Goal: Task Accomplishment & Management: Manage account settings

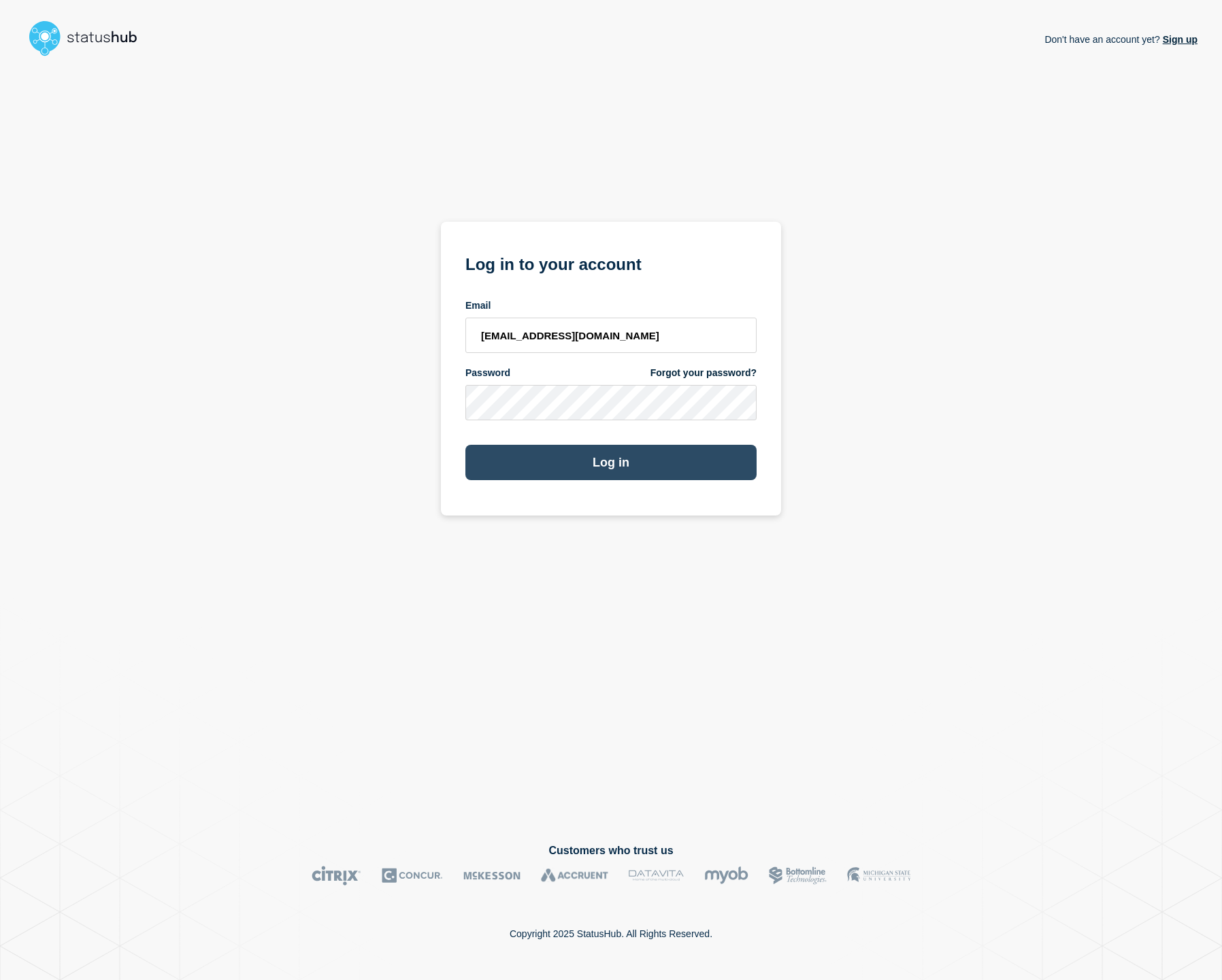
click at [538, 456] on button "Log in" at bounding box center [611, 462] width 291 height 35
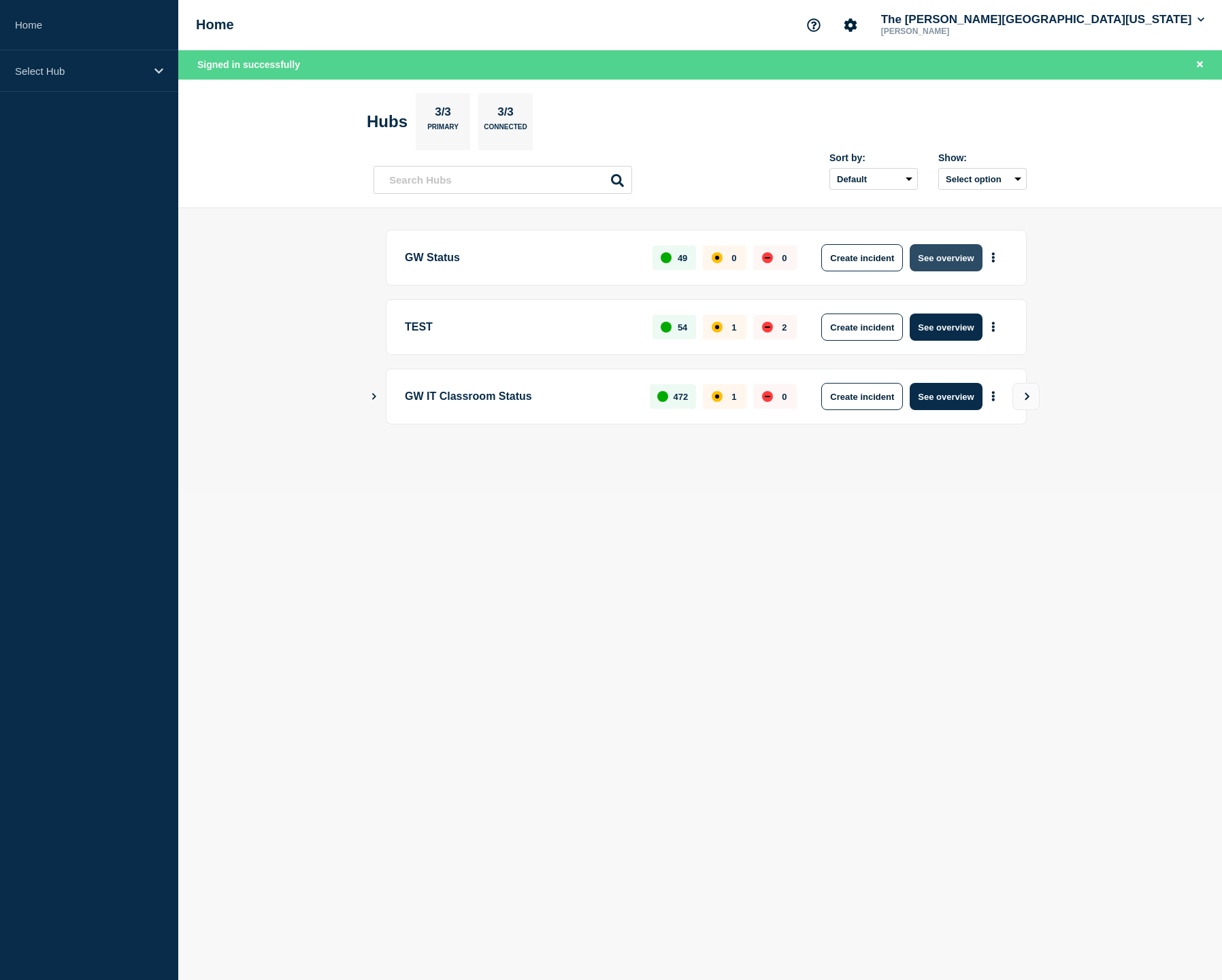
click at [951, 257] on button "See overview" at bounding box center [945, 257] width 72 height 27
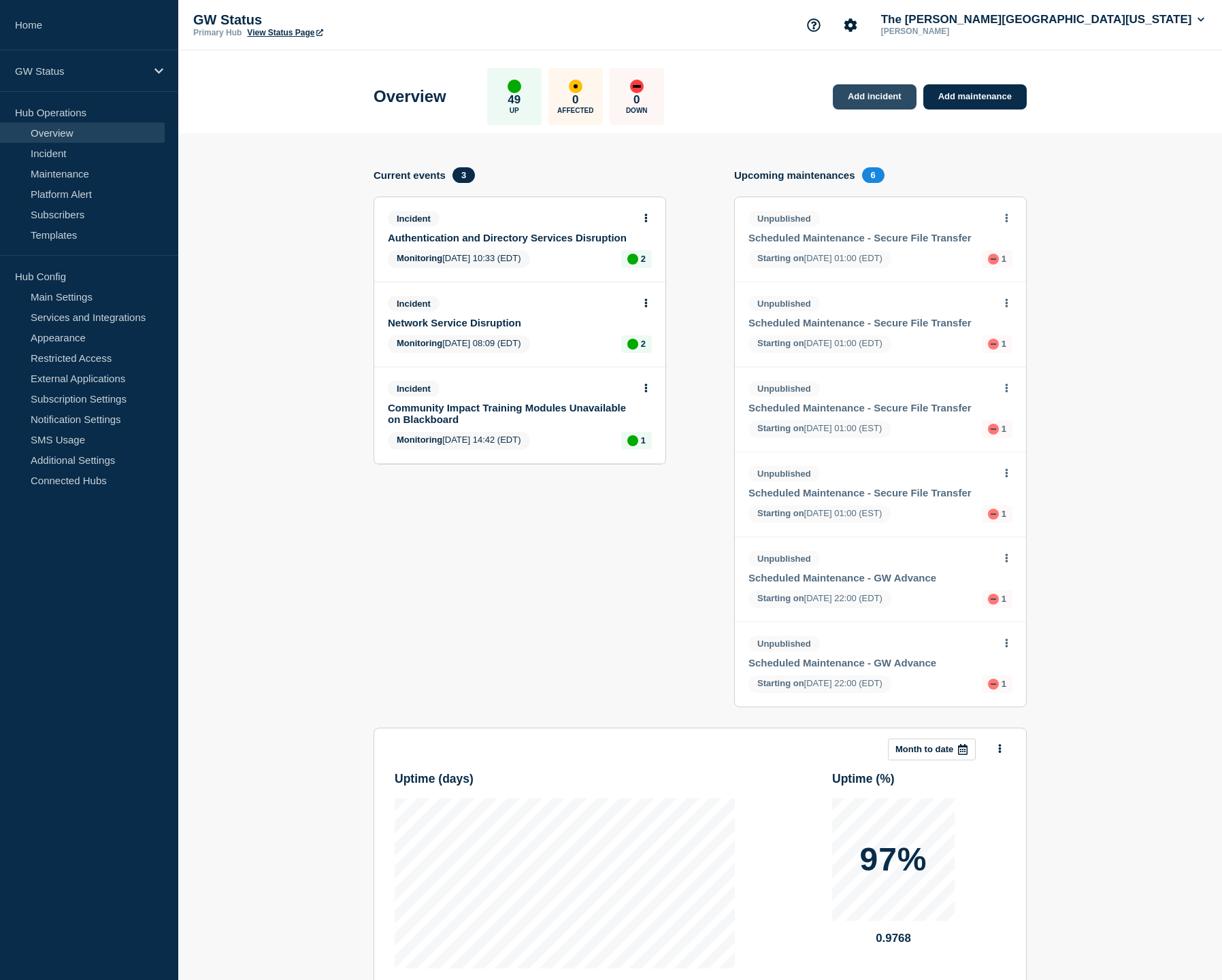
click at [865, 96] on link "Add incident" at bounding box center [874, 97] width 84 height 25
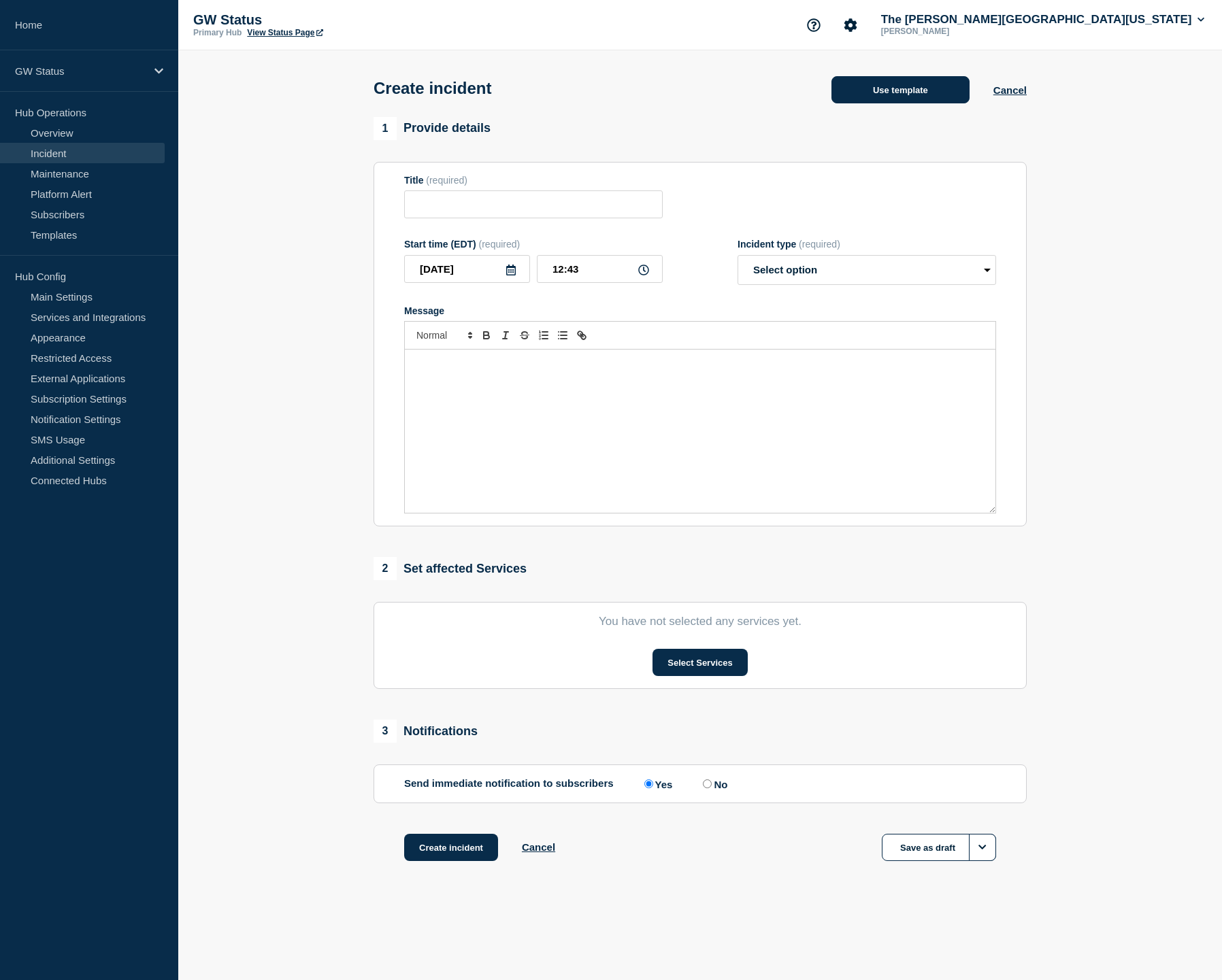
click at [923, 99] on button "Use template" at bounding box center [900, 90] width 138 height 27
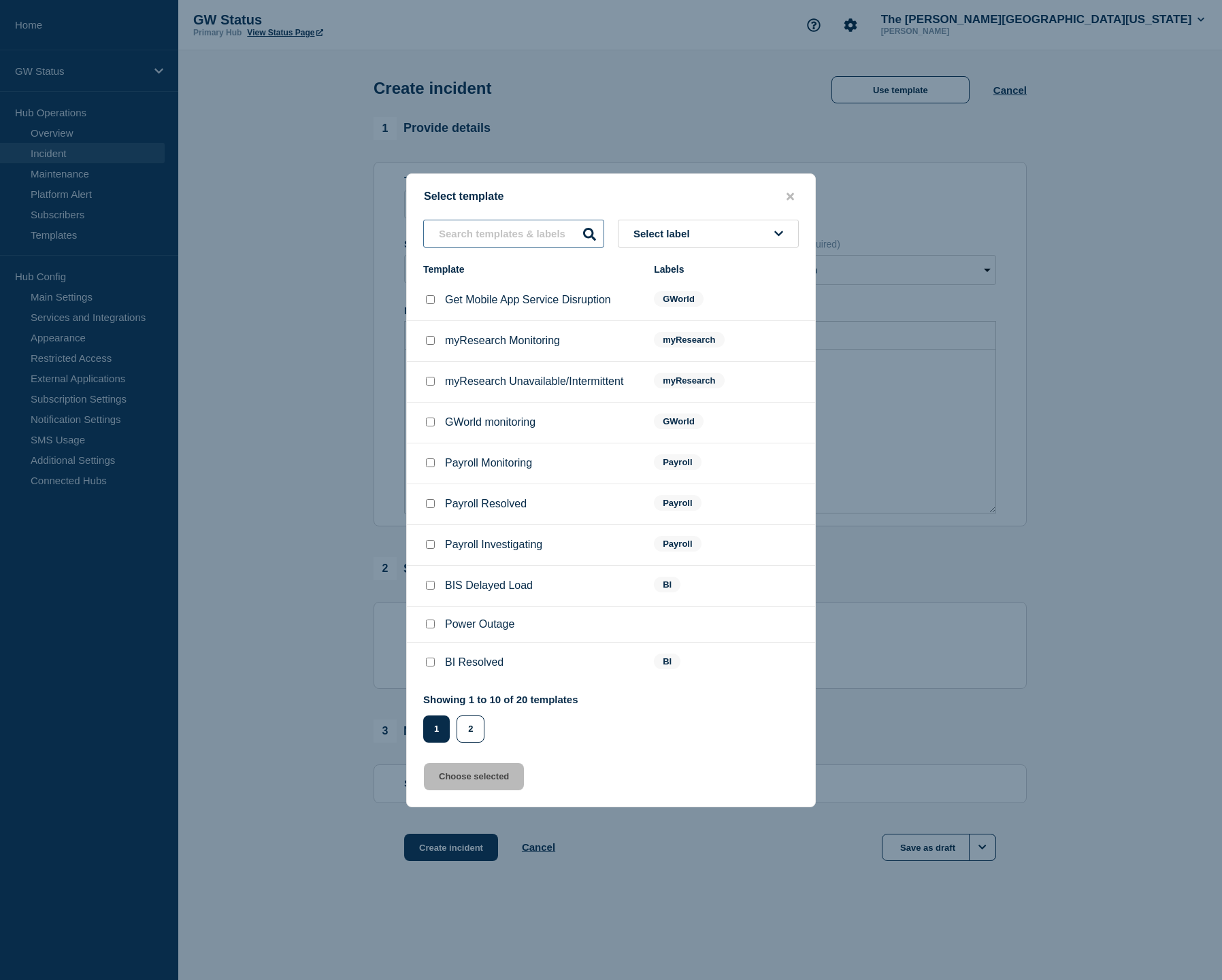
click at [555, 220] on input "text" at bounding box center [513, 233] width 181 height 28
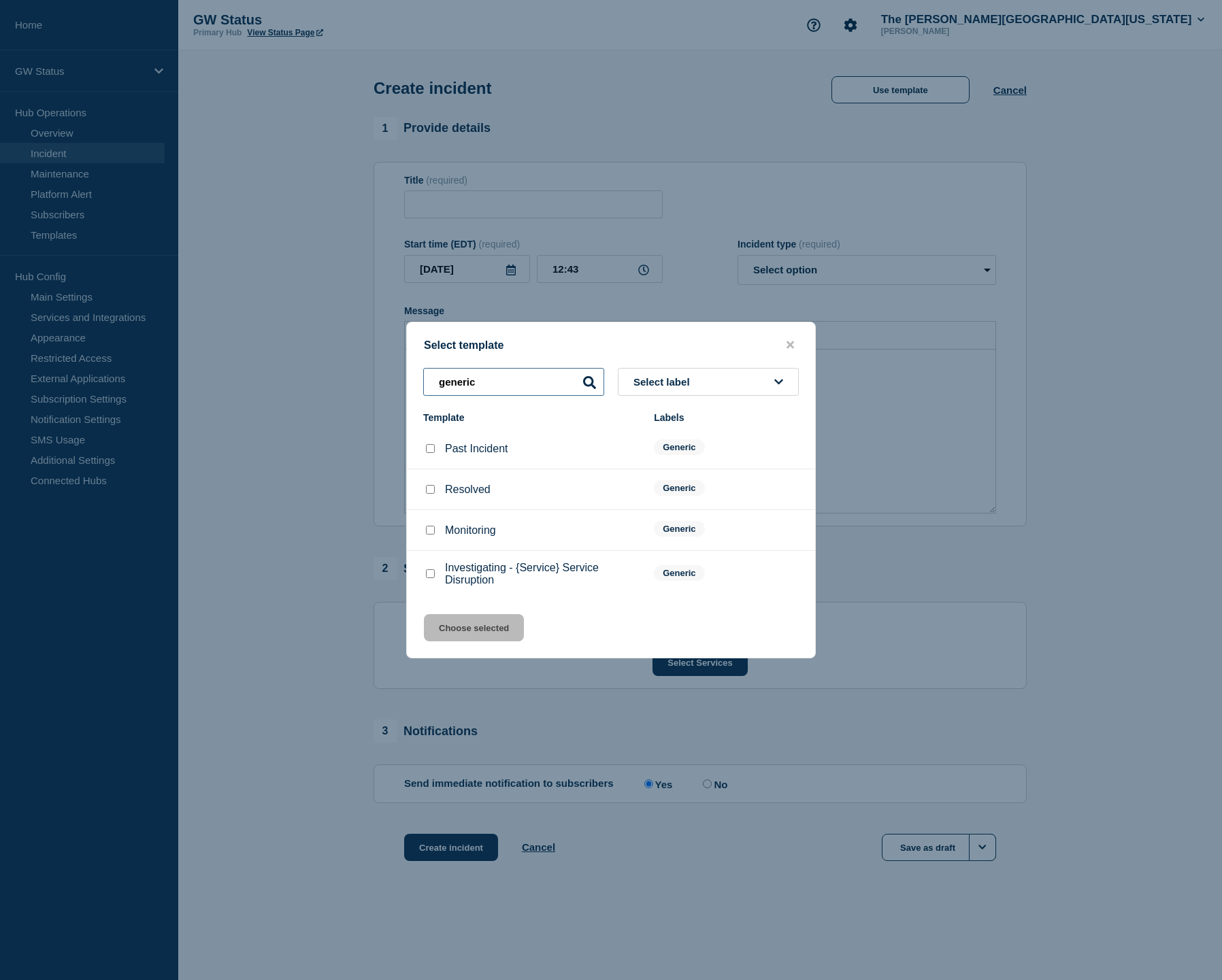
type input "generic"
click at [426, 578] on input "Investigating - {Service} Service Disruption checkbox" at bounding box center [430, 573] width 9 height 9
checkbox input "true"
click at [481, 641] on button "Choose selected" at bounding box center [473, 628] width 100 height 27
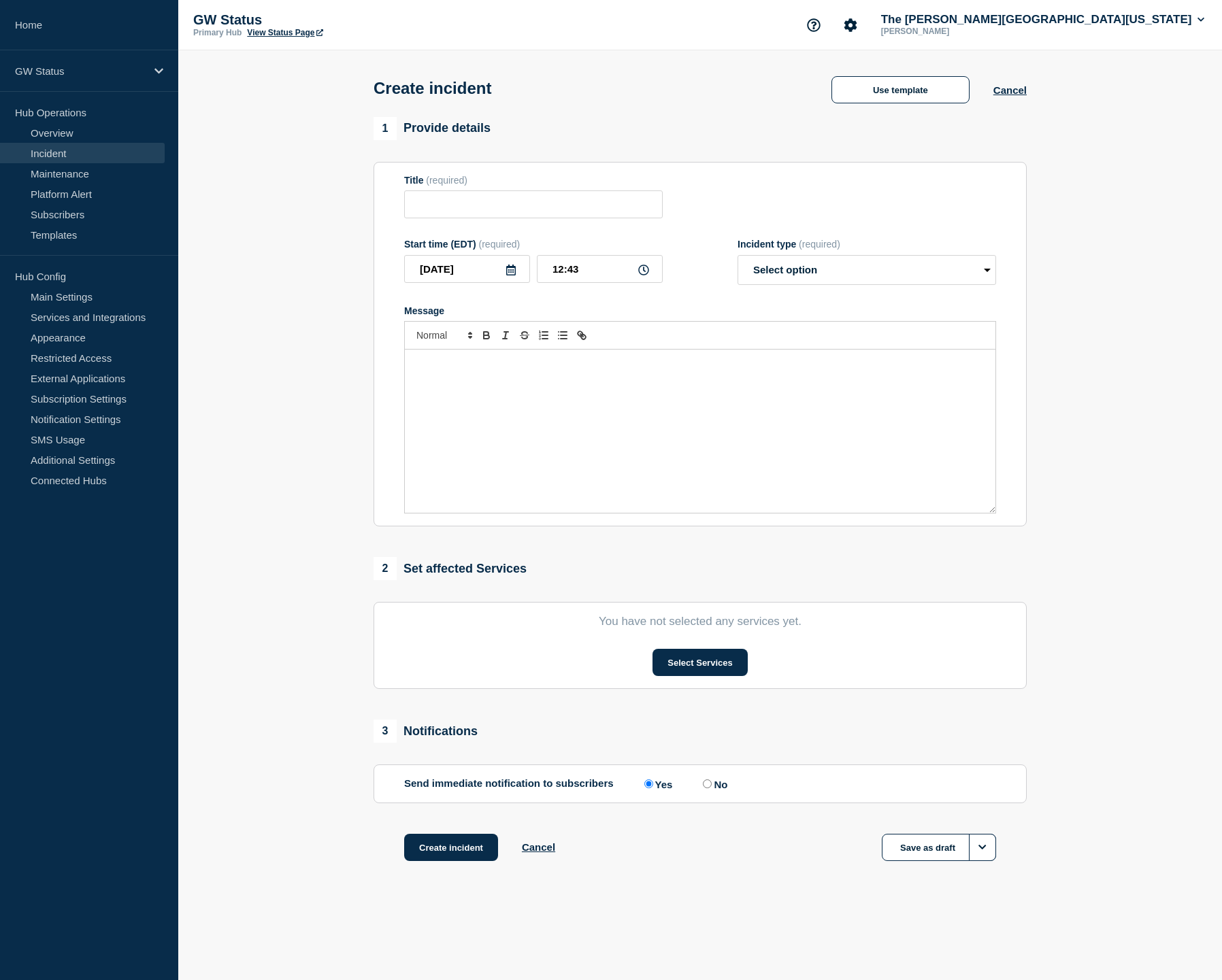
type input "Investigating - {Service} Service Disruption"
select select "investigating"
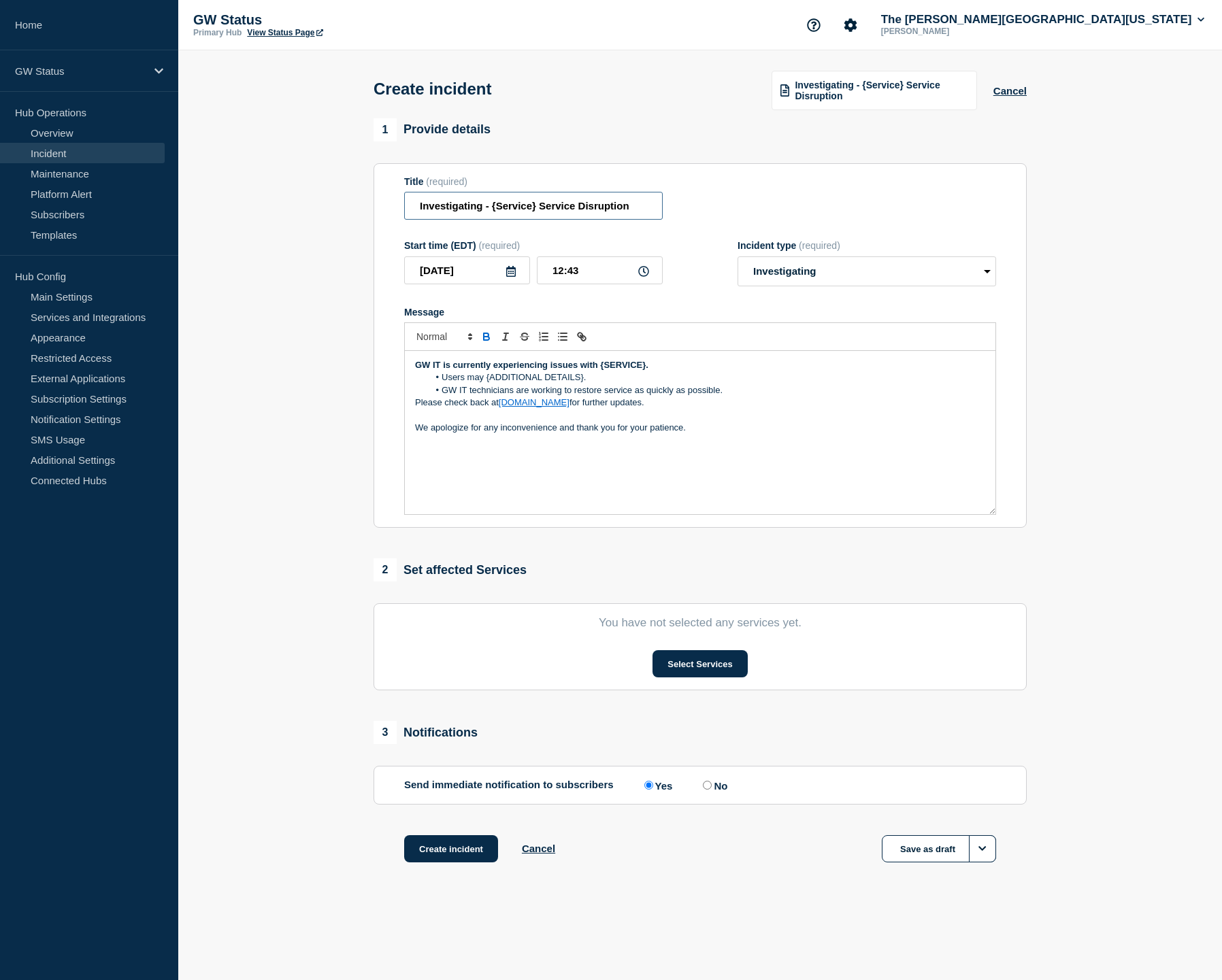
drag, startPoint x: 633, startPoint y: 214, endPoint x: 415, endPoint y: 216, distance: 218.0
click at [415, 216] on input "Investigating - {Service} Service Disruption" at bounding box center [533, 206] width 258 height 28
type input "eBill Logins Slow"
drag, startPoint x: 602, startPoint y: 379, endPoint x: 635, endPoint y: 380, distance: 33.0
click at [635, 370] on strong "GW IT is currently experiencing issues with {SERVICE}." at bounding box center [532, 364] width 234 height 10
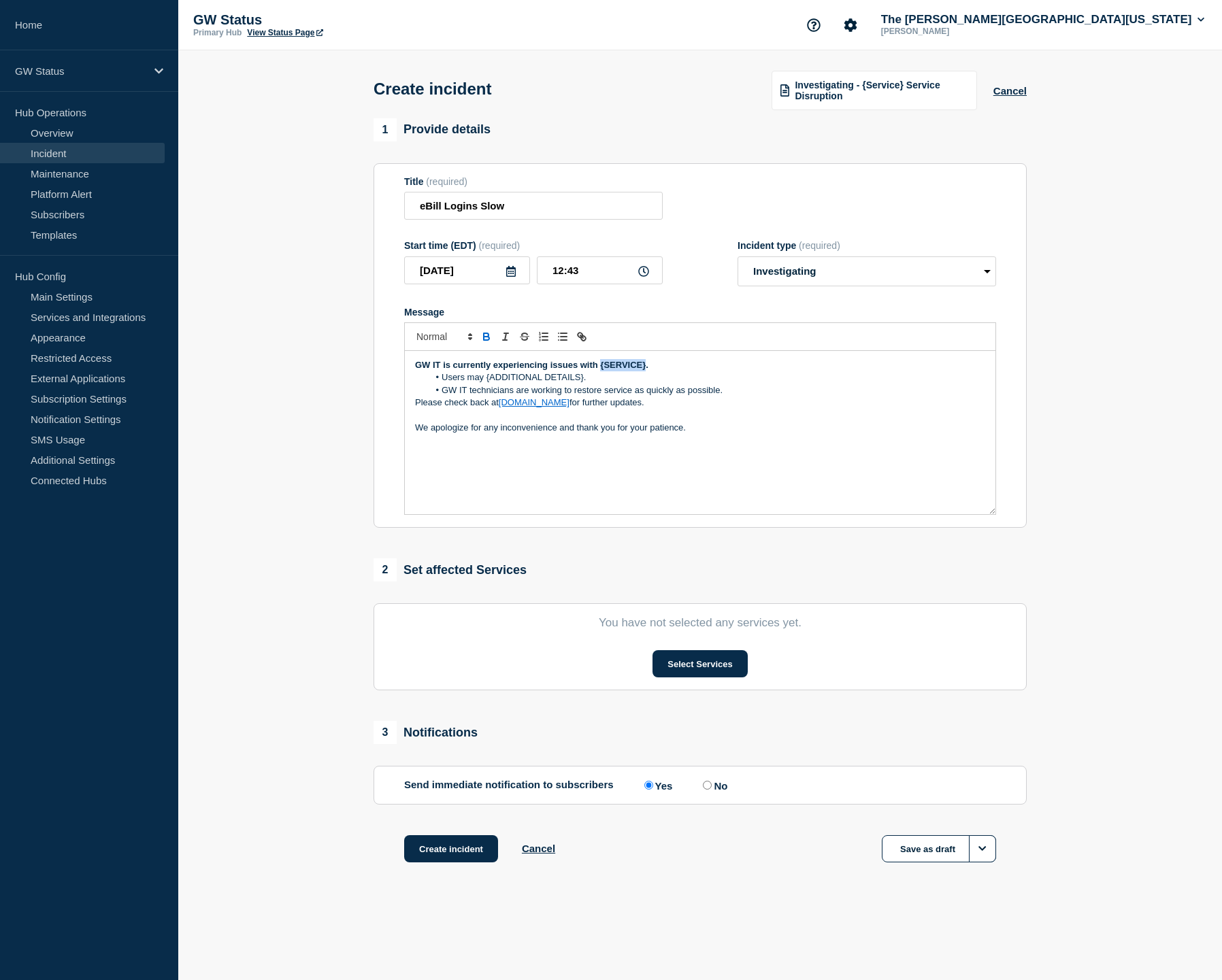
drag, startPoint x: 600, startPoint y: 378, endPoint x: 650, endPoint y: 383, distance: 50.2
click at [644, 370] on strong "GW IT is currently experiencing issues with {SERVICE}." at bounding box center [532, 364] width 234 height 10
drag, startPoint x: 484, startPoint y: 392, endPoint x: 583, endPoint y: 390, distance: 99.0
click at [583, 383] on li "Users may {ADDITIONAL DETAILS}." at bounding box center [707, 377] width 557 height 12
click at [562, 396] on li "GW IT technicians are working to restore service as quickly as possible." at bounding box center [707, 390] width 557 height 12
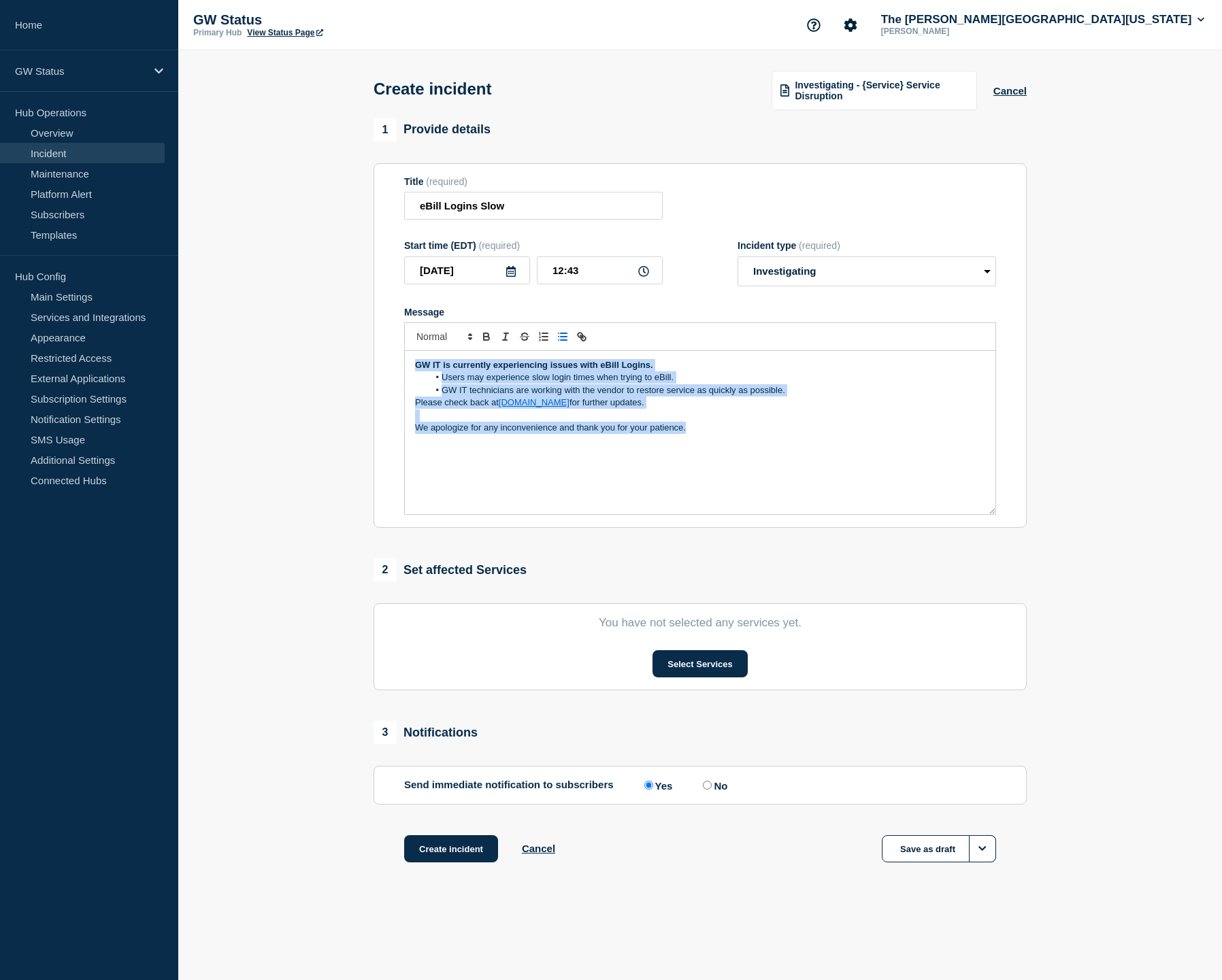
drag, startPoint x: 704, startPoint y: 441, endPoint x: 387, endPoint y: 378, distance: 323.2
click at [387, 378] on section "Title (required) eBill Logins Slow Start time (EDT) (required) [DATE] 12:43 Inc…" at bounding box center [699, 346] width 653 height 365
copy div "GW IT is currently experiencing issues with eBill Logins. Users may experience …"
select select "identified"
click at [683, 677] on button "Select Services" at bounding box center [699, 664] width 95 height 27
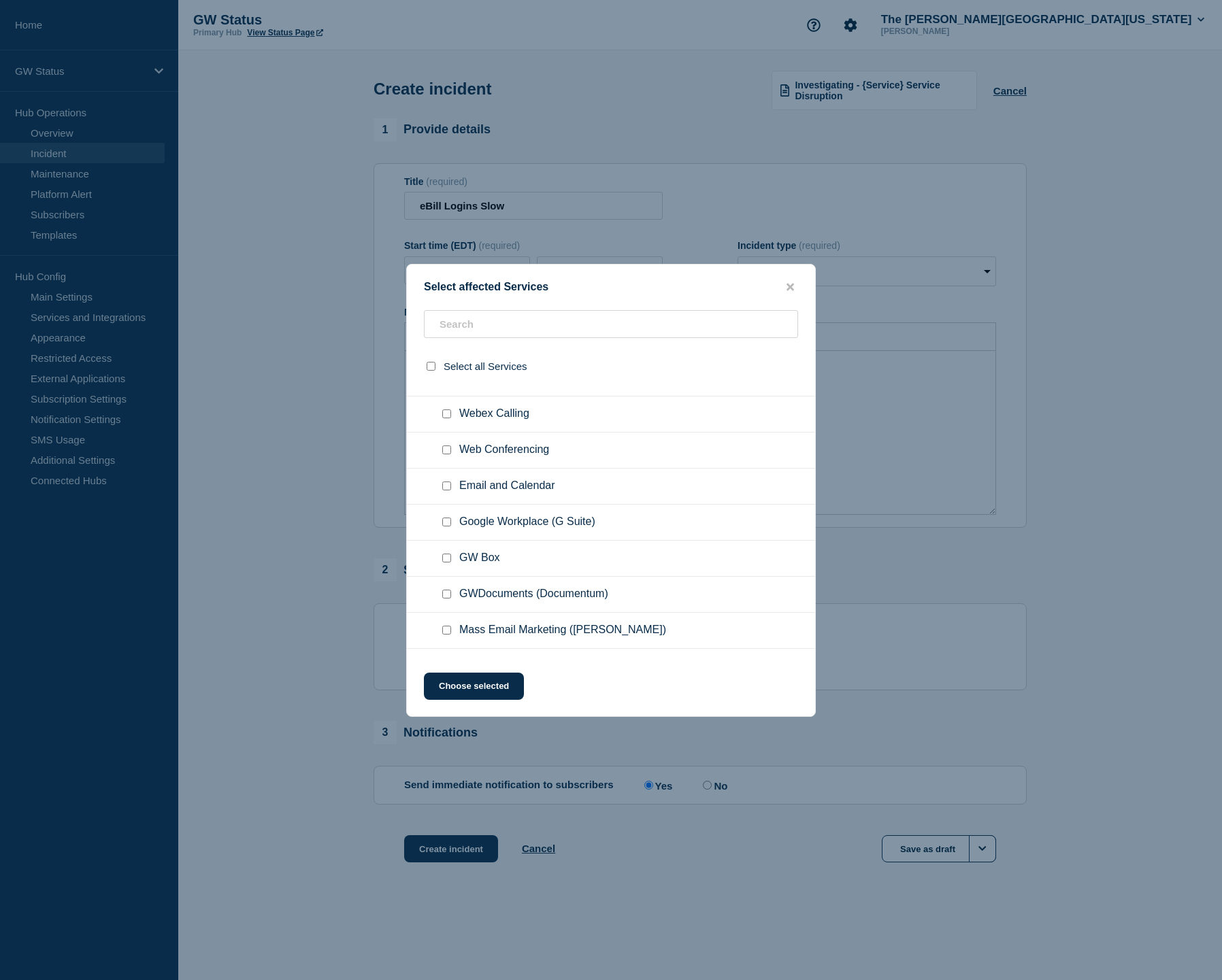
scroll to position [747, 0]
click at [567, 331] on input "text" at bounding box center [611, 323] width 374 height 28
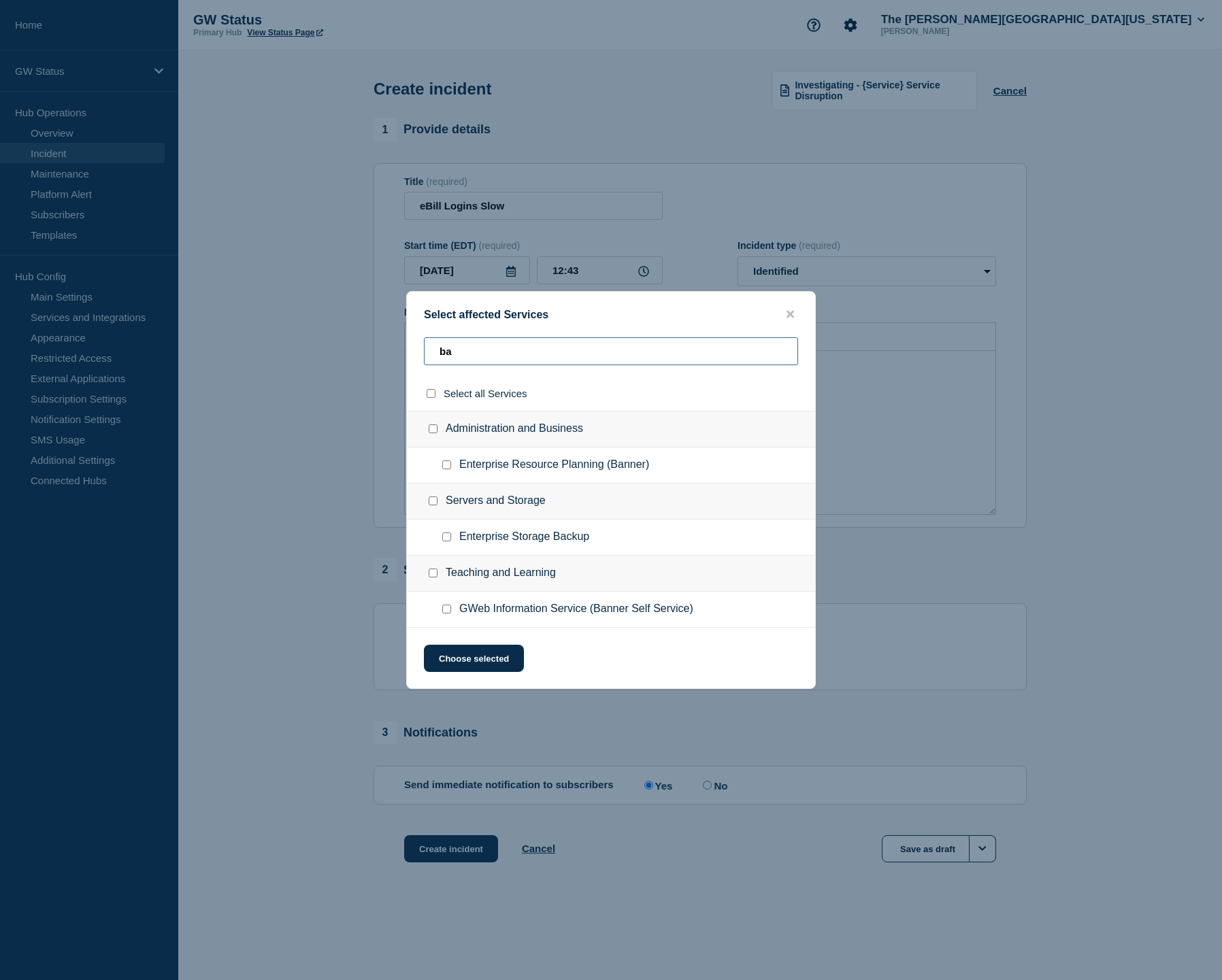
scroll to position [0, 0]
type input "ba"
click at [528, 616] on span "GWeb Information Service (Banner Self Service)" at bounding box center [576, 609] width 234 height 14
click at [447, 613] on input "GWeb Information Service (Banner Self Service) checkbox" at bounding box center [446, 609] width 9 height 9
checkbox input "true"
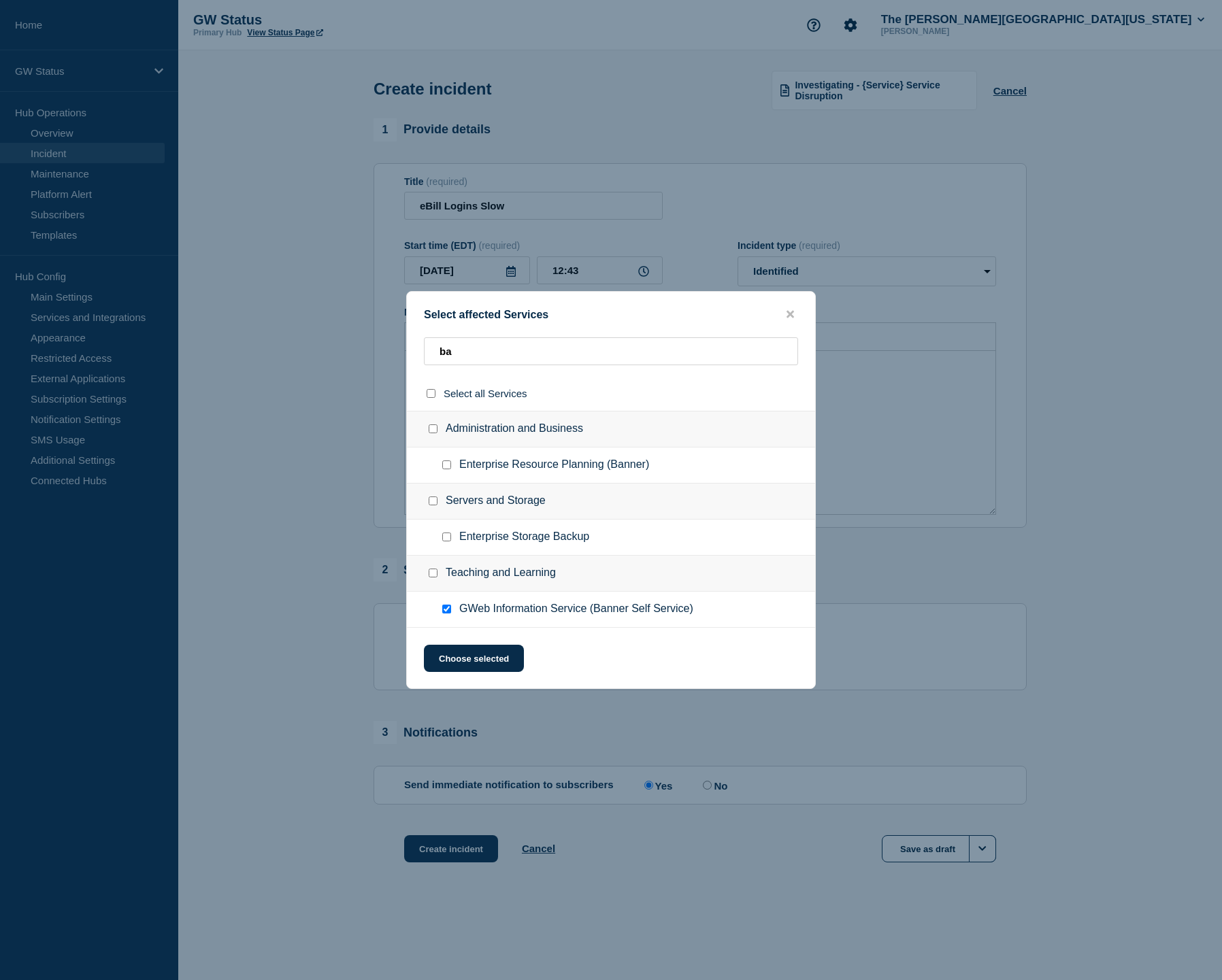
checkbox input "true"
click at [480, 668] on button "Choose selected" at bounding box center [473, 658] width 100 height 27
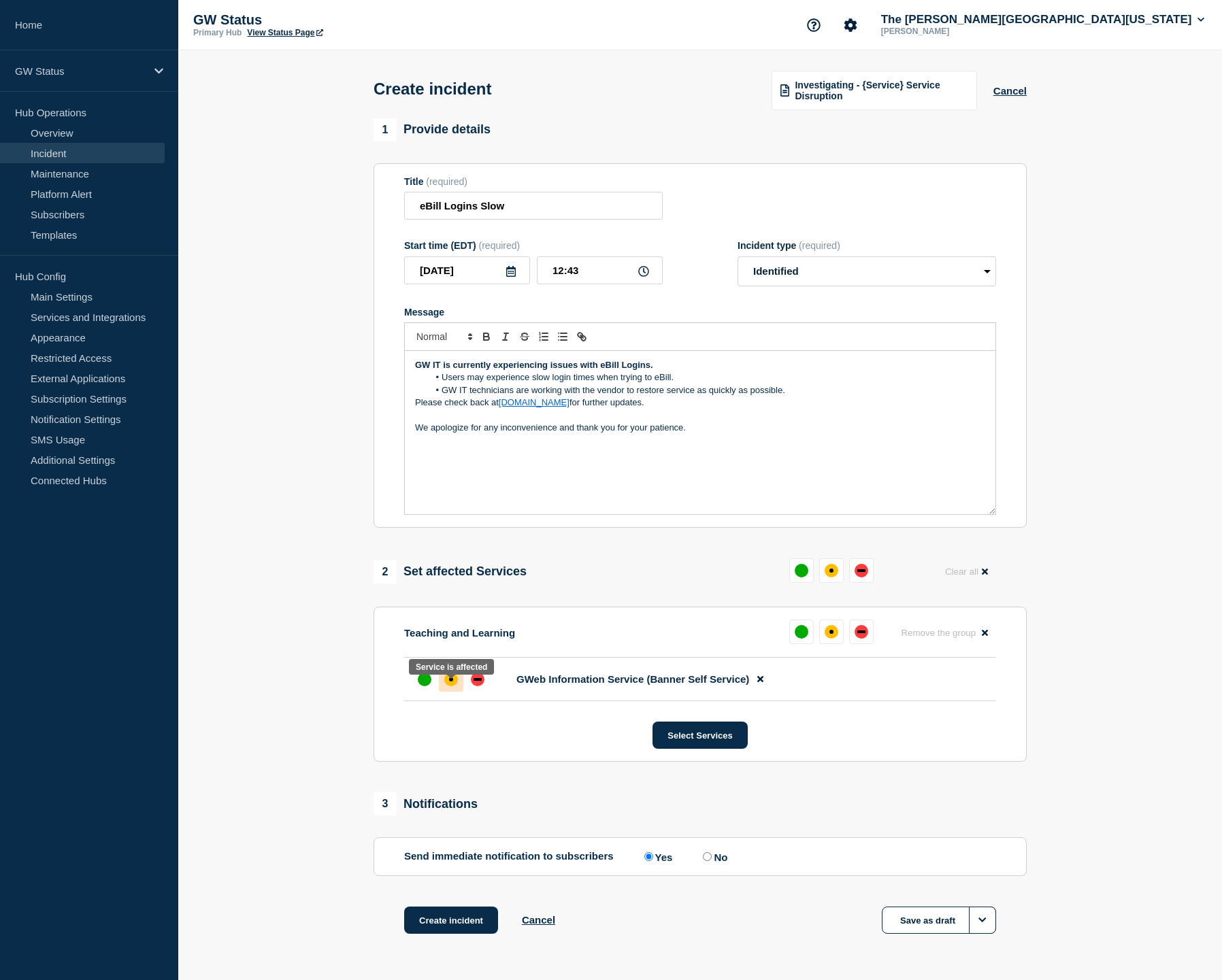
click at [458, 692] on div at bounding box center [450, 679] width 25 height 25
click at [983, 637] on icon at bounding box center [984, 632] width 6 height 9
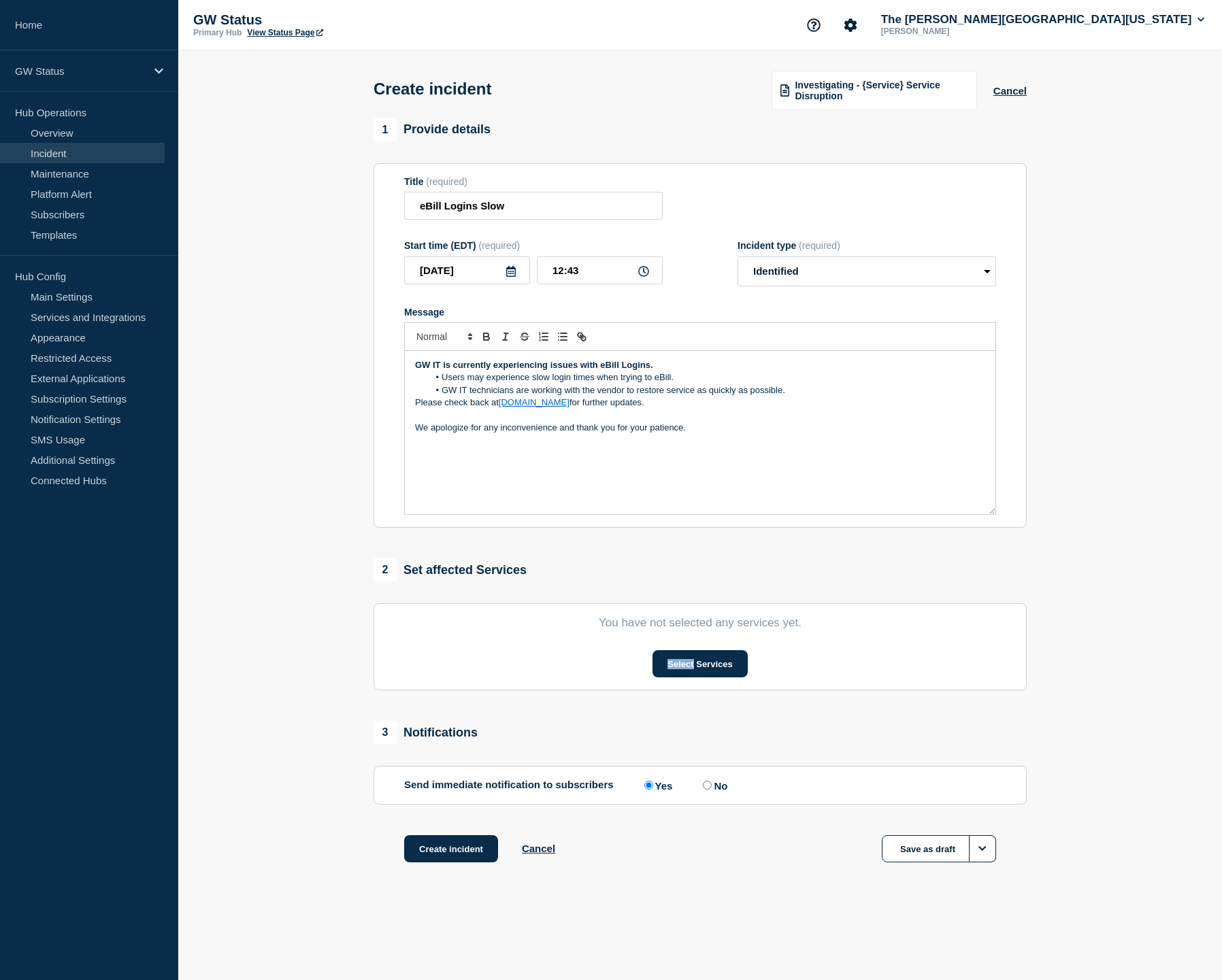
click at [983, 645] on section "You have not selected any services yet. Select Services" at bounding box center [699, 646] width 653 height 87
click at [682, 677] on button "Select Services" at bounding box center [699, 664] width 95 height 27
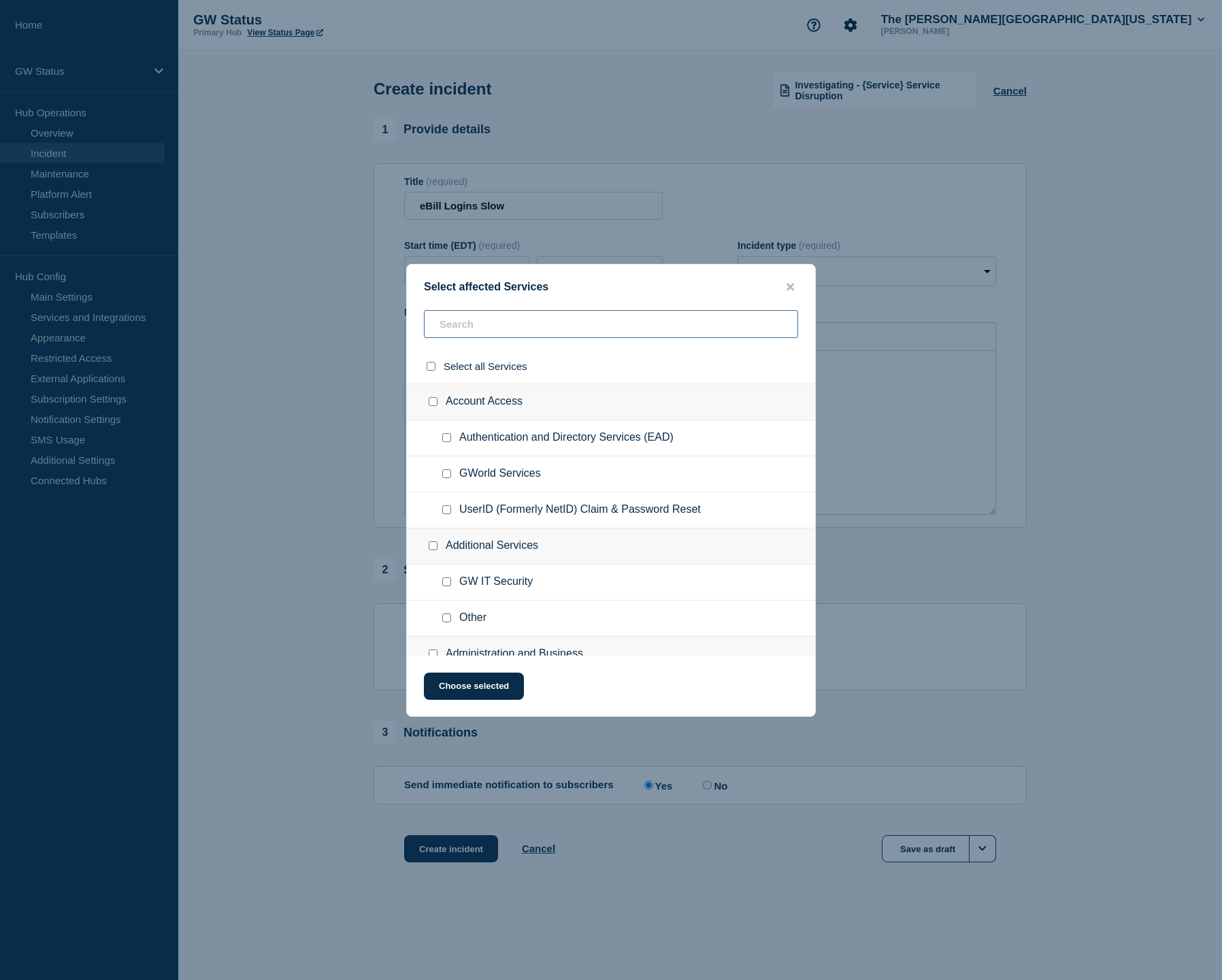
click at [502, 327] on input "text" at bounding box center [611, 323] width 374 height 28
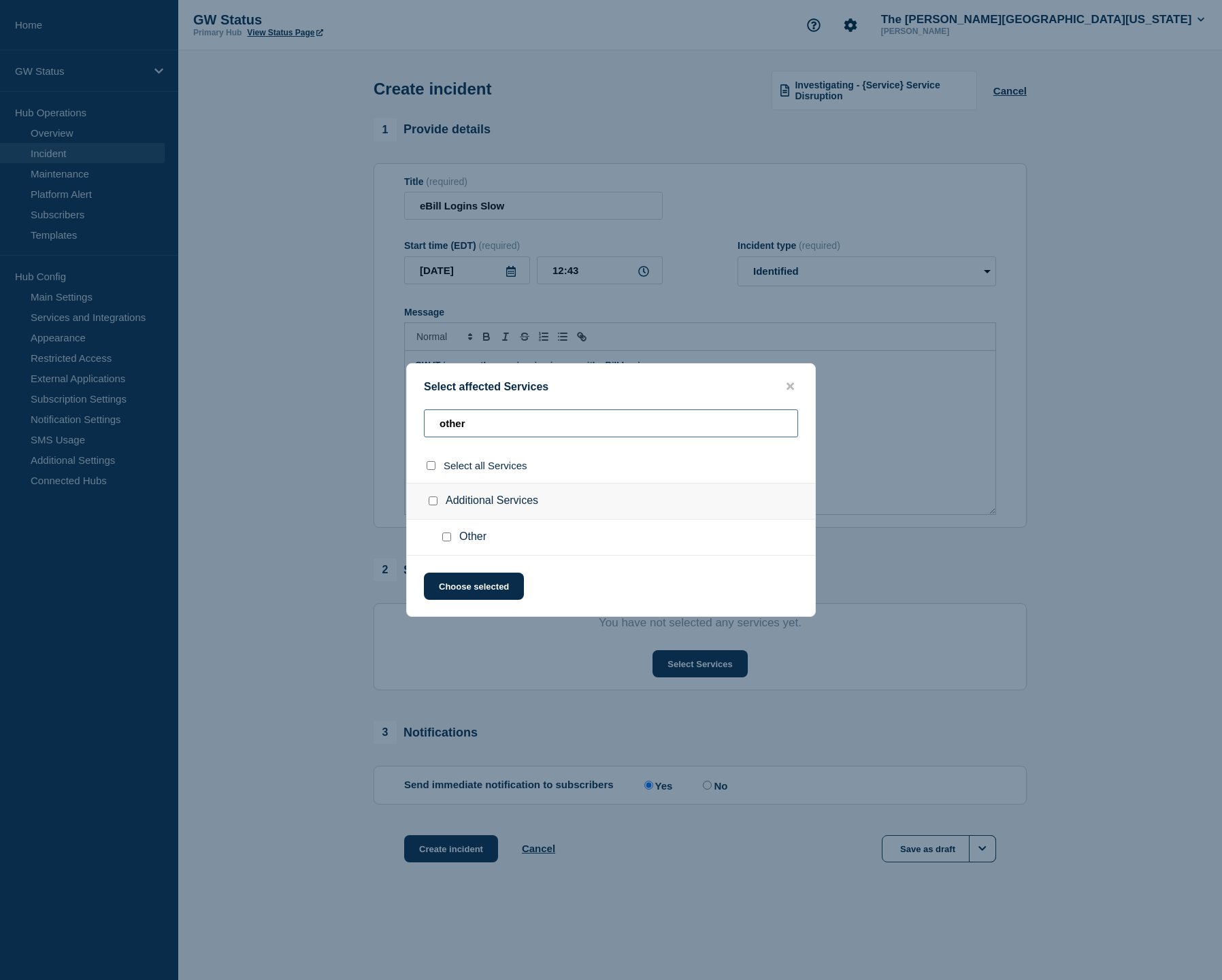
type input "other"
click at [447, 548] on ul "Other" at bounding box center [611, 537] width 408 height 36
click at [446, 541] on input "Other checkbox" at bounding box center [446, 536] width 9 height 9
checkbox input "true"
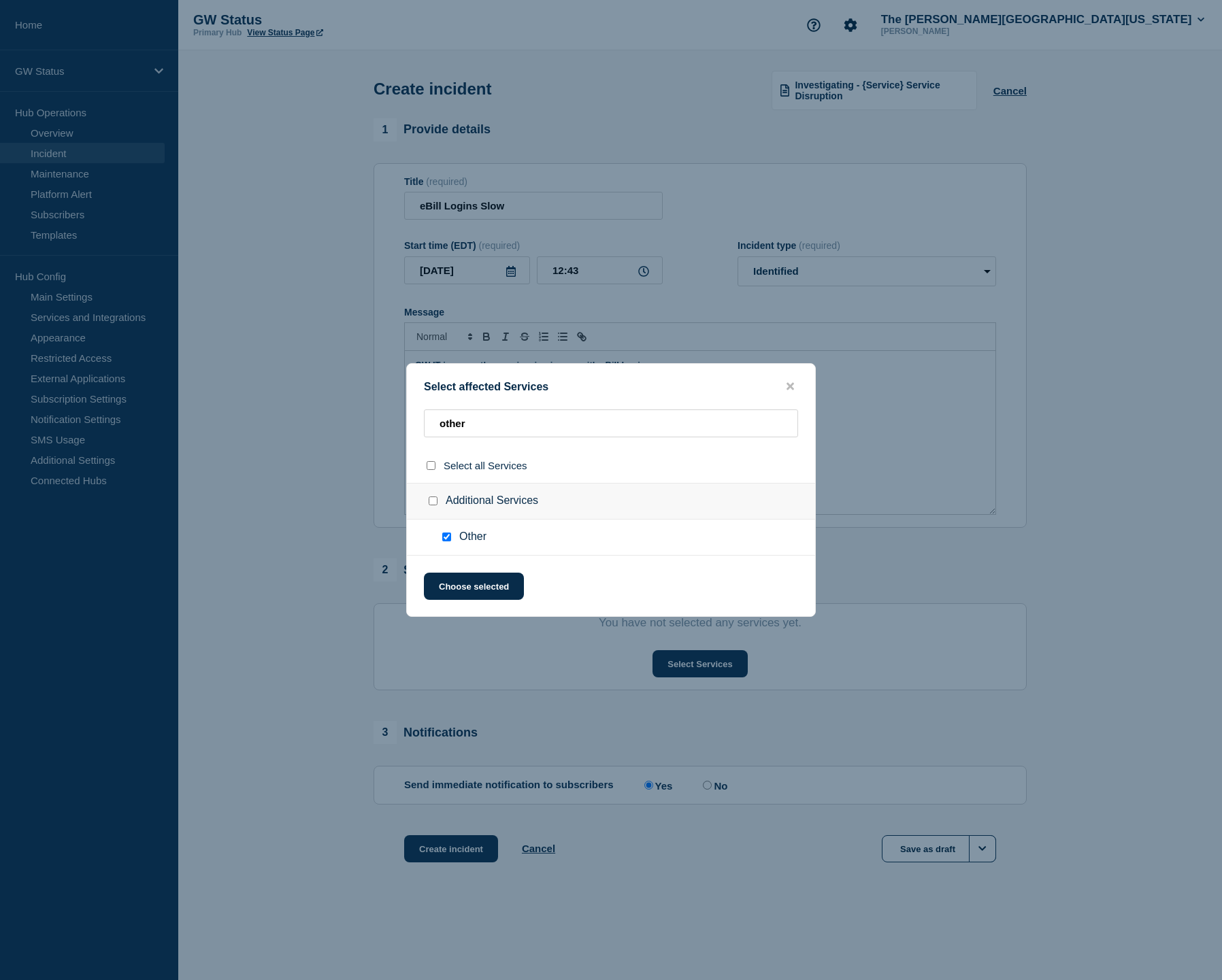
checkbox input "true"
click at [474, 598] on button "Choose selected" at bounding box center [473, 586] width 100 height 27
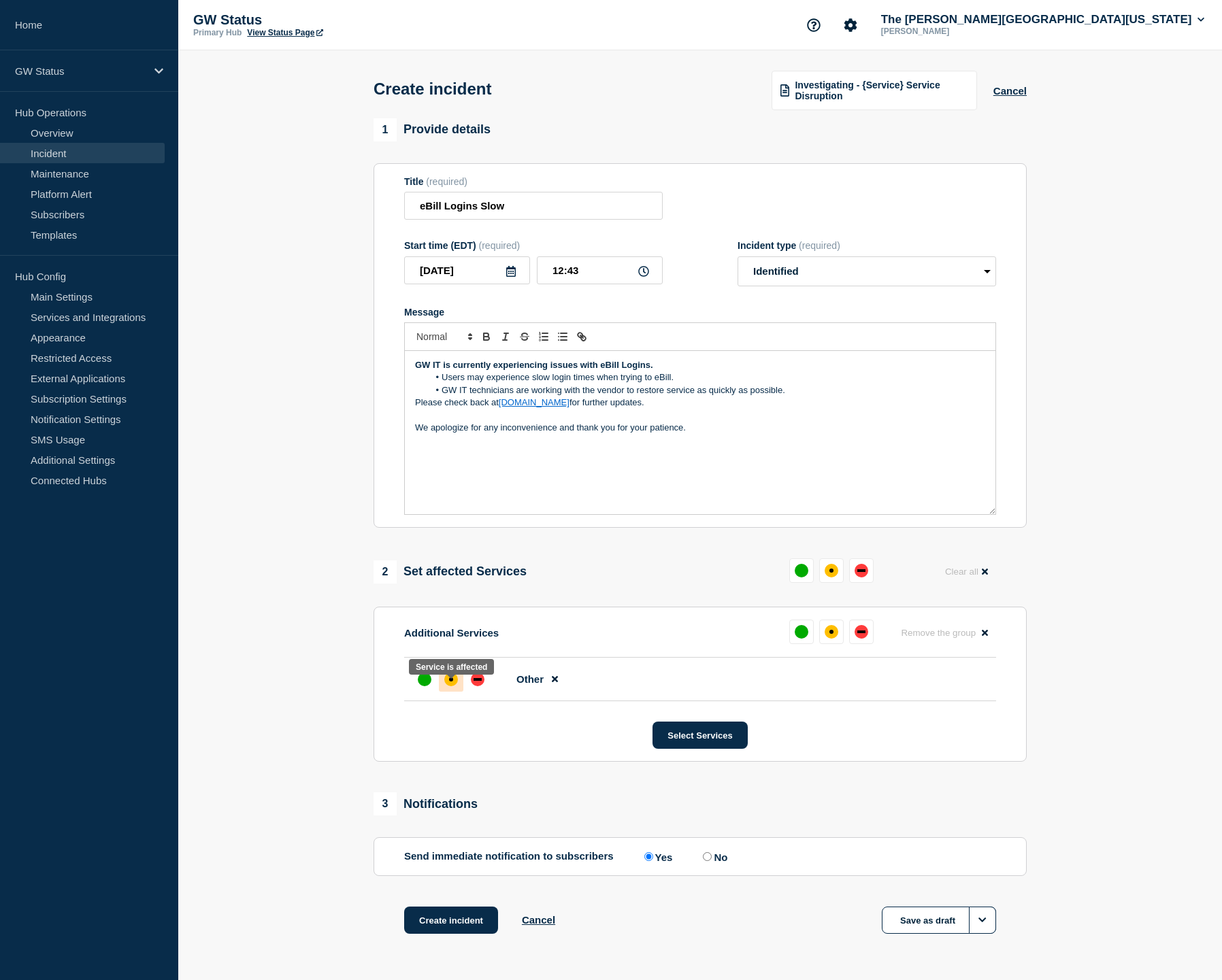
click at [447, 686] on div "affected" at bounding box center [450, 679] width 14 height 14
click at [656, 383] on li "Users may experience slow login times when trying to eBill." at bounding box center [707, 377] width 557 height 12
click at [476, 934] on button "Create incident" at bounding box center [451, 919] width 94 height 27
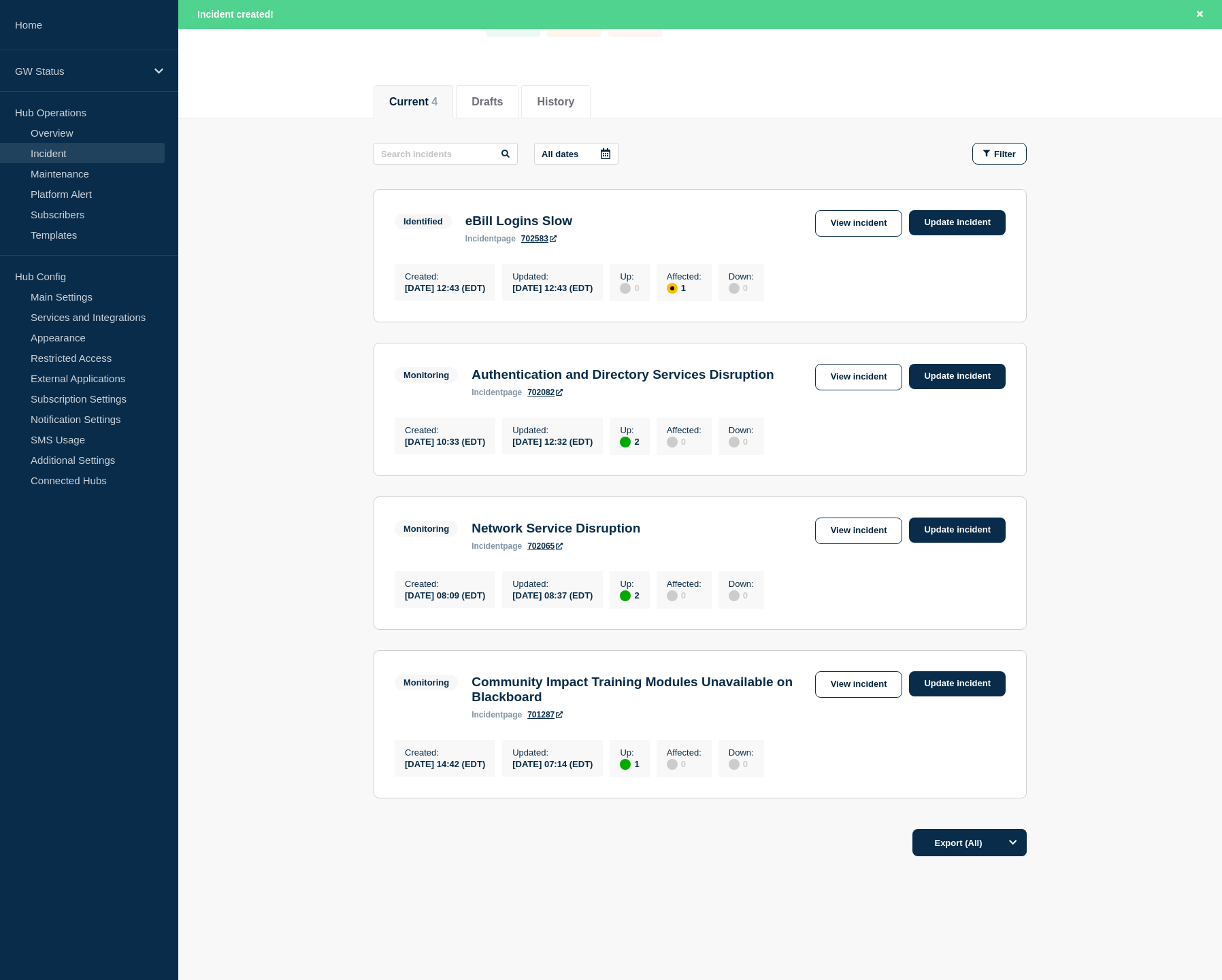
scroll to position [154, 0]
click at [990, 364] on link "Update incident" at bounding box center [957, 377] width 96 height 25
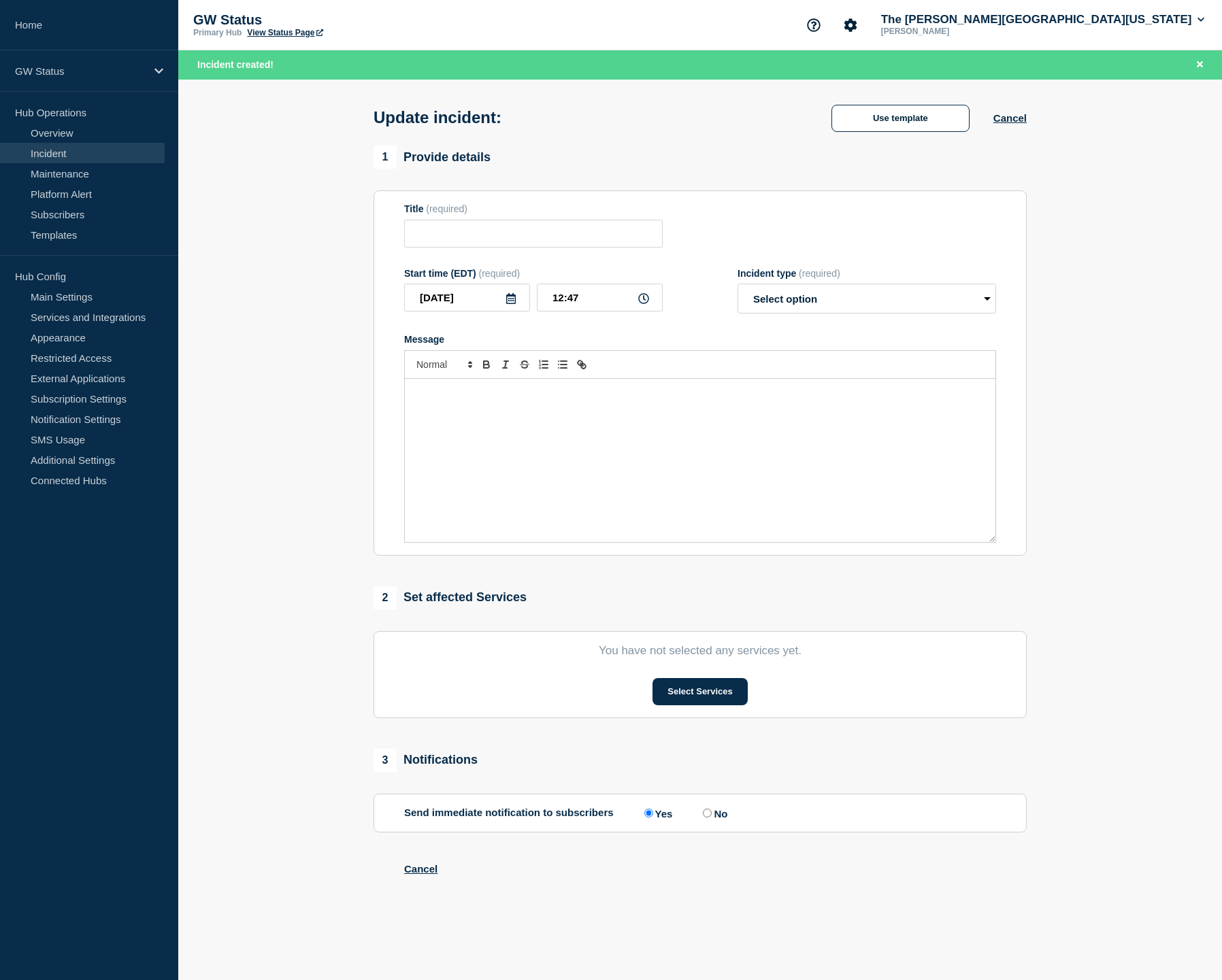
type input "Authentication and Directory Services Disruption"
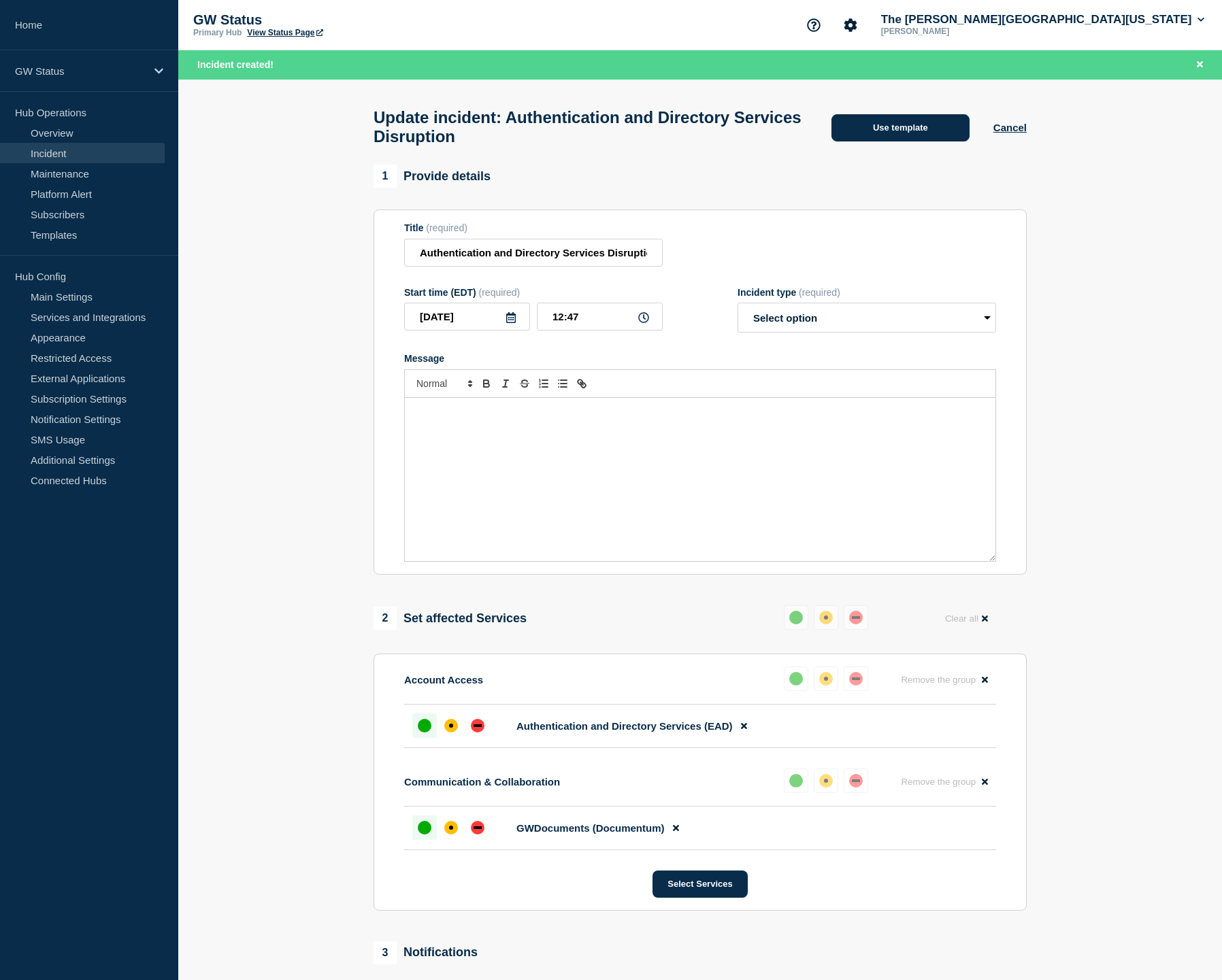
click at [889, 132] on button "Use template" at bounding box center [900, 127] width 138 height 27
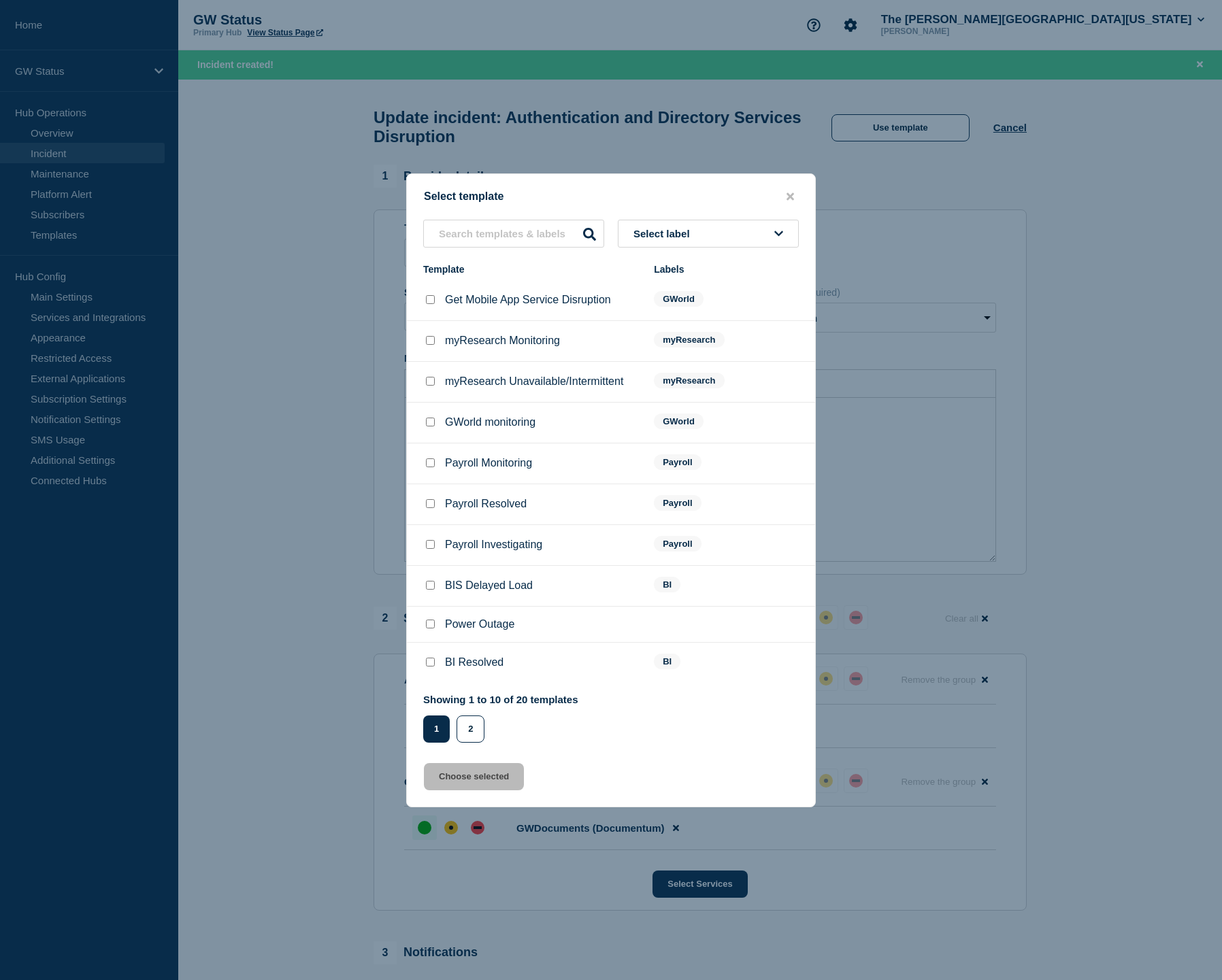
click at [709, 220] on button "Select label" at bounding box center [708, 233] width 181 height 28
click at [509, 225] on input "text" at bounding box center [513, 233] width 181 height 28
type input "resolved"
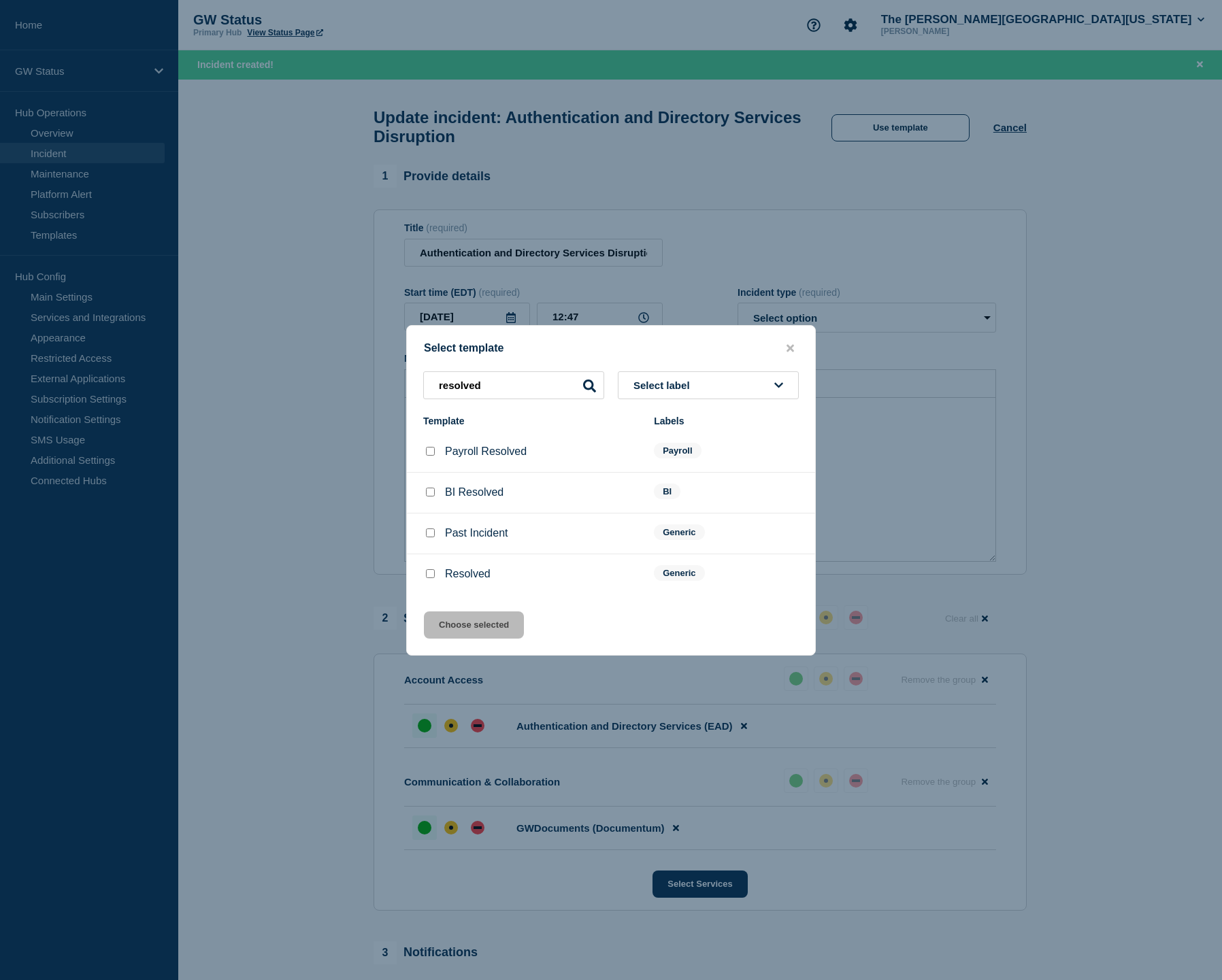
click at [429, 578] on input "Resolved checkbox" at bounding box center [430, 573] width 9 height 9
checkbox input "true"
click at [470, 626] on button "Choose selected" at bounding box center [473, 625] width 100 height 27
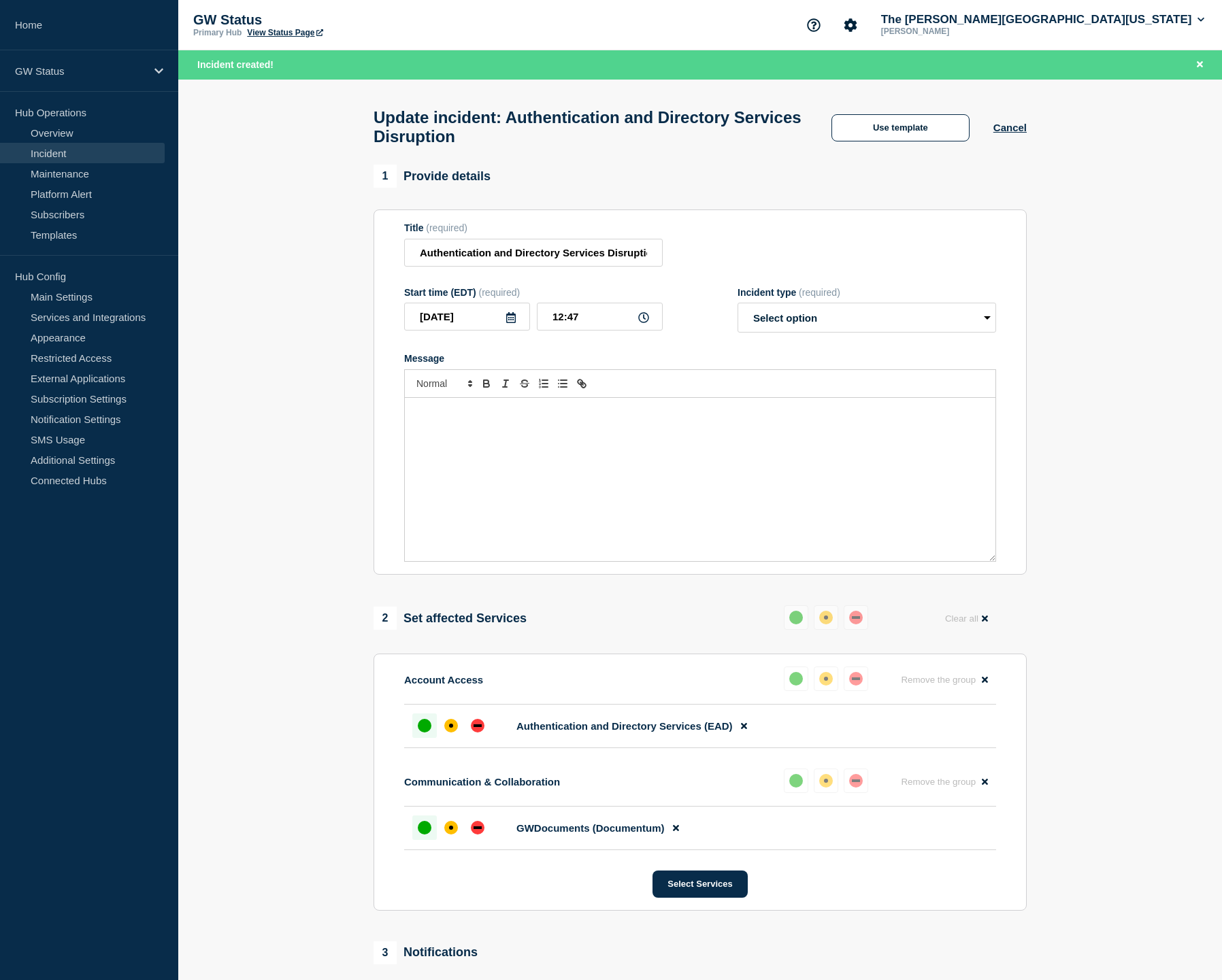
select select "resolved"
radio input "false"
radio input "true"
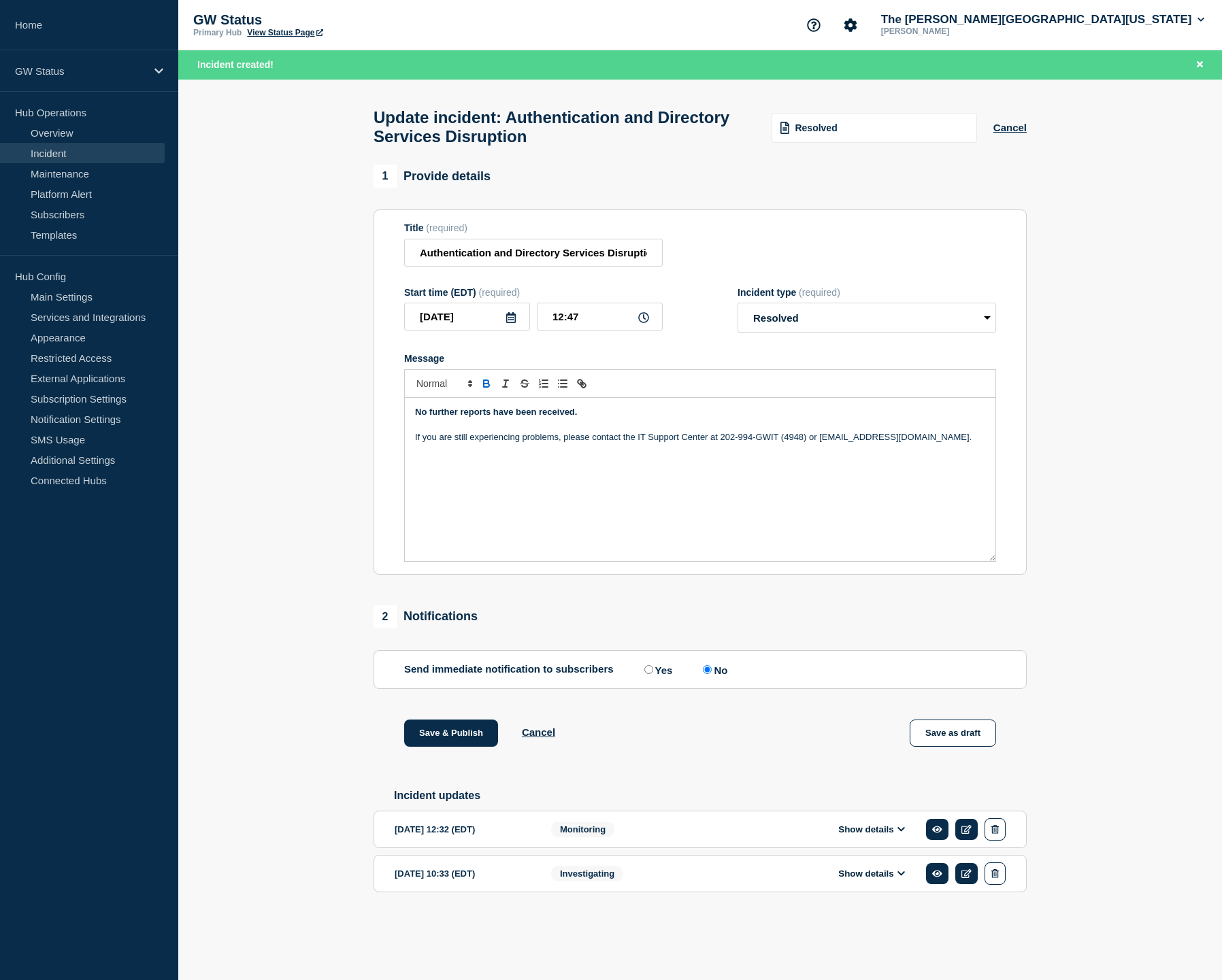
click at [893, 835] on button "Show details" at bounding box center [871, 829] width 75 height 12
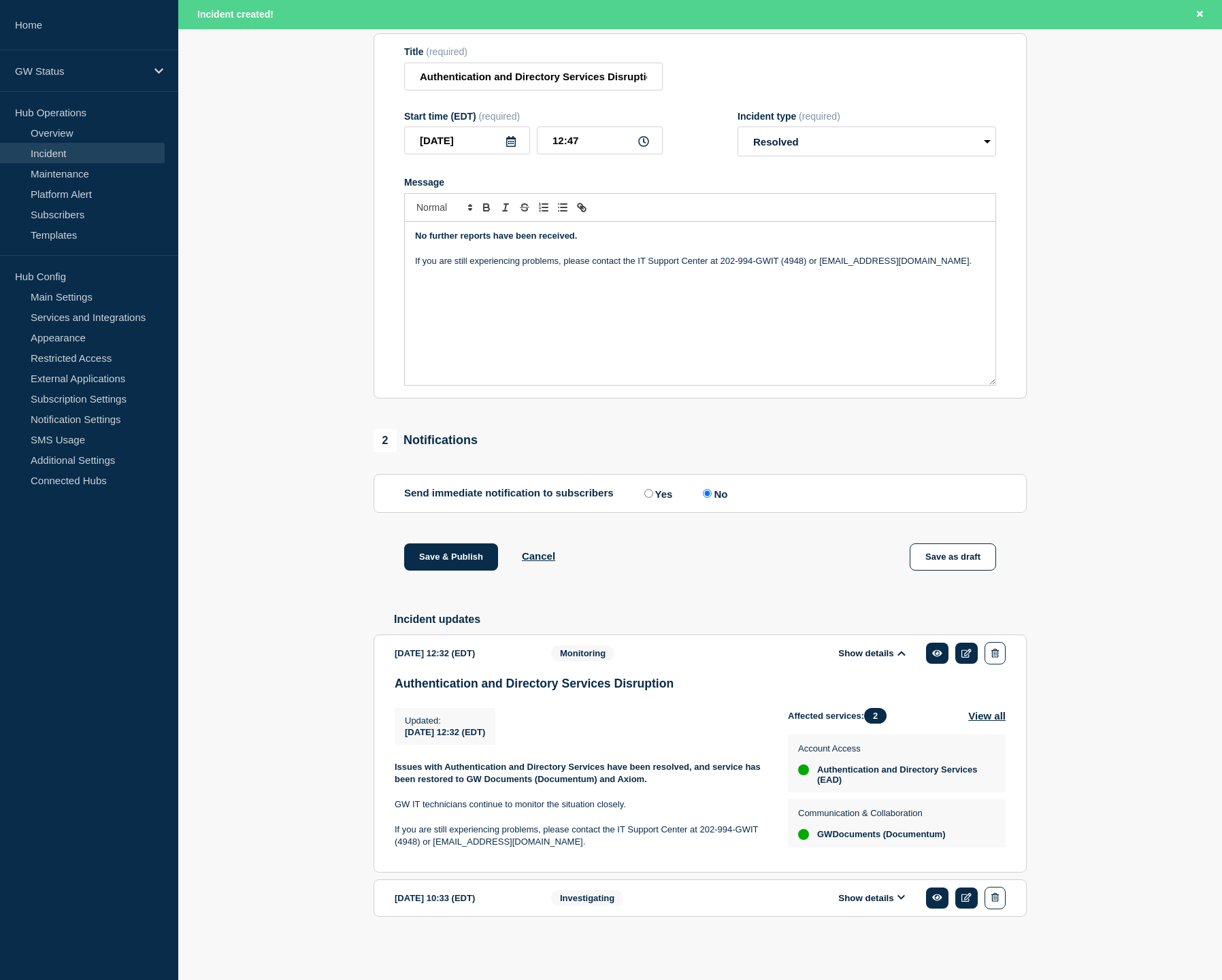
scroll to position [212, 0]
click at [468, 543] on button "Save & Publish" at bounding box center [451, 557] width 94 height 27
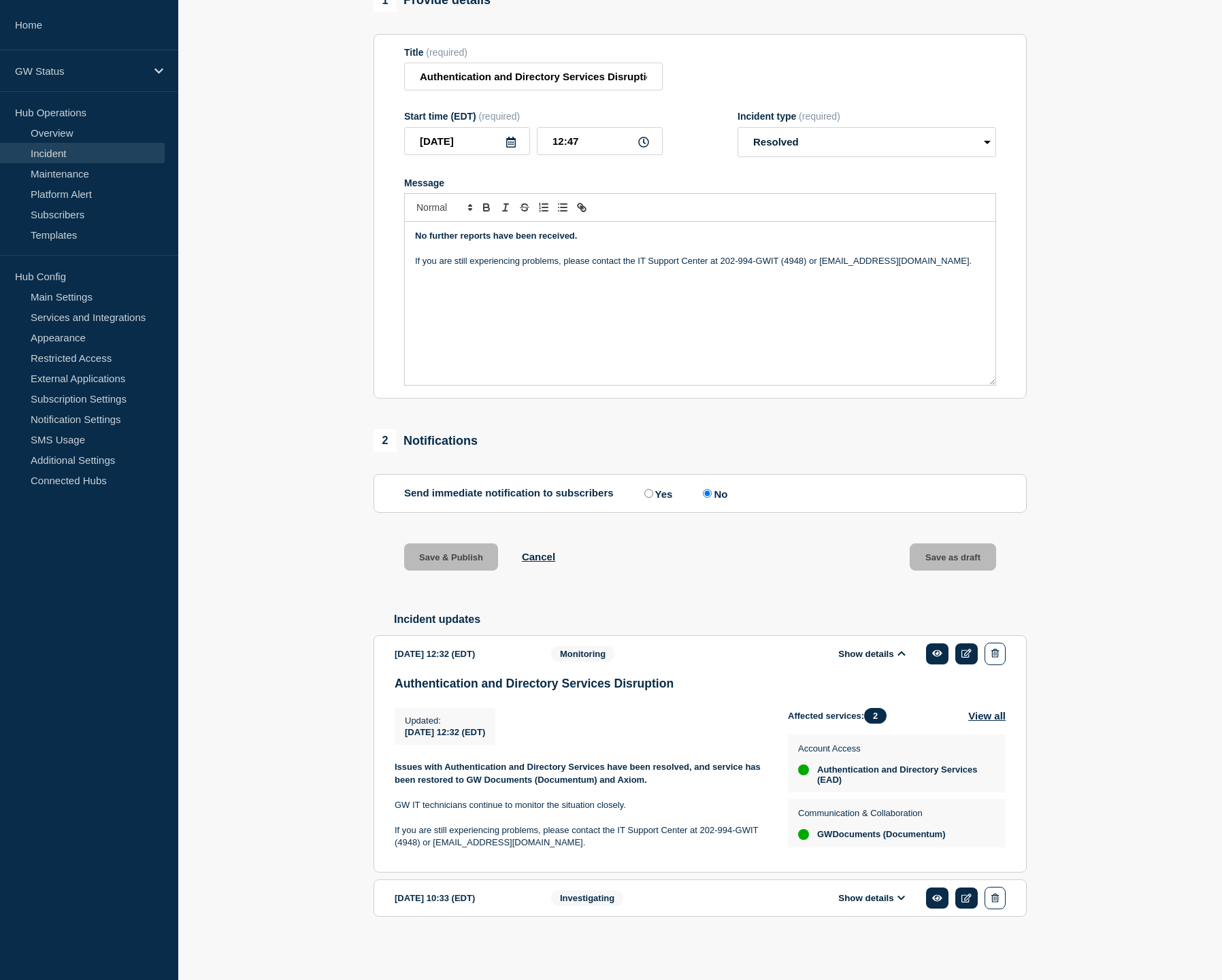
scroll to position [183, 0]
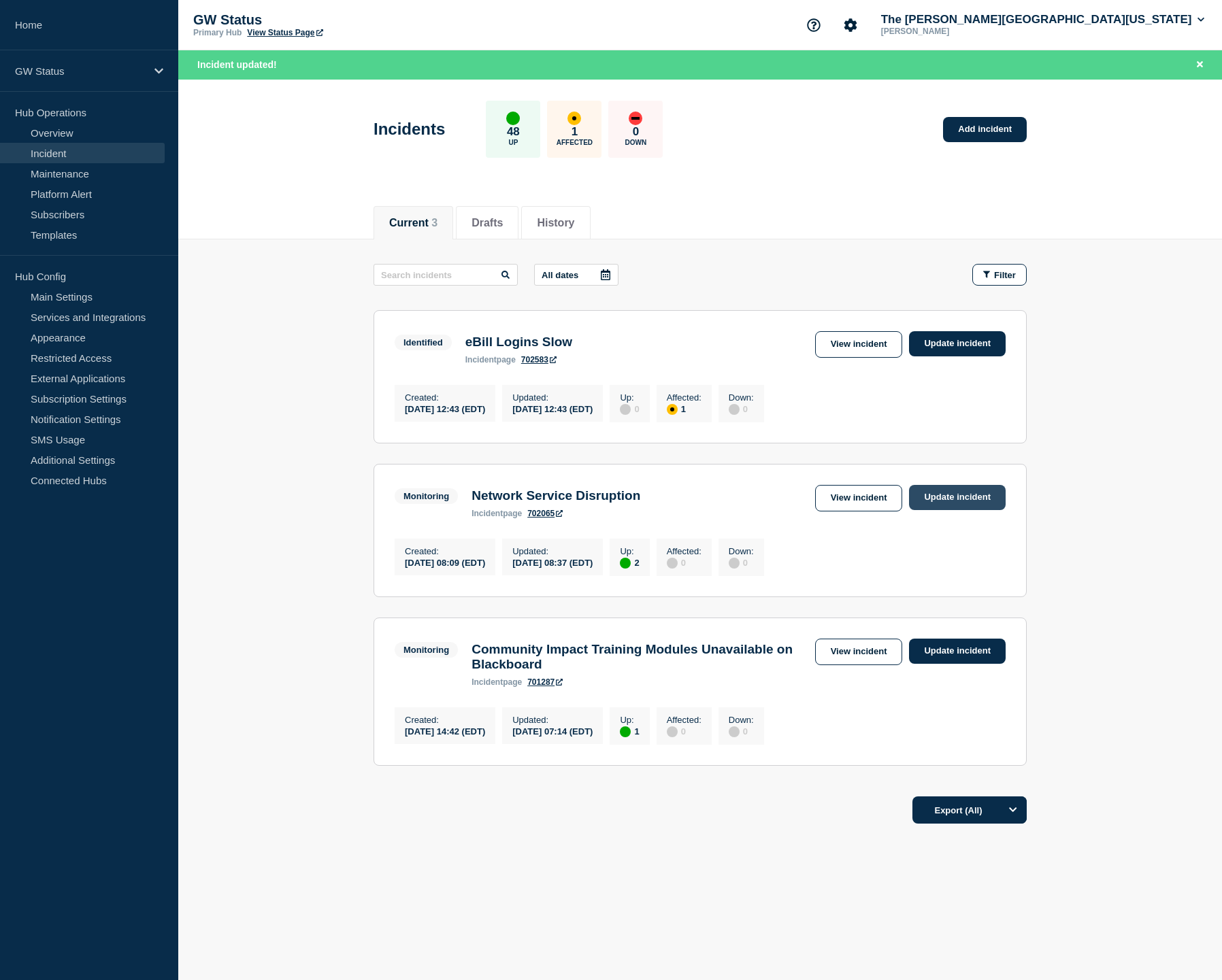
click at [972, 508] on link "Update incident" at bounding box center [957, 497] width 96 height 25
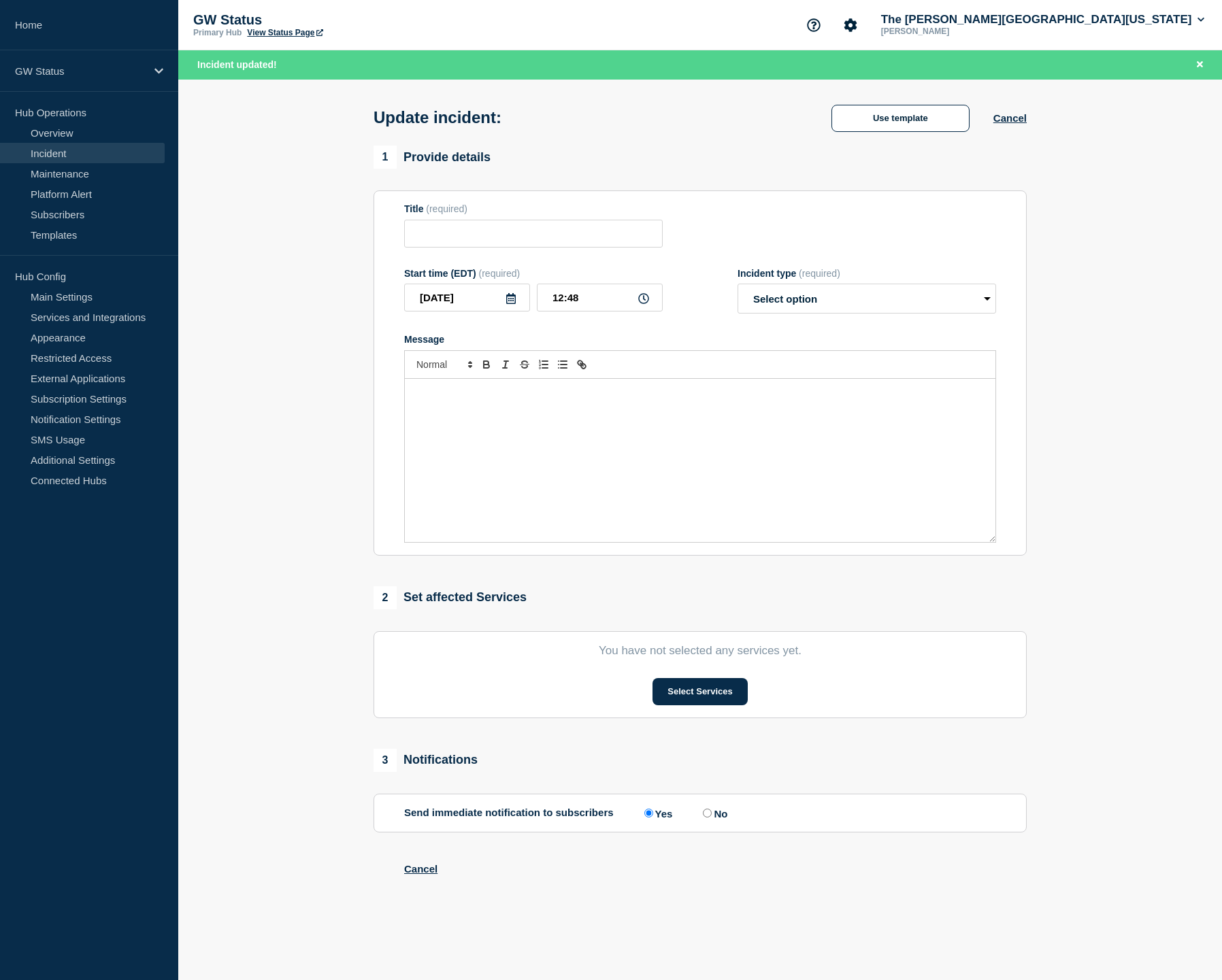
type input "Network Service Disruption"
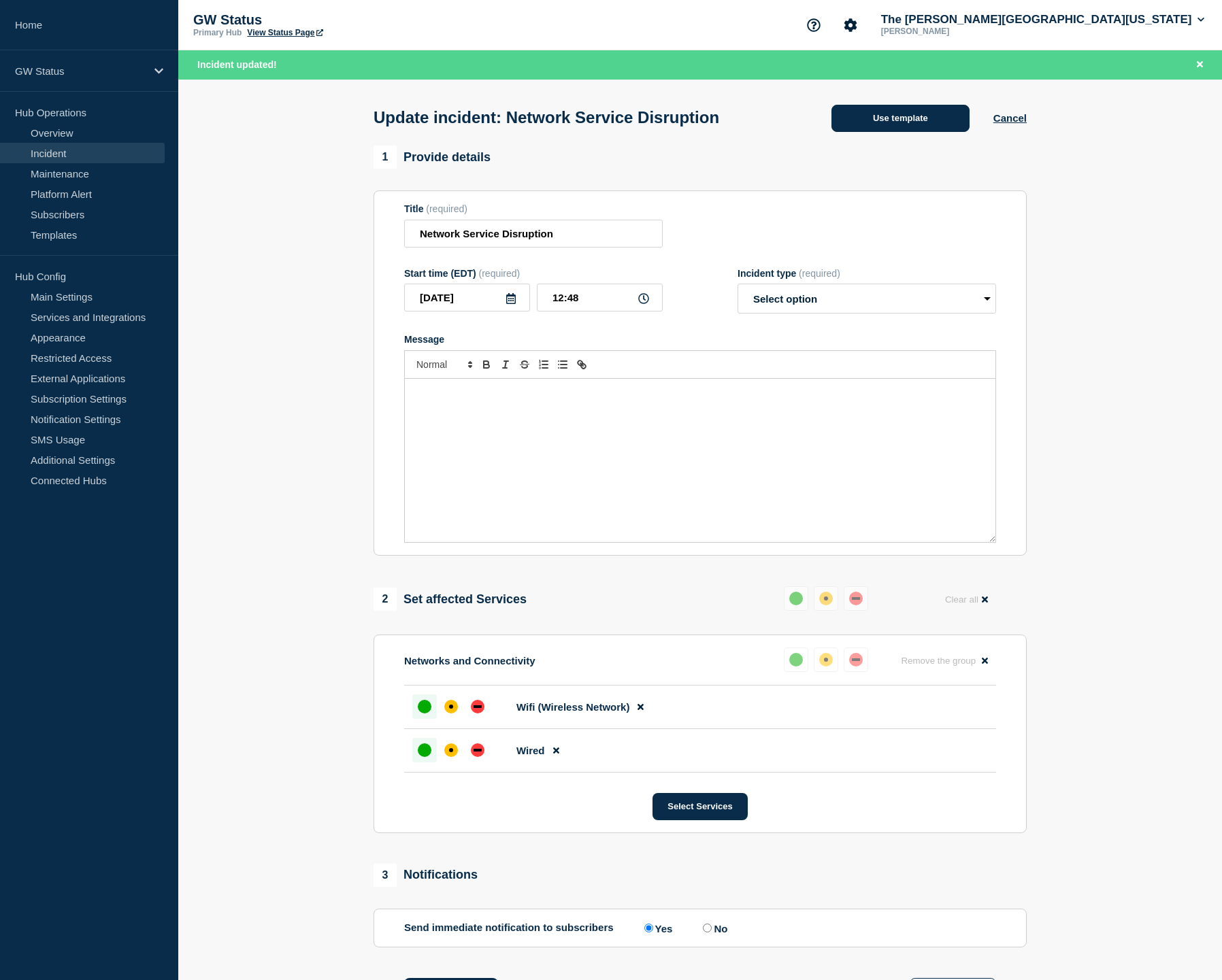
click at [917, 116] on button "Use template" at bounding box center [900, 118] width 138 height 27
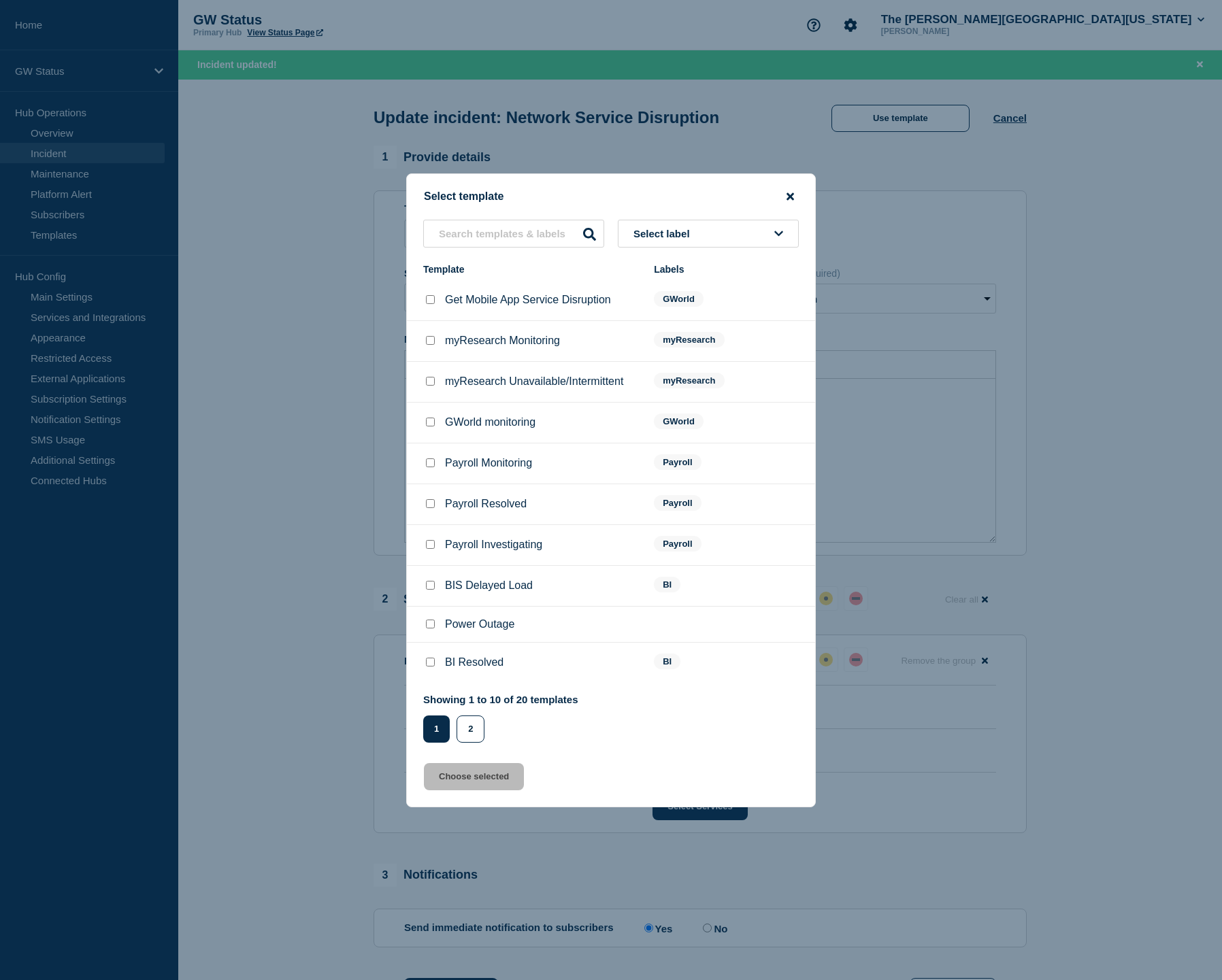
click at [787, 192] on icon "close button" at bounding box center [789, 195] width 7 height 7
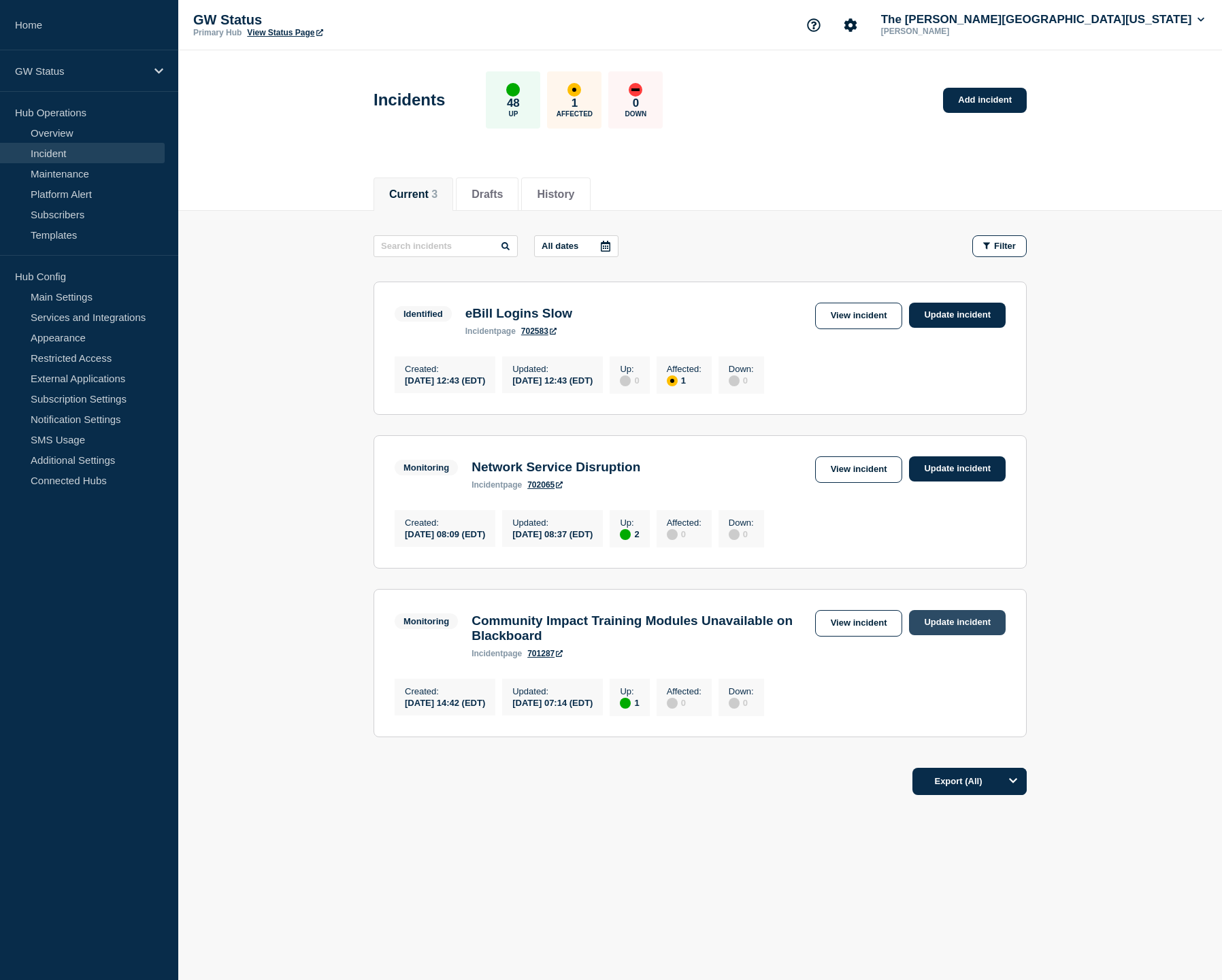
click at [964, 635] on link "Update incident" at bounding box center [957, 622] width 96 height 25
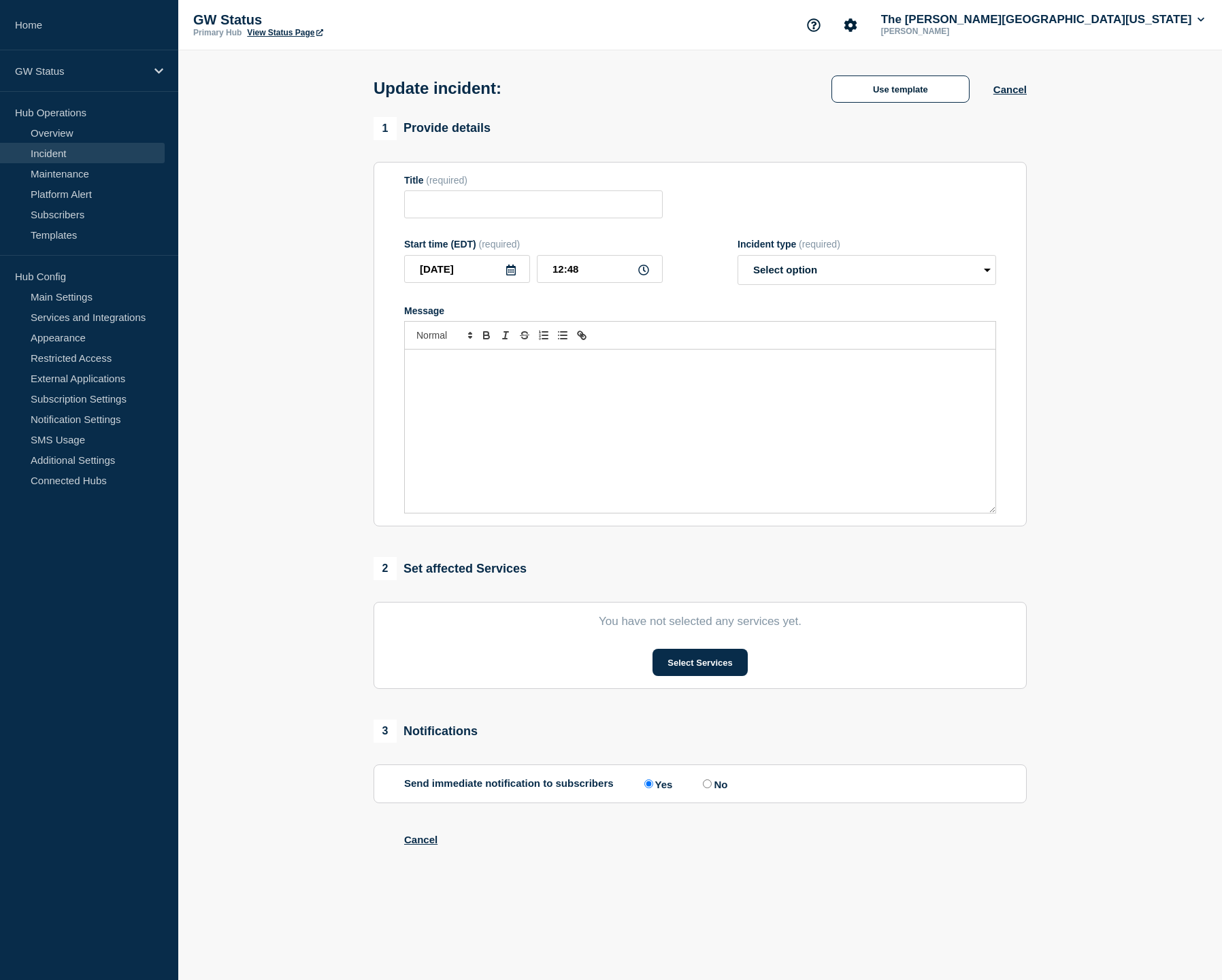
type input "Community Impact Training Modules Unavailable on Blackboard"
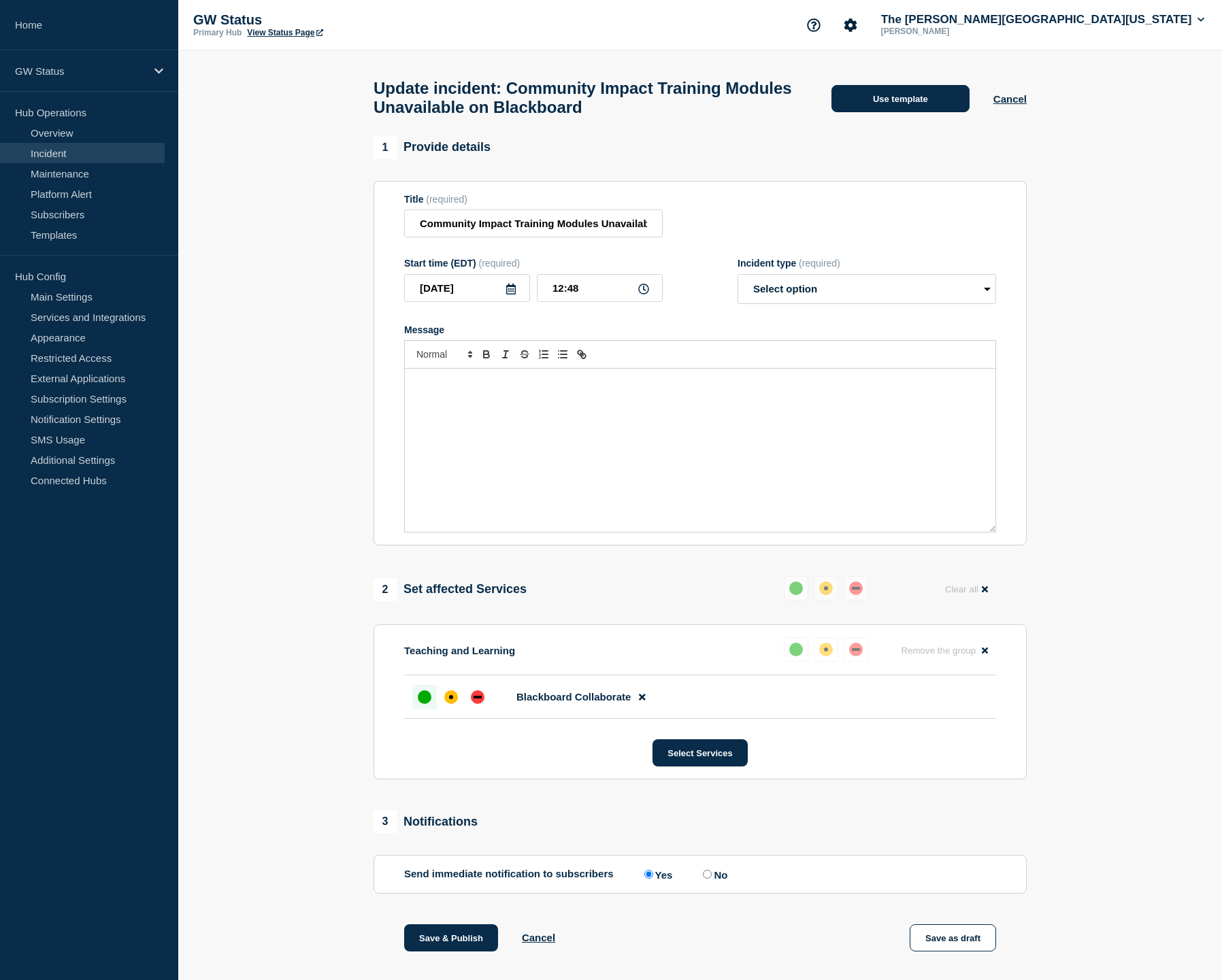
click at [904, 102] on button "Use template" at bounding box center [900, 99] width 138 height 27
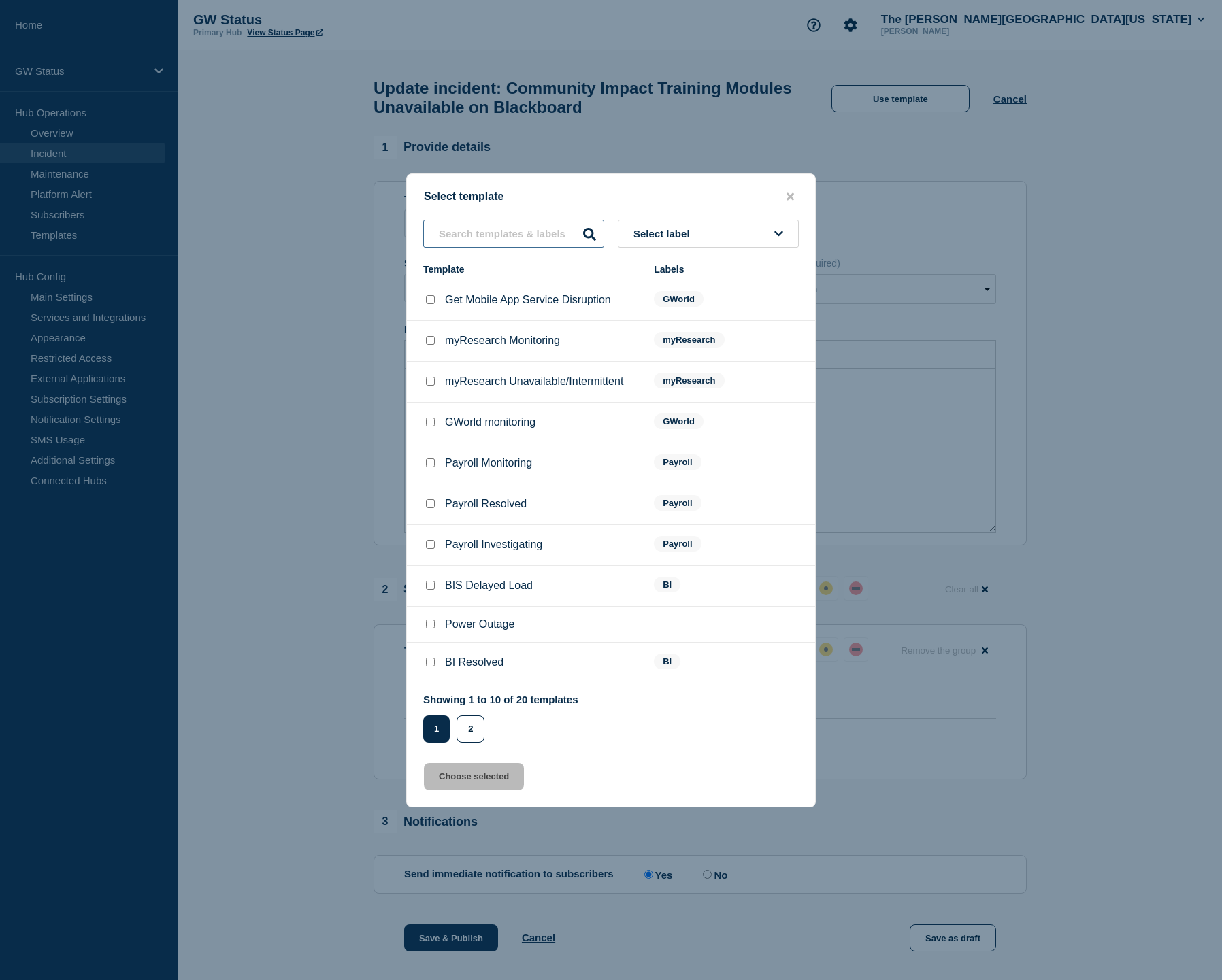
click at [545, 220] on input "text" at bounding box center [513, 233] width 181 height 28
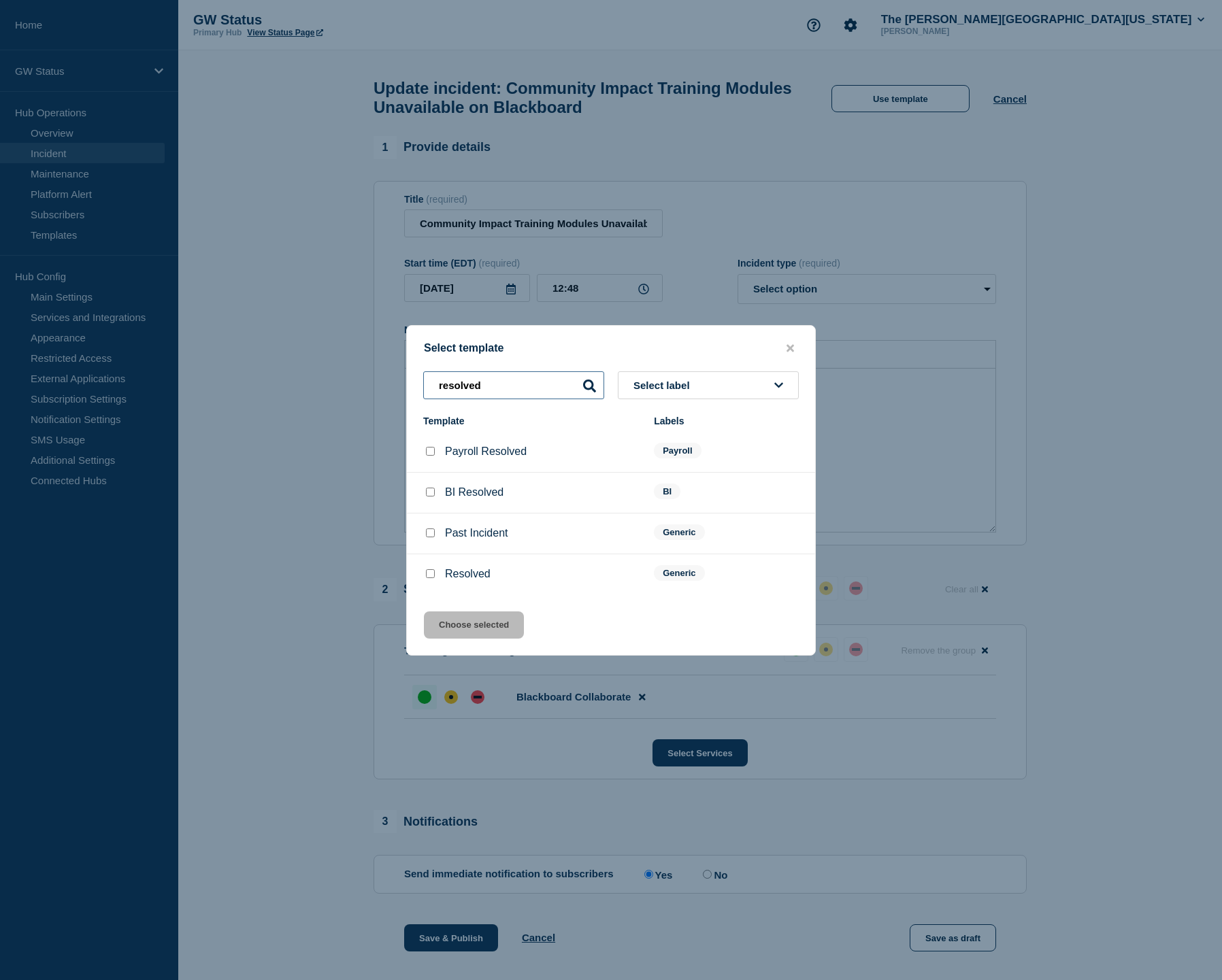
type input "resolved"
click at [430, 578] on input "Resolved checkbox" at bounding box center [430, 573] width 9 height 9
checkbox input "true"
click at [485, 638] on button "Choose selected" at bounding box center [473, 625] width 100 height 27
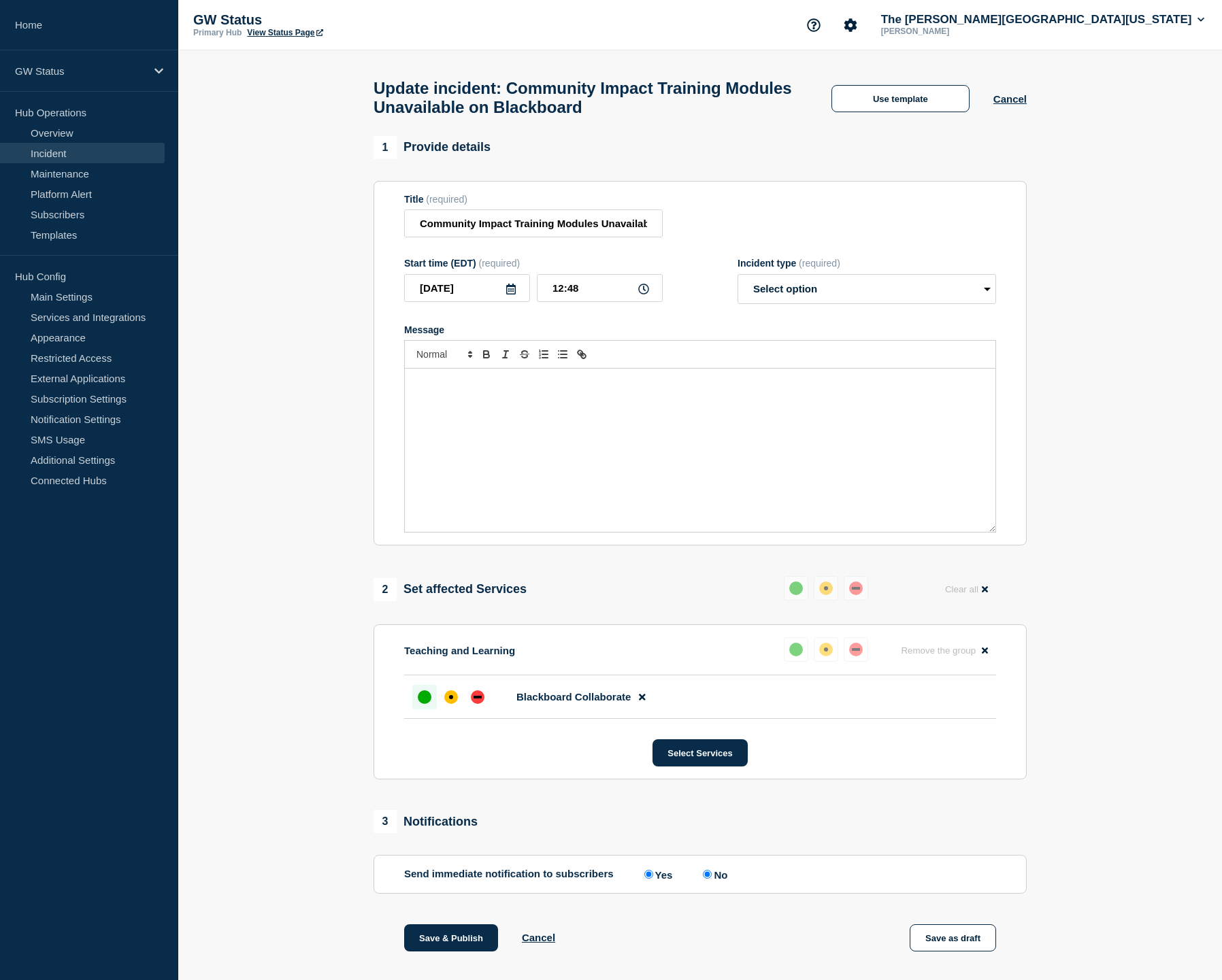
select select "resolved"
radio input "false"
radio input "true"
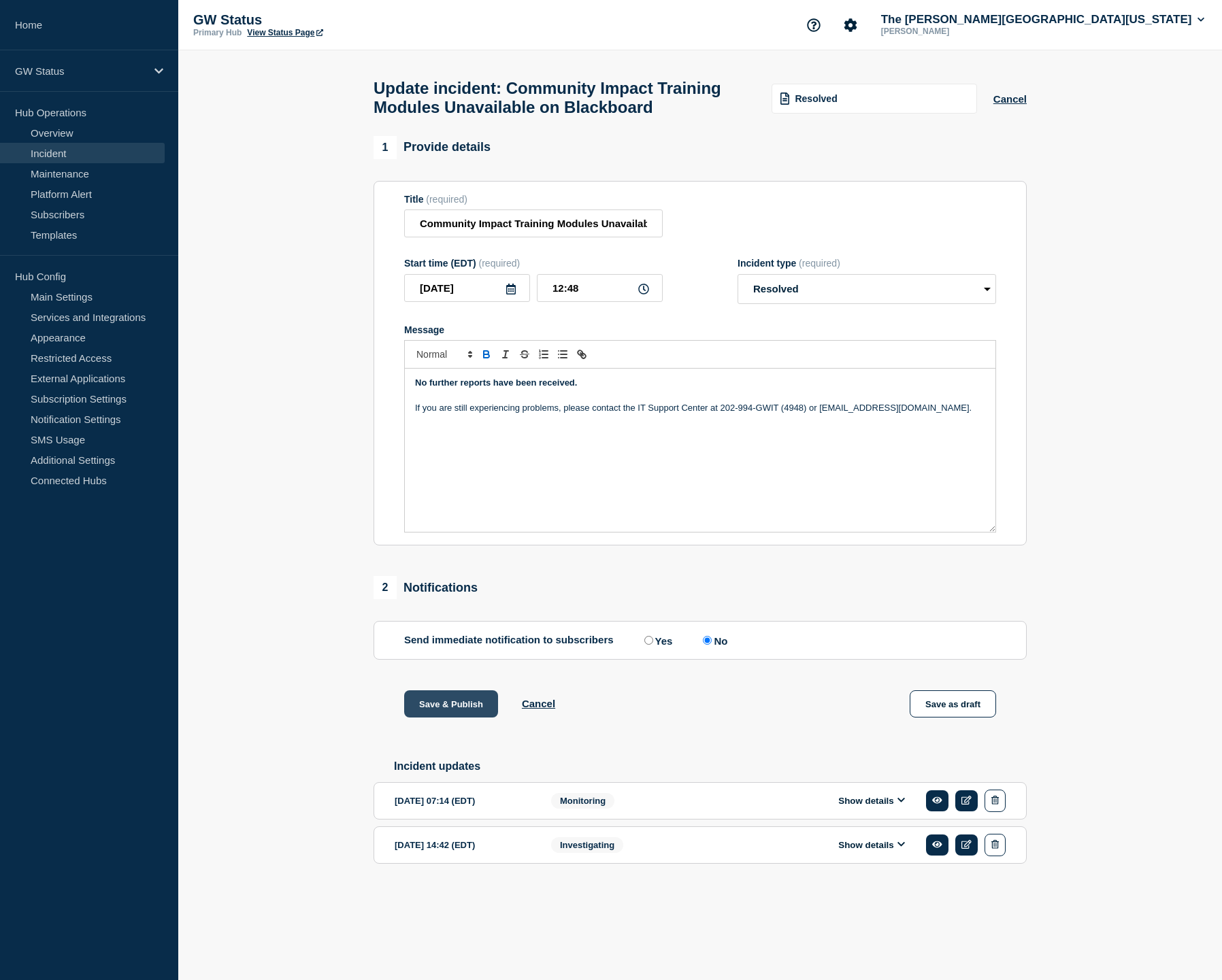
click at [449, 717] on button "Save & Publish" at bounding box center [451, 704] width 94 height 27
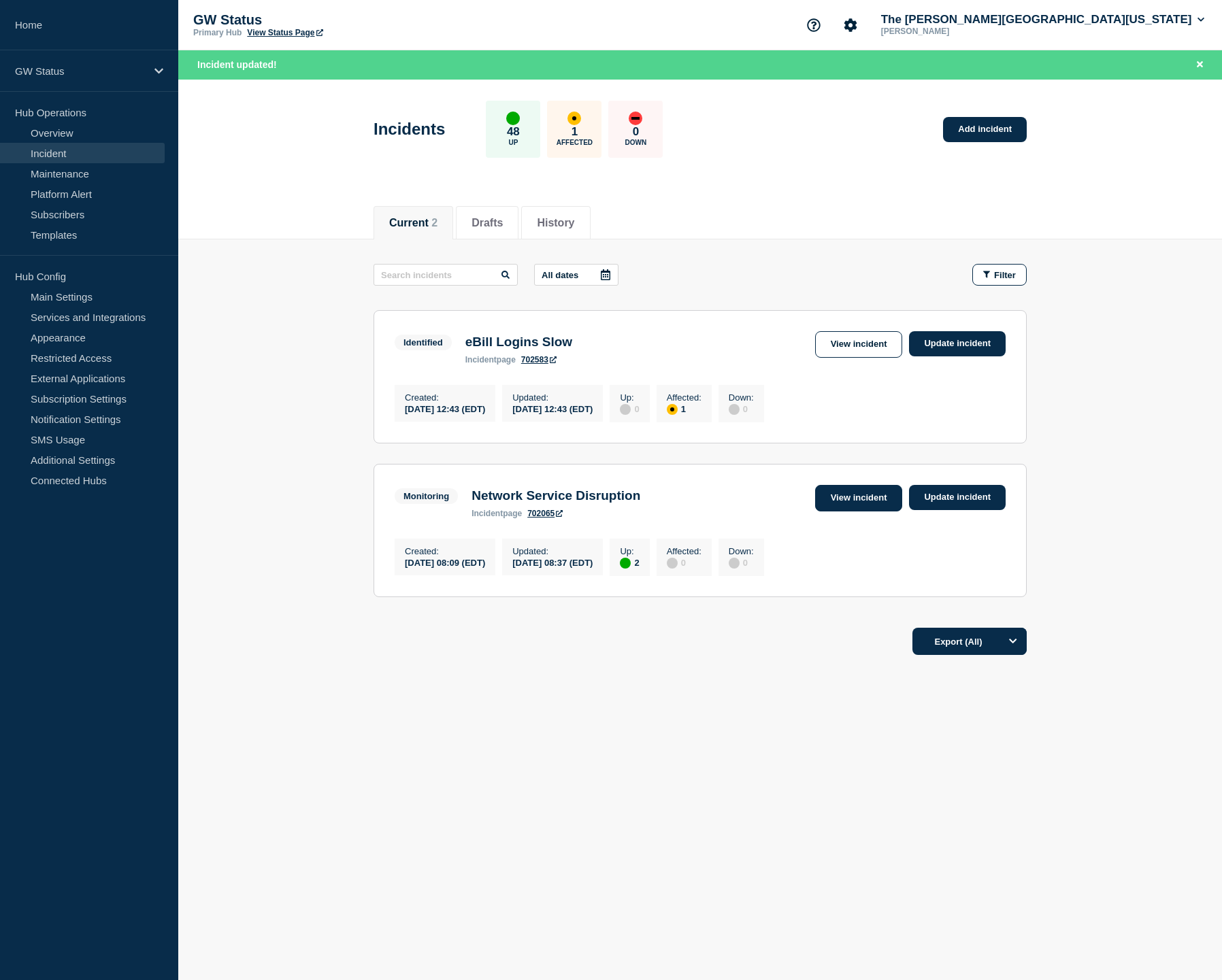
click at [850, 512] on link "View incident" at bounding box center [859, 497] width 88 height 26
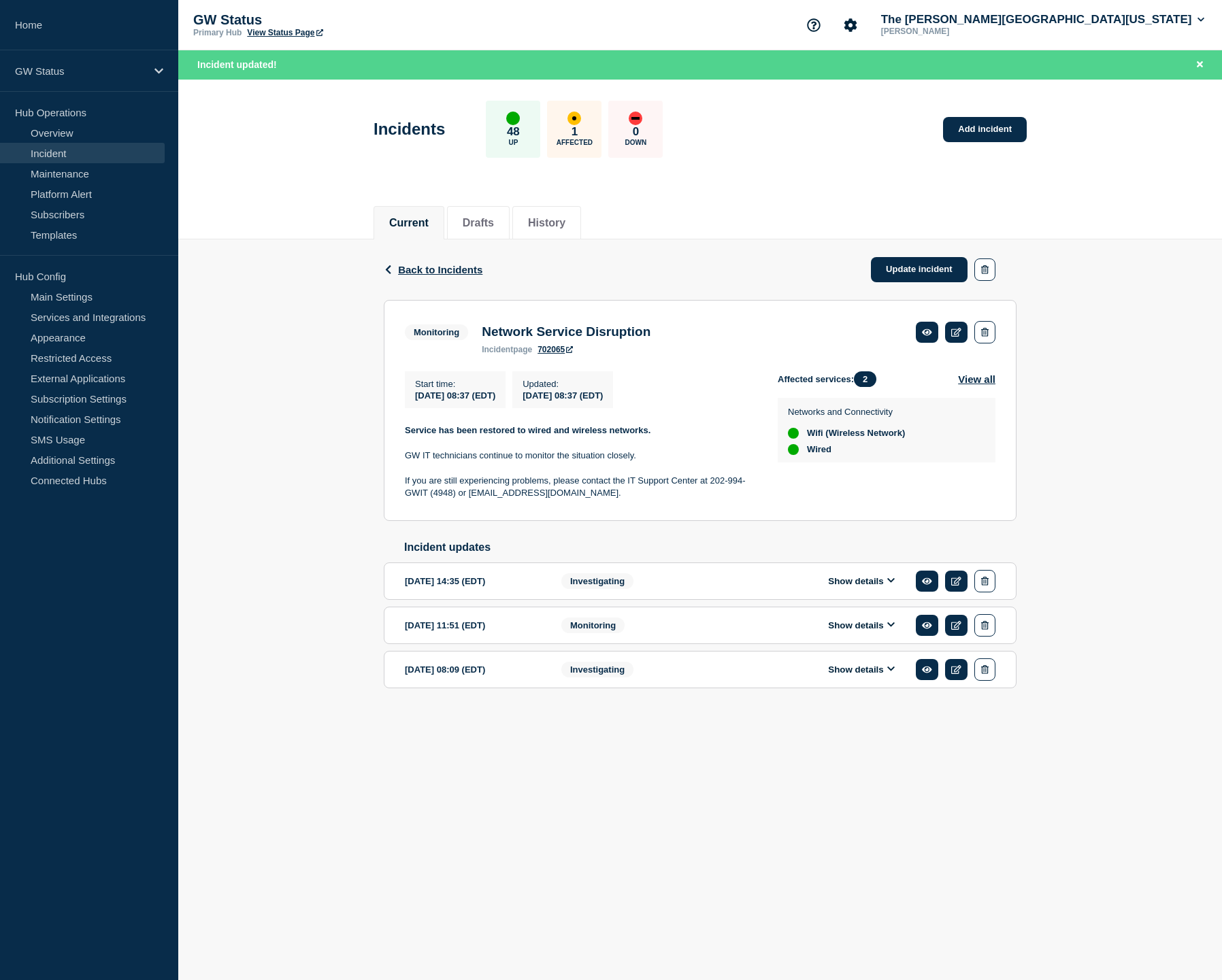
click at [730, 680] on div "[DATE] 08:09 (EDT) Show details Investigating" at bounding box center [700, 669] width 591 height 22
click at [876, 675] on button "Show details" at bounding box center [861, 669] width 75 height 12
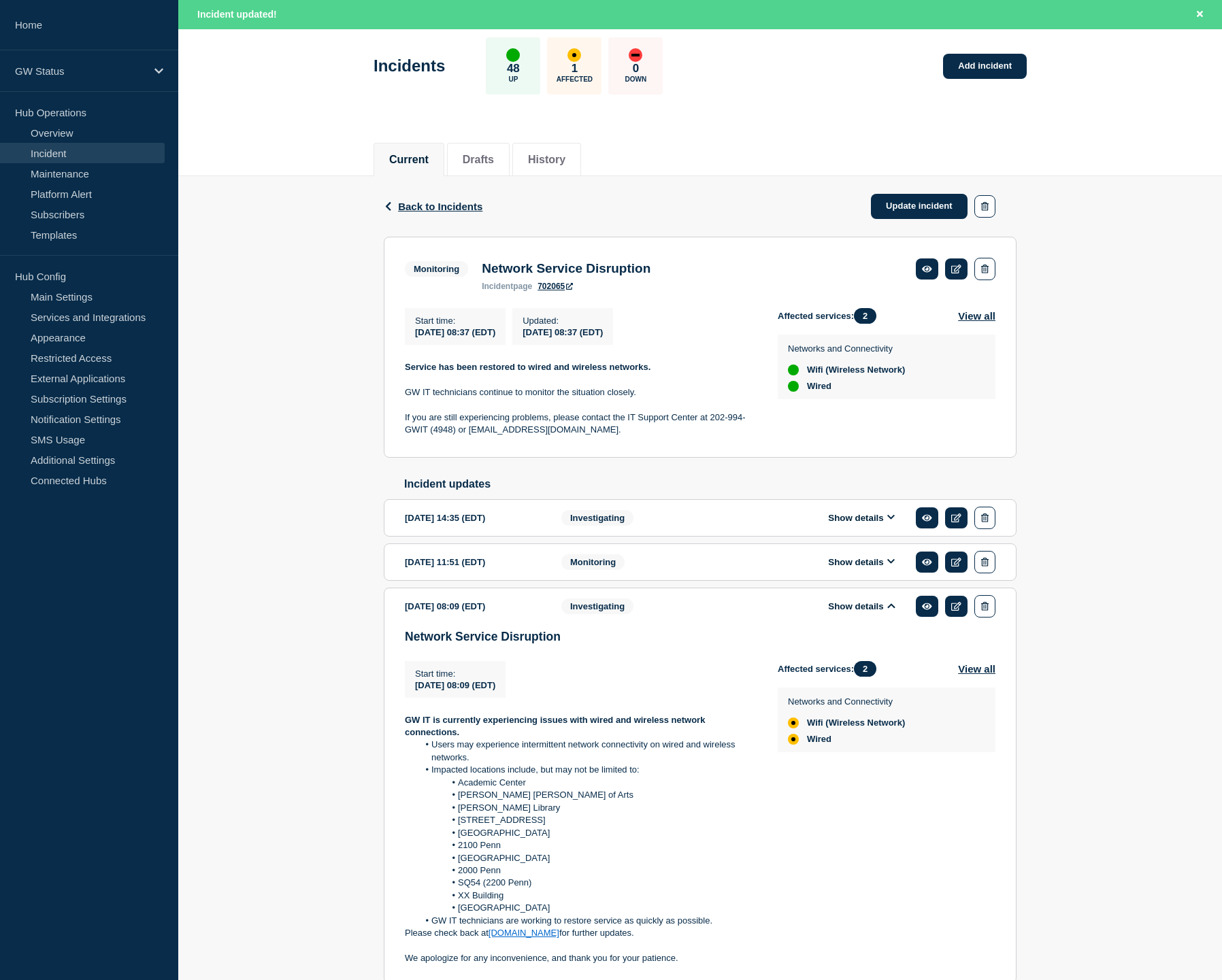
scroll to position [42, 0]
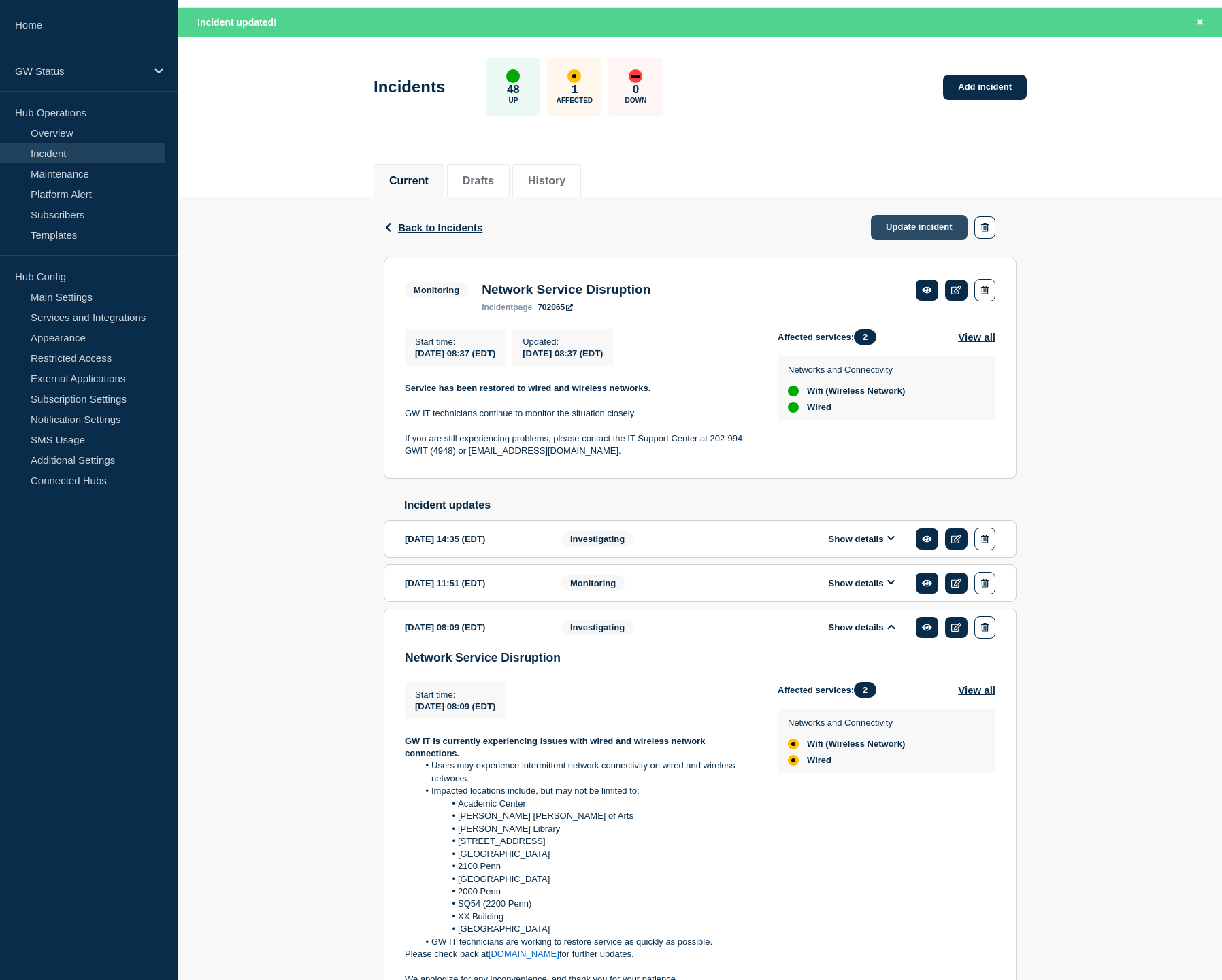
click at [902, 232] on link "Update incident" at bounding box center [918, 228] width 96 height 25
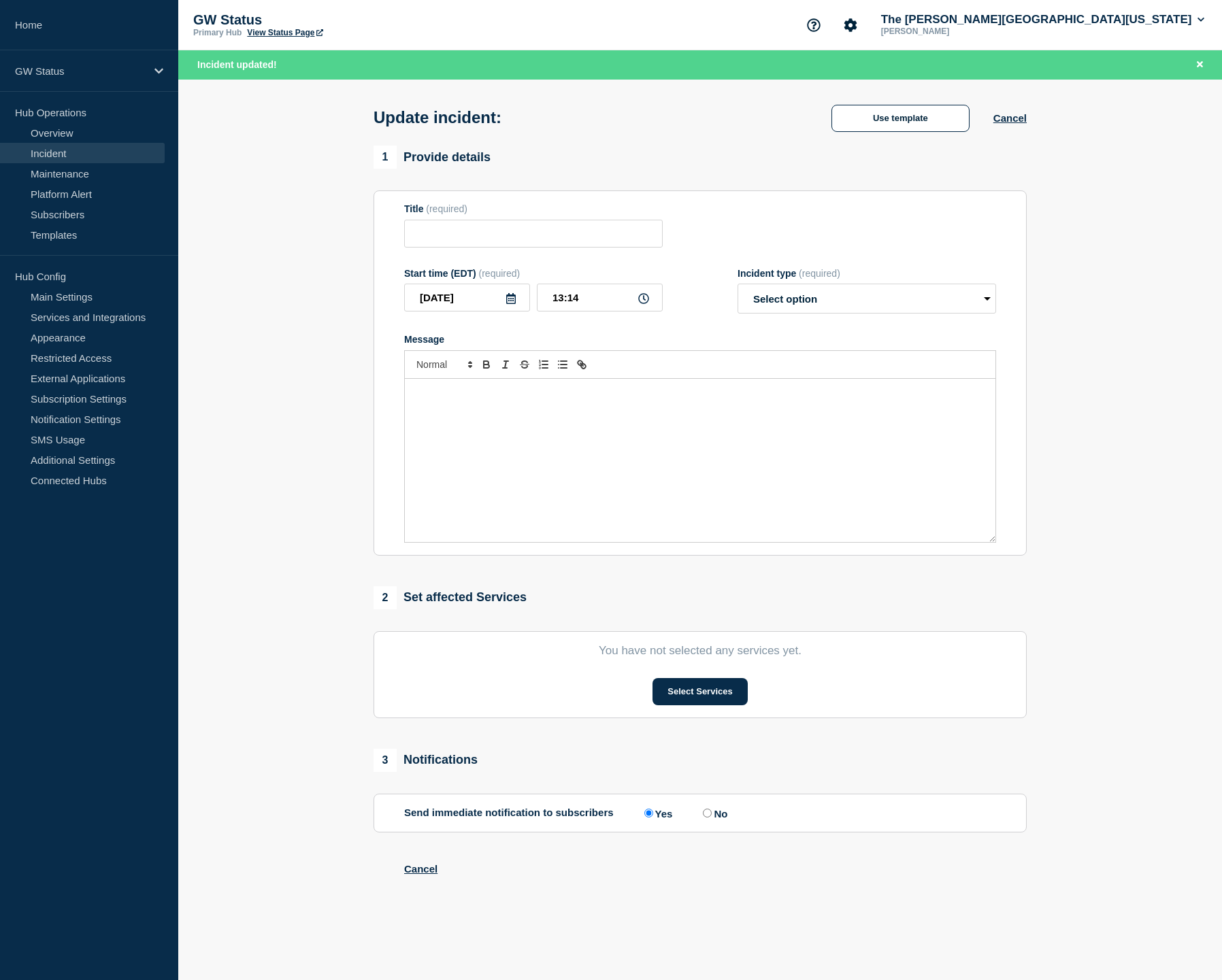
type input "Network Service Disruption"
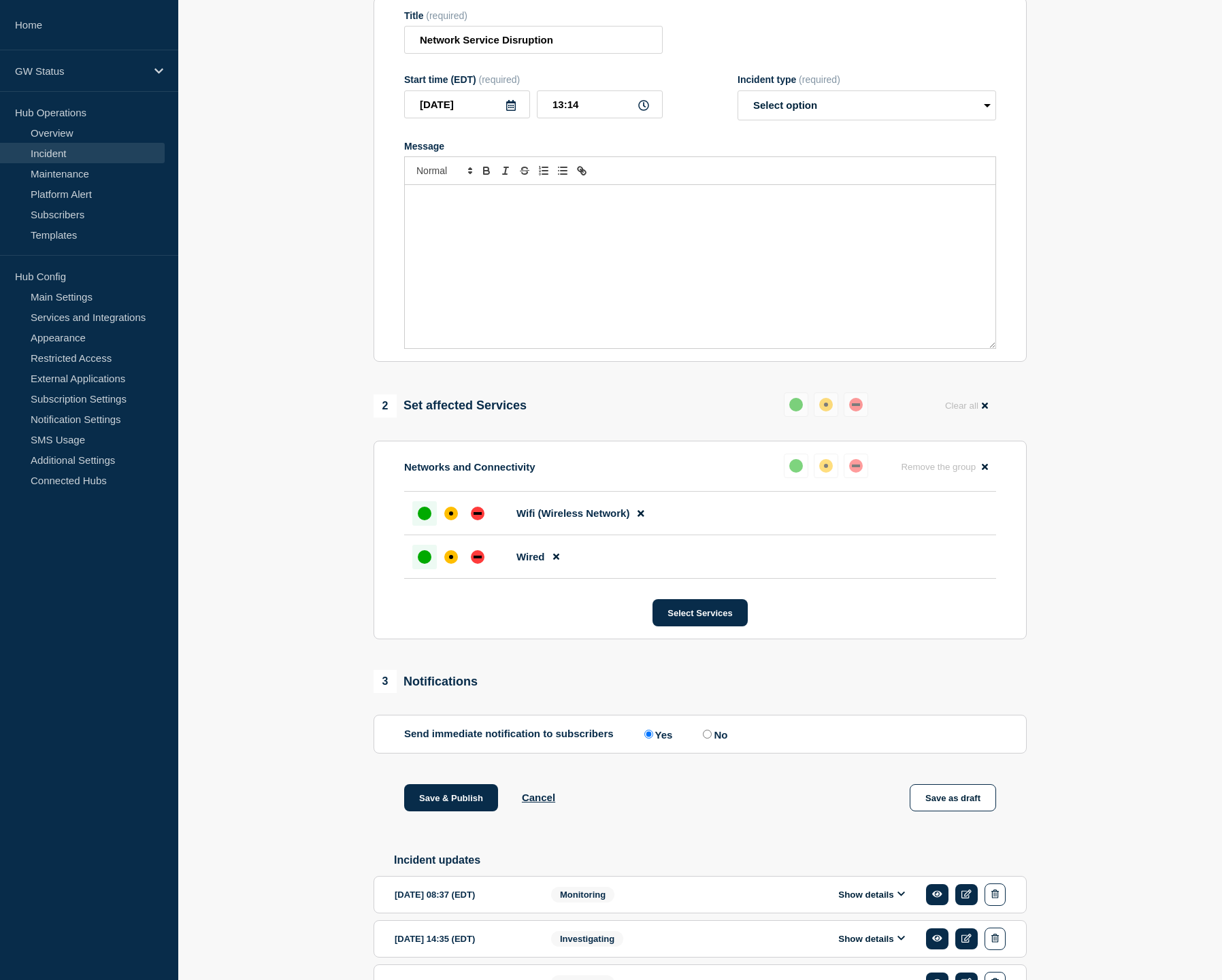
scroll to position [166, 0]
click at [475, 513] on div "down" at bounding box center [477, 512] width 8 height 2
click at [473, 563] on div "down" at bounding box center [477, 555] width 14 height 14
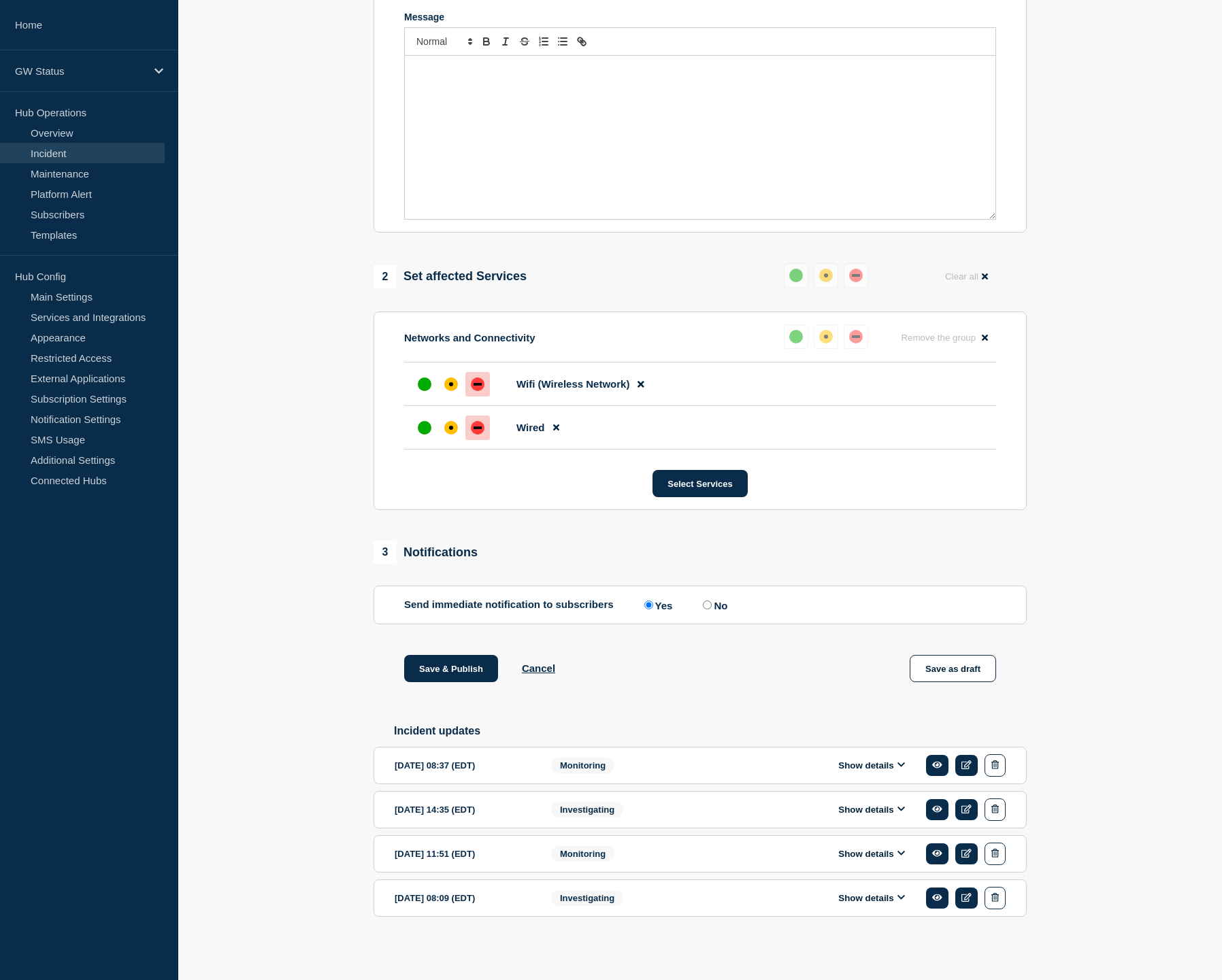
scroll to position [317, 0]
click at [864, 894] on button "Show details" at bounding box center [871, 898] width 75 height 12
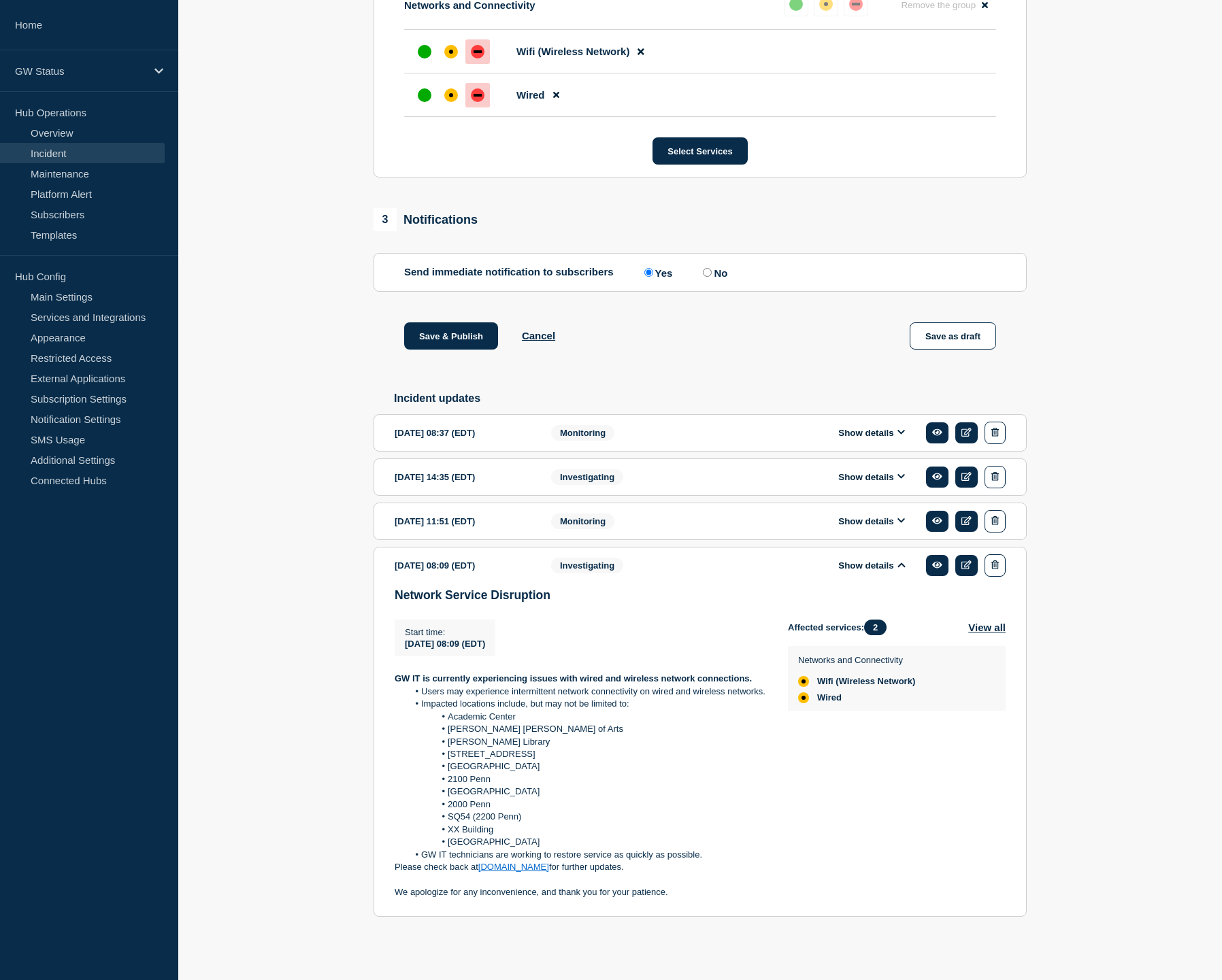
scroll to position [650, 0]
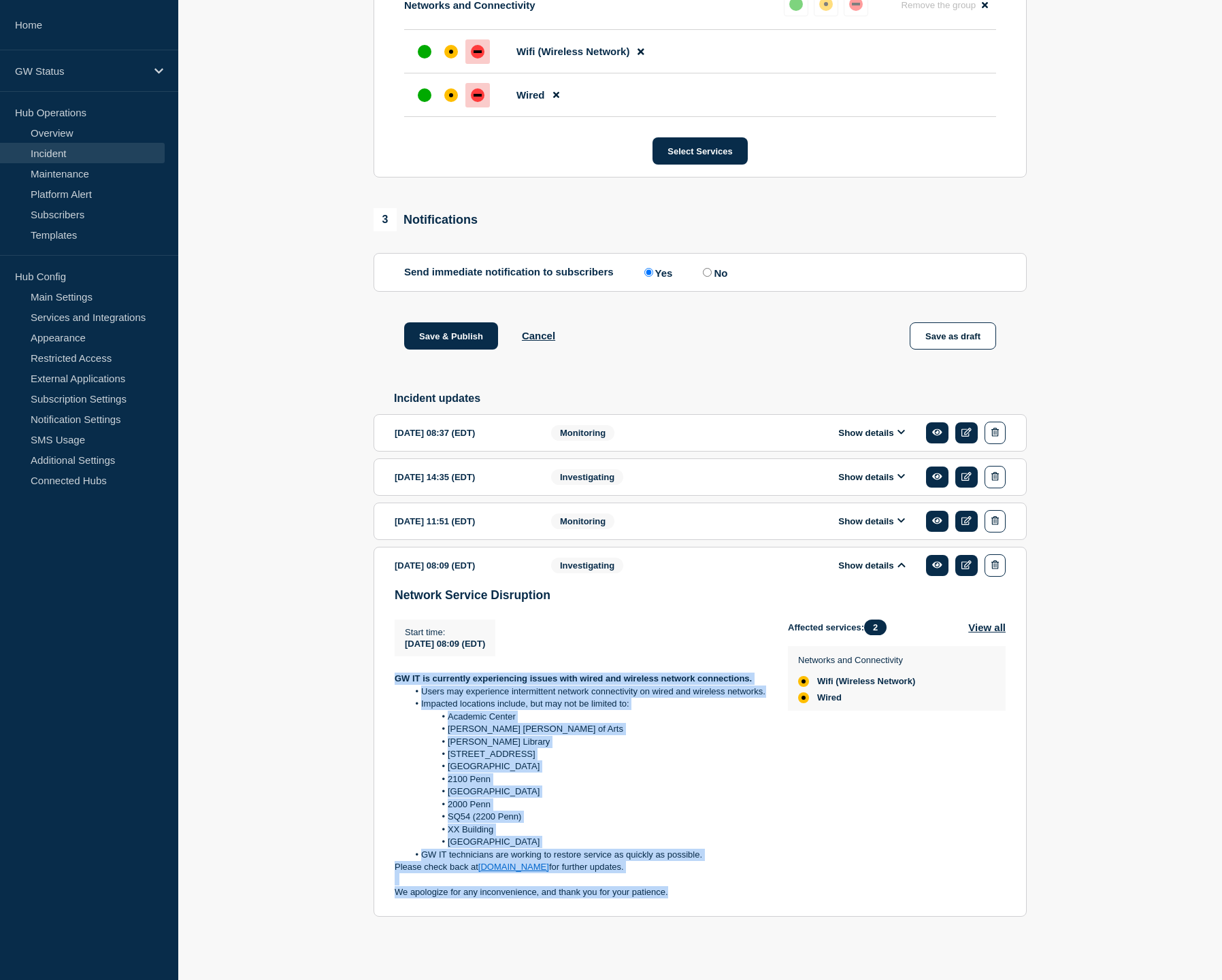
drag, startPoint x: 681, startPoint y: 892, endPoint x: 391, endPoint y: 685, distance: 356.3
click at [391, 685] on section "[DATE] 08:09 (EDT) Show details Investigating Network Service Disruption Start …" at bounding box center [699, 731] width 653 height 370
copy div "GW IT is currently experiencing issues with wired and wireless network connecti…"
click at [889, 515] on button "Show details" at bounding box center [871, 521] width 75 height 12
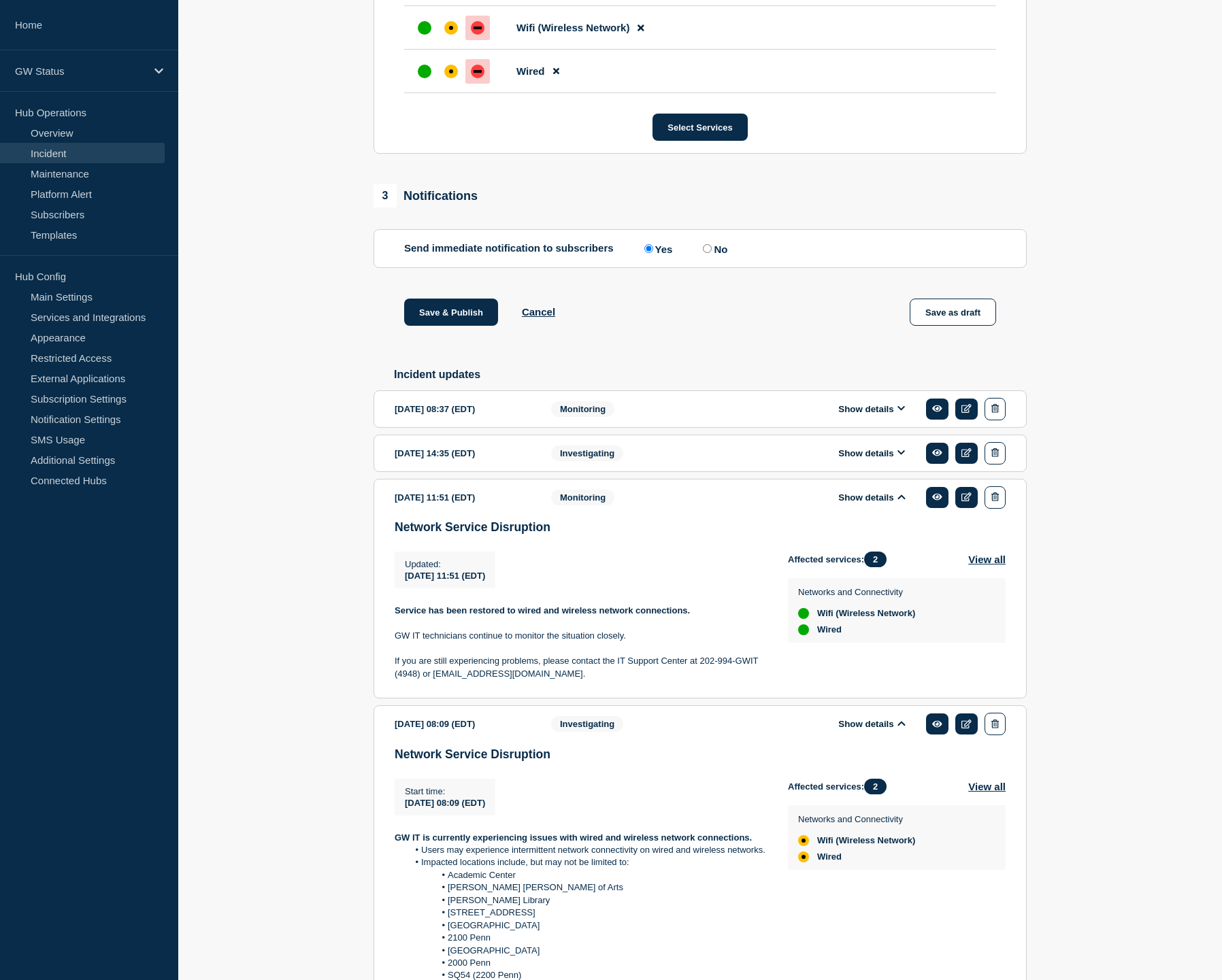
click at [879, 459] on button "Show details" at bounding box center [871, 453] width 75 height 12
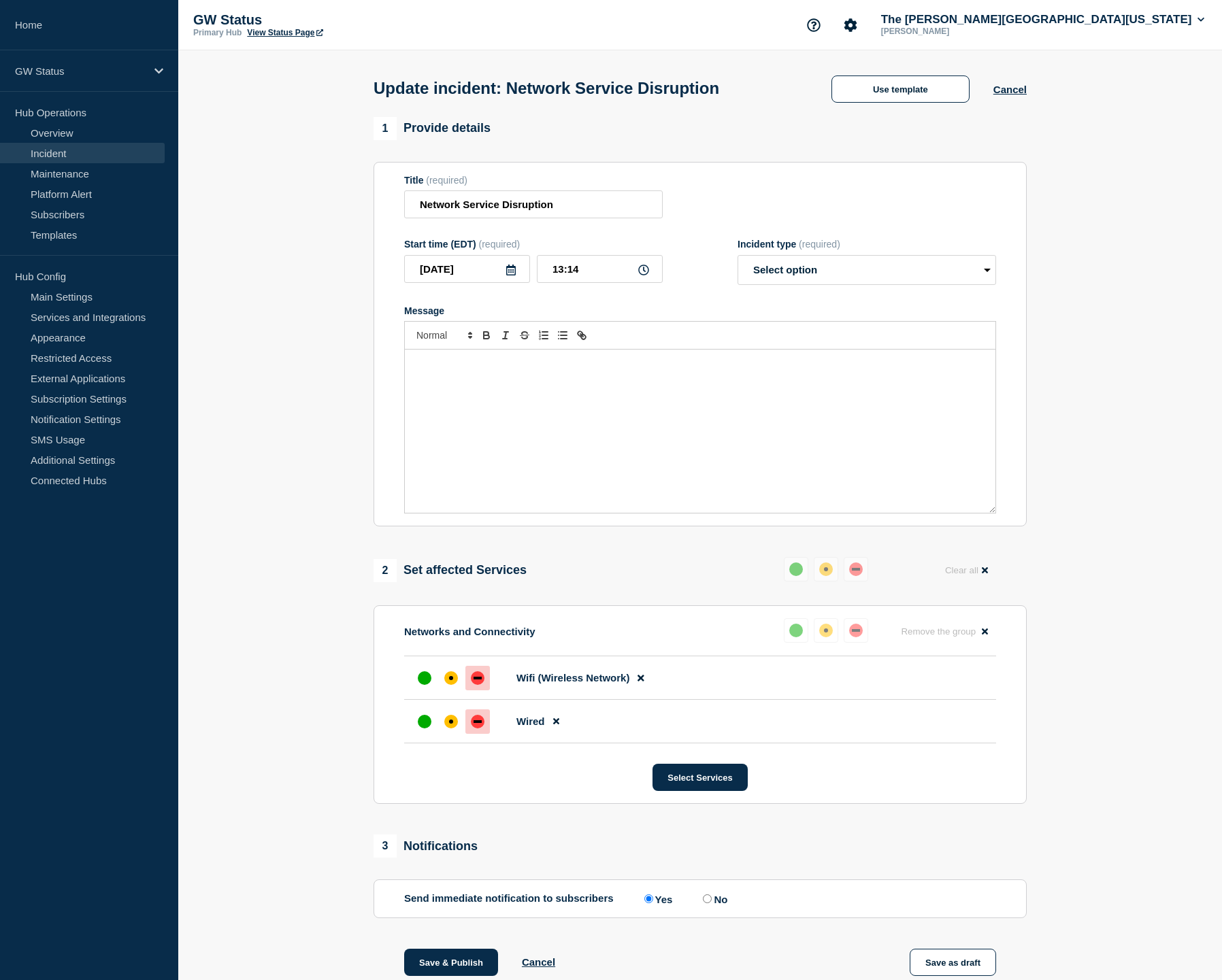
scroll to position [0, 0]
click at [613, 415] on div "Message" at bounding box center [700, 431] width 591 height 163
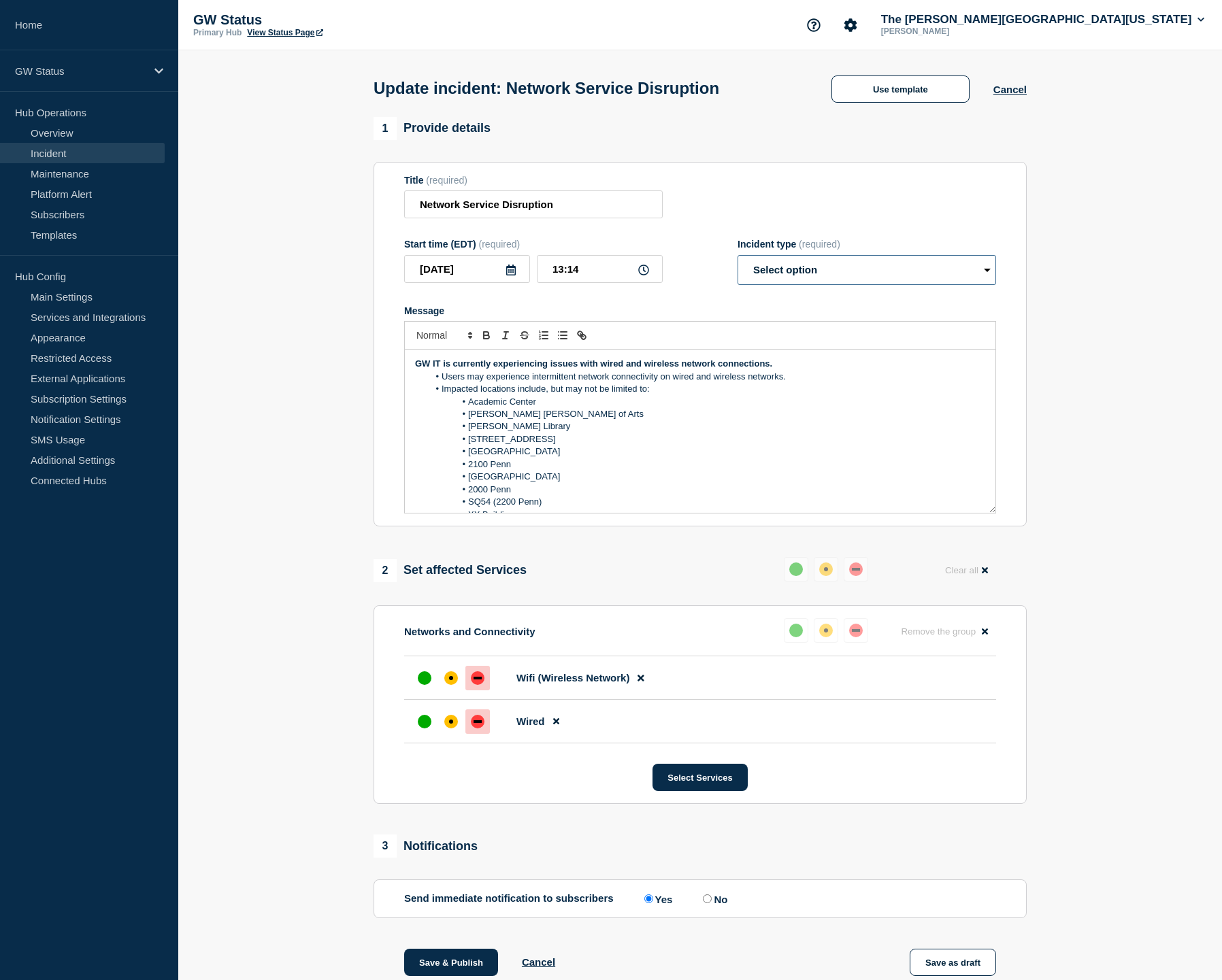
select select "investigating"
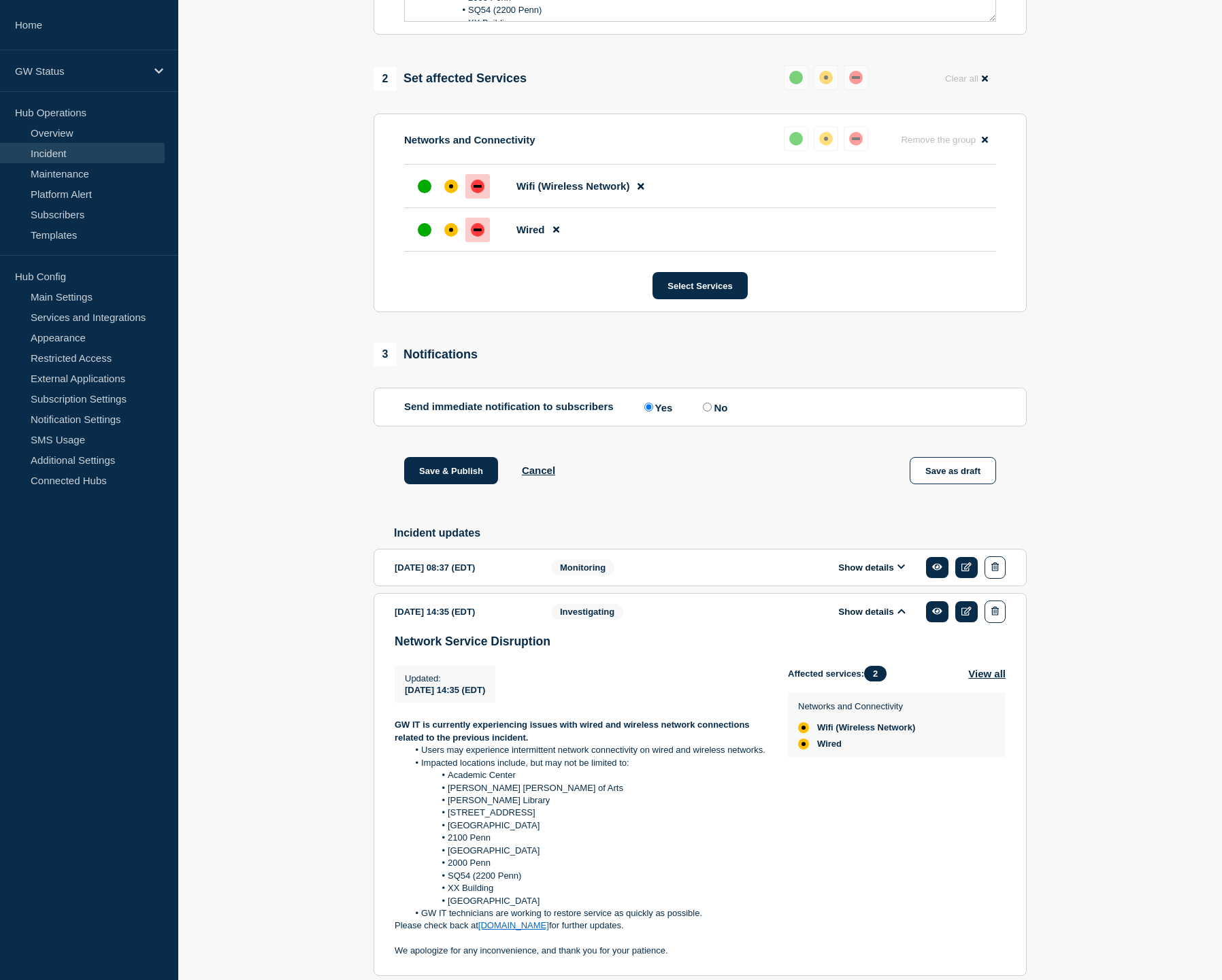
scroll to position [487, 0]
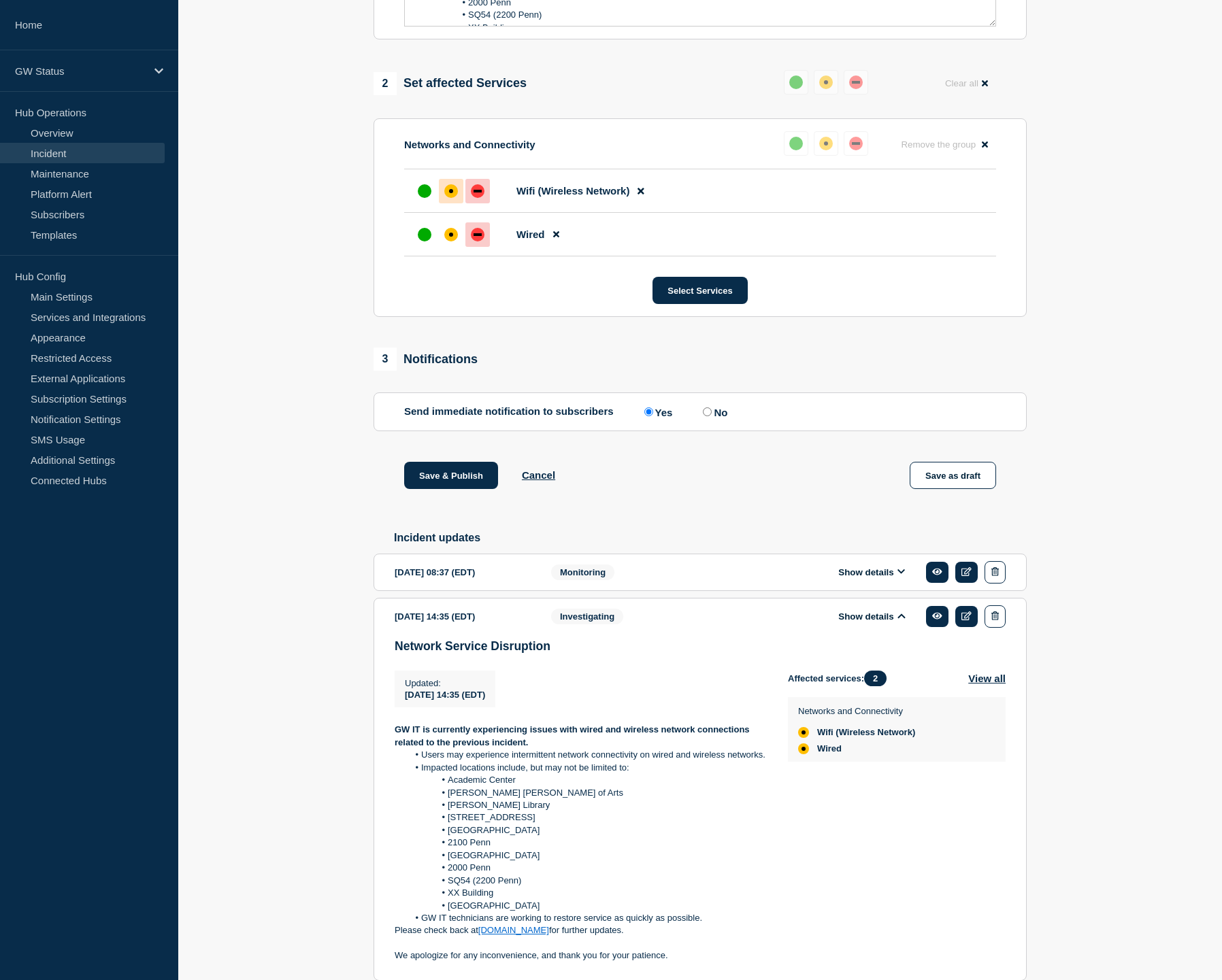
click at [449, 198] on div "affected" at bounding box center [450, 190] width 14 height 14
click at [445, 241] on div "affected" at bounding box center [450, 234] width 14 height 14
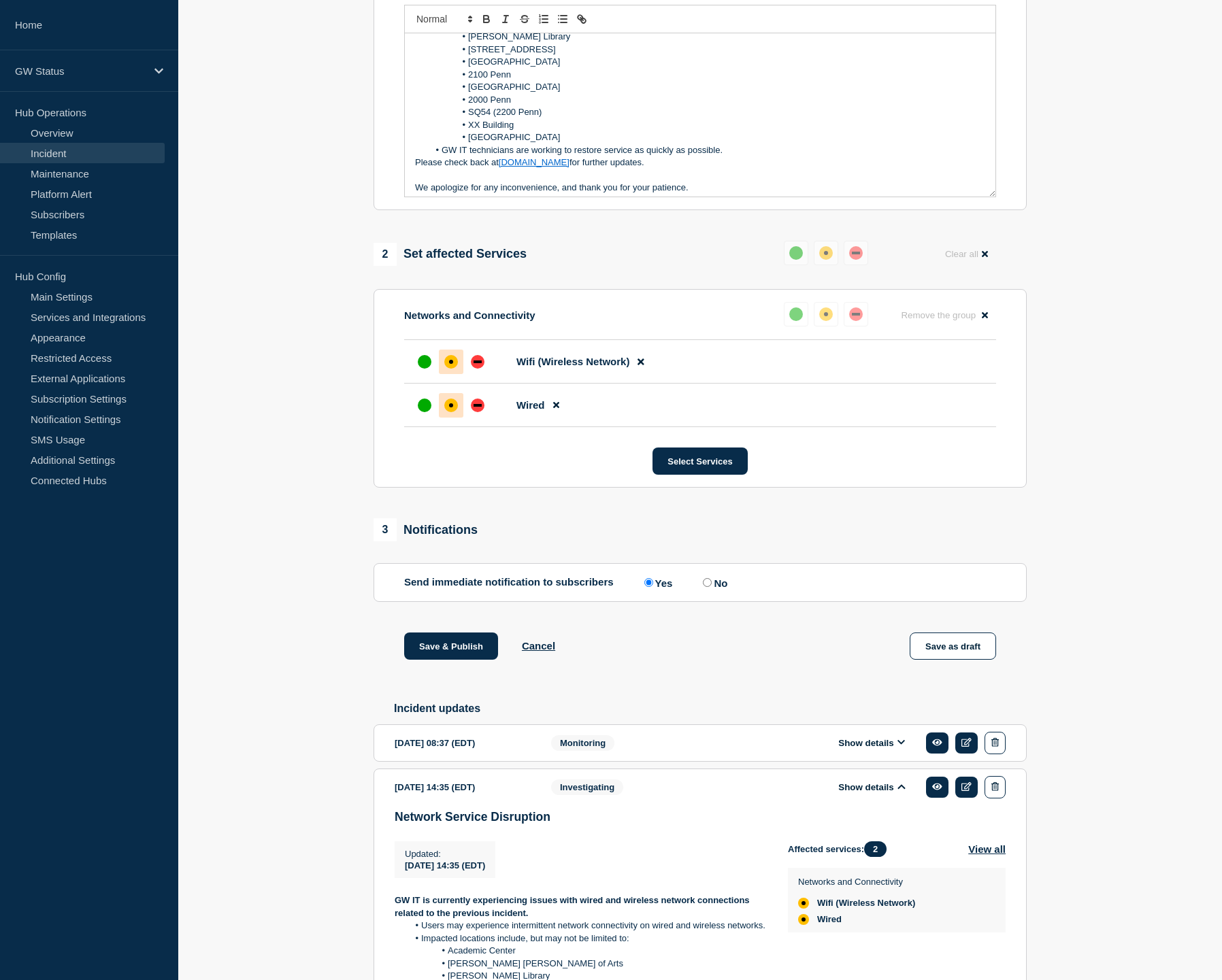
scroll to position [473, 0]
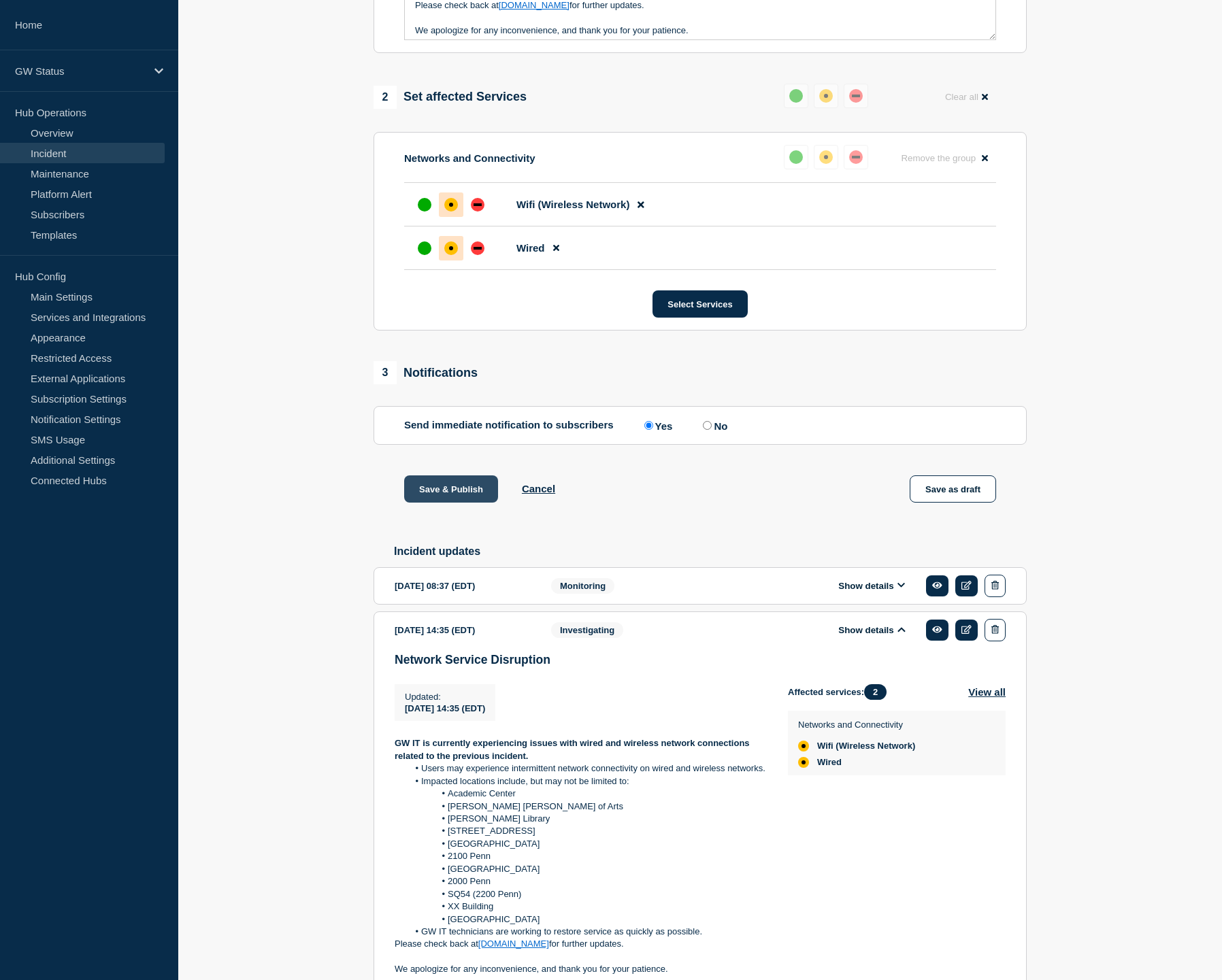
click at [466, 503] on button "Save & Publish" at bounding box center [451, 488] width 94 height 27
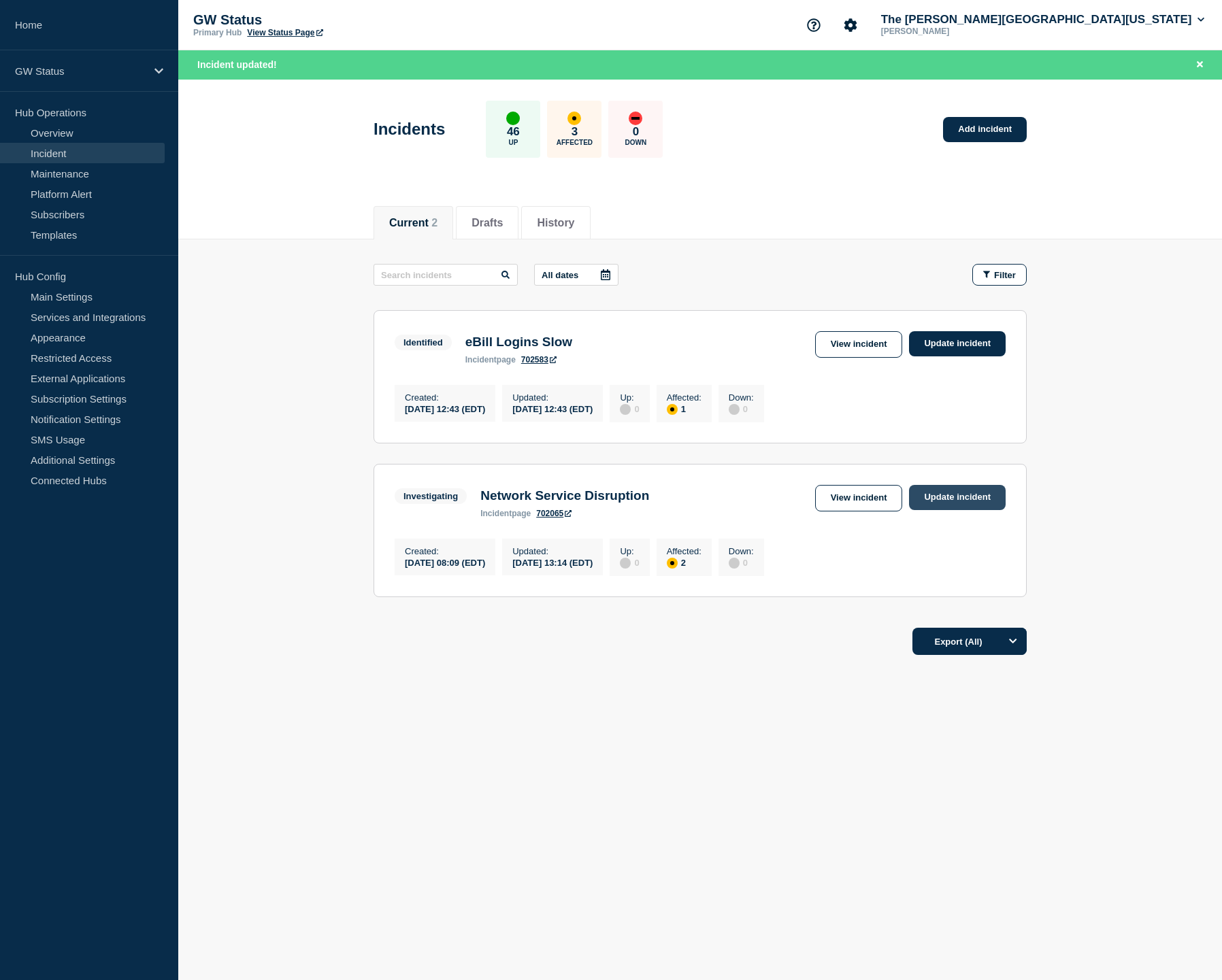
click at [947, 508] on link "Update incident" at bounding box center [957, 497] width 96 height 25
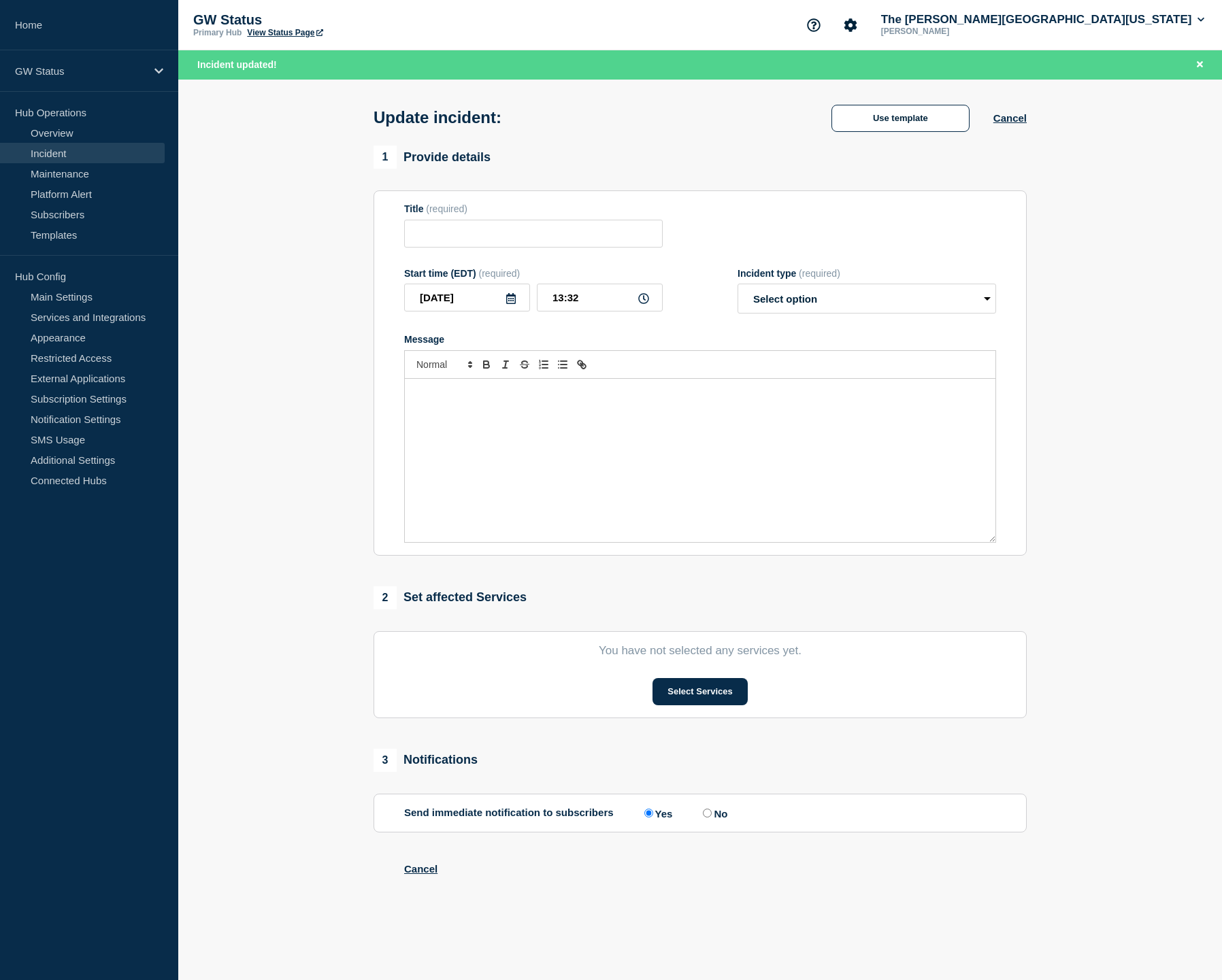
type input "Network Service Disruption"
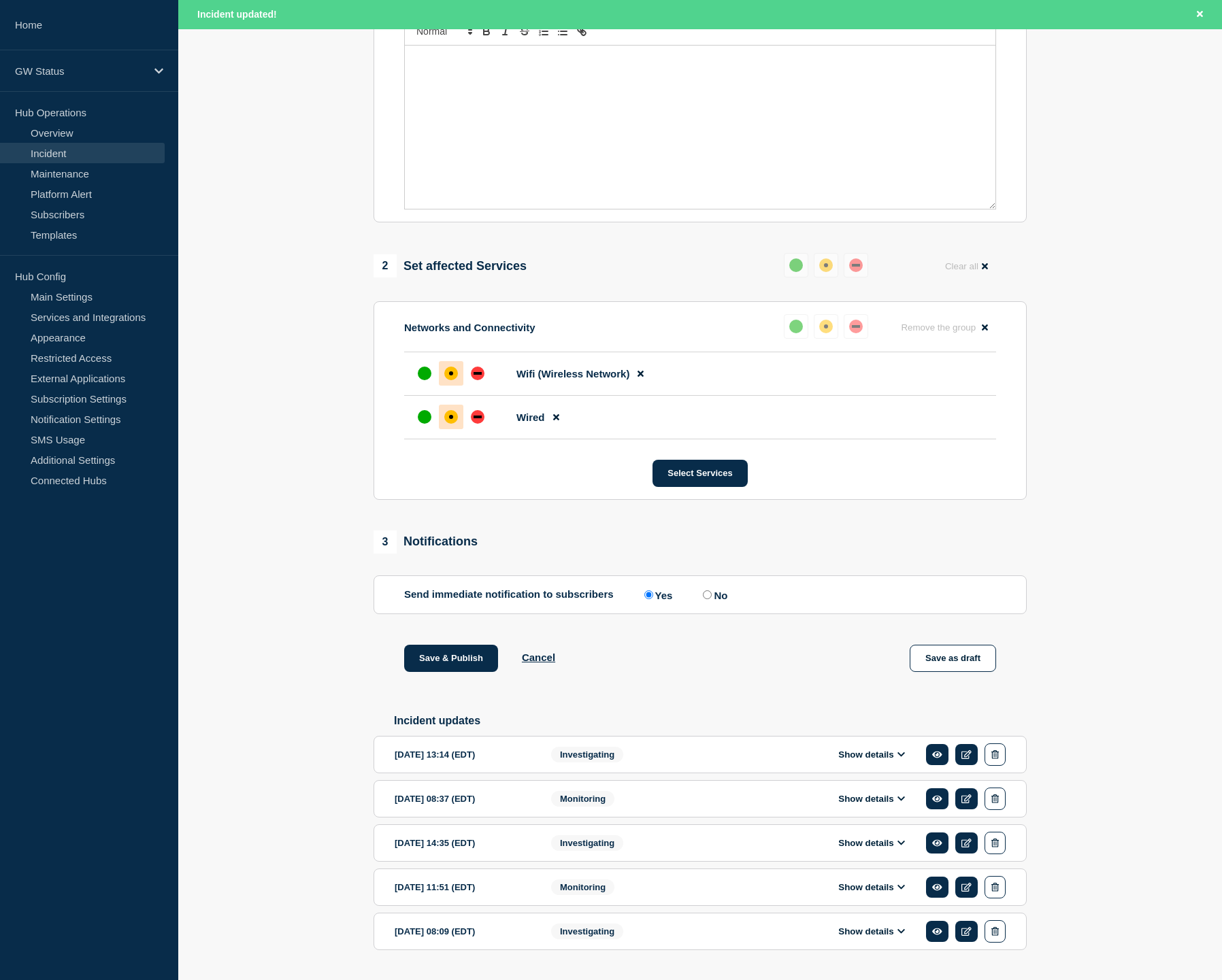
scroll to position [364, 0]
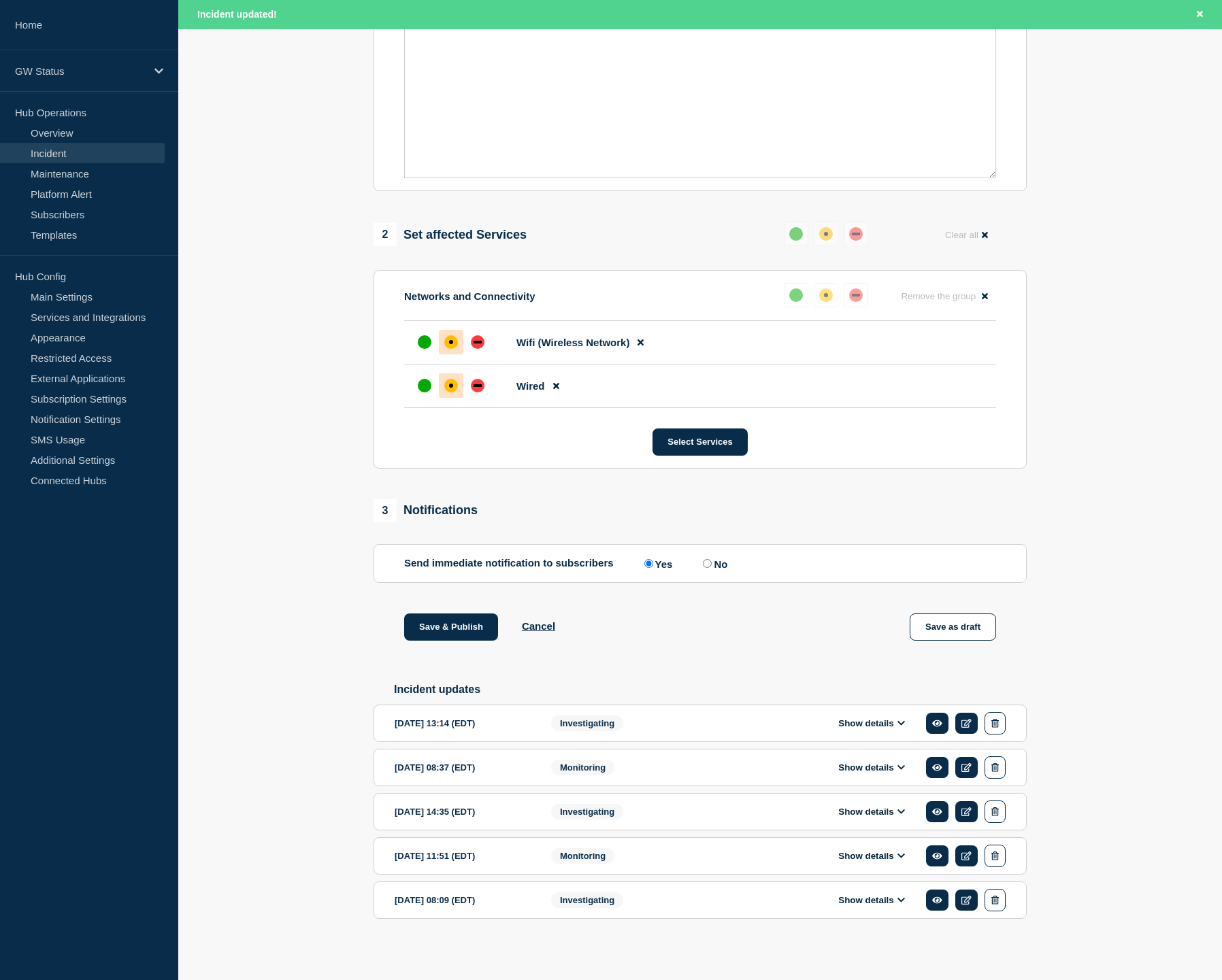
click at [883, 773] on button "Show details" at bounding box center [871, 767] width 75 height 12
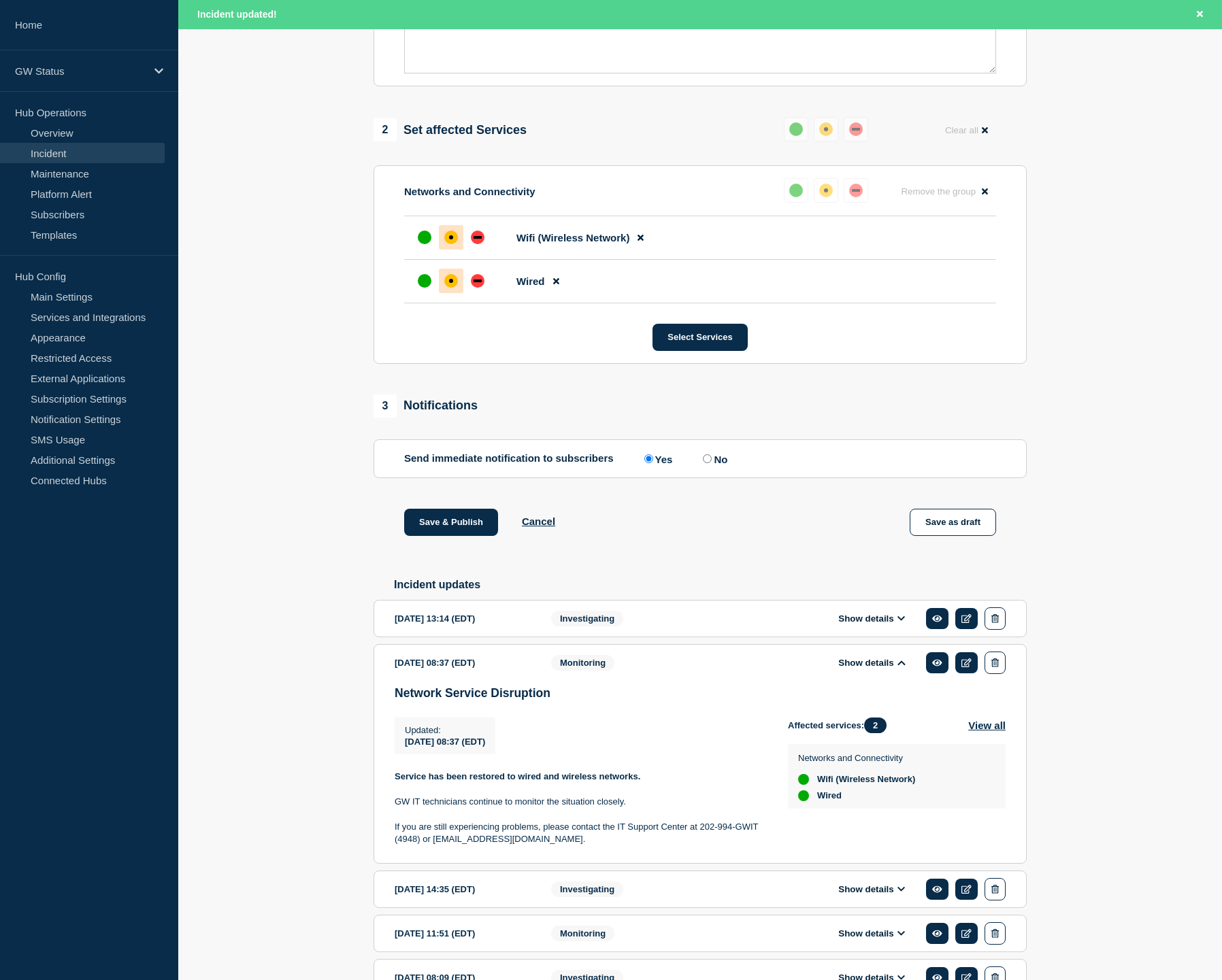
scroll to position [496, 0]
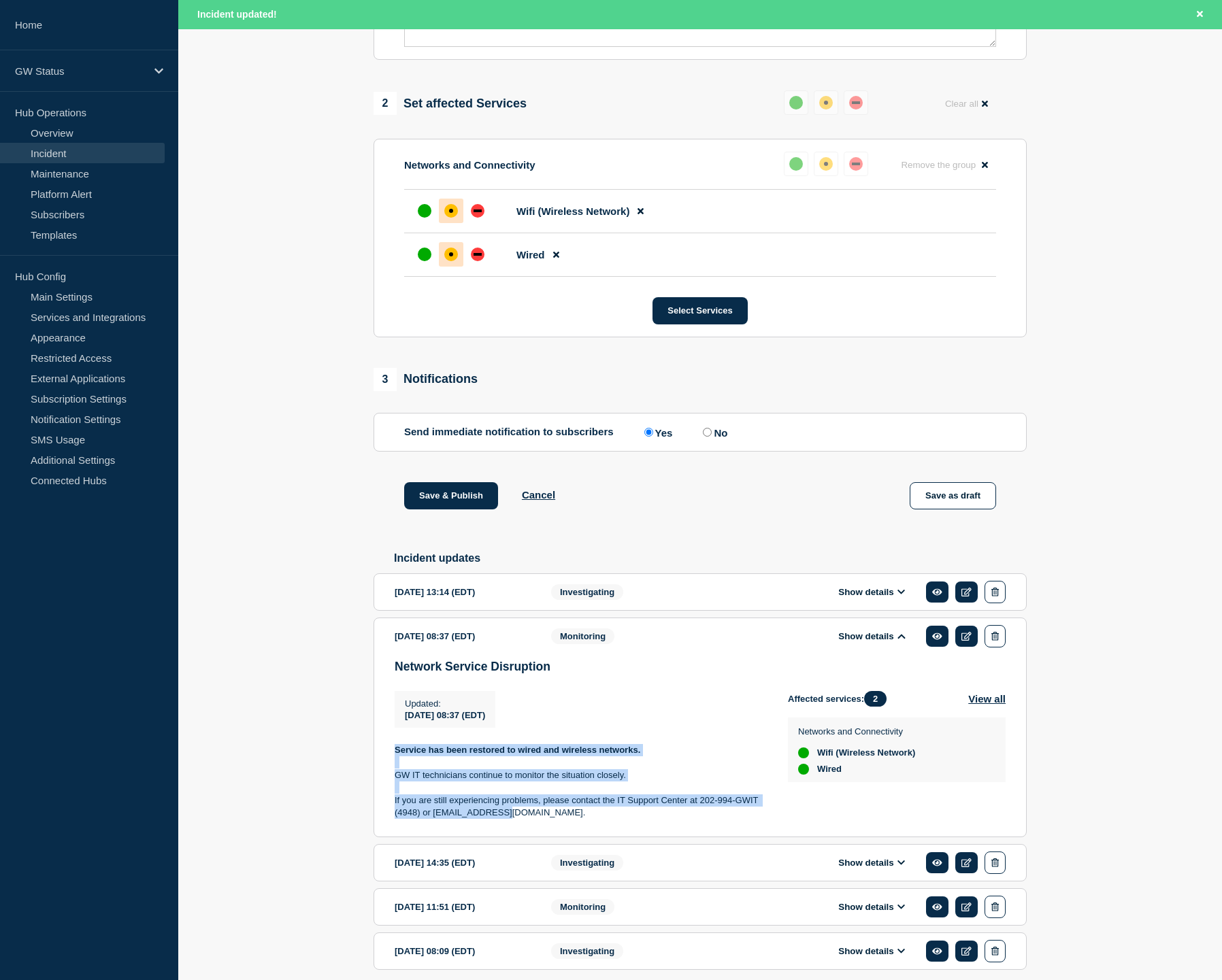
drag, startPoint x: 519, startPoint y: 839, endPoint x: 368, endPoint y: 773, distance: 164.8
click at [368, 773] on div "1 Provide details Title (required) Network Service Disruption Start time (EDT) …" at bounding box center [700, 331] width 669 height 1362
copy div "Service has been restored to wired and wireless networks. GW IT technicians con…"
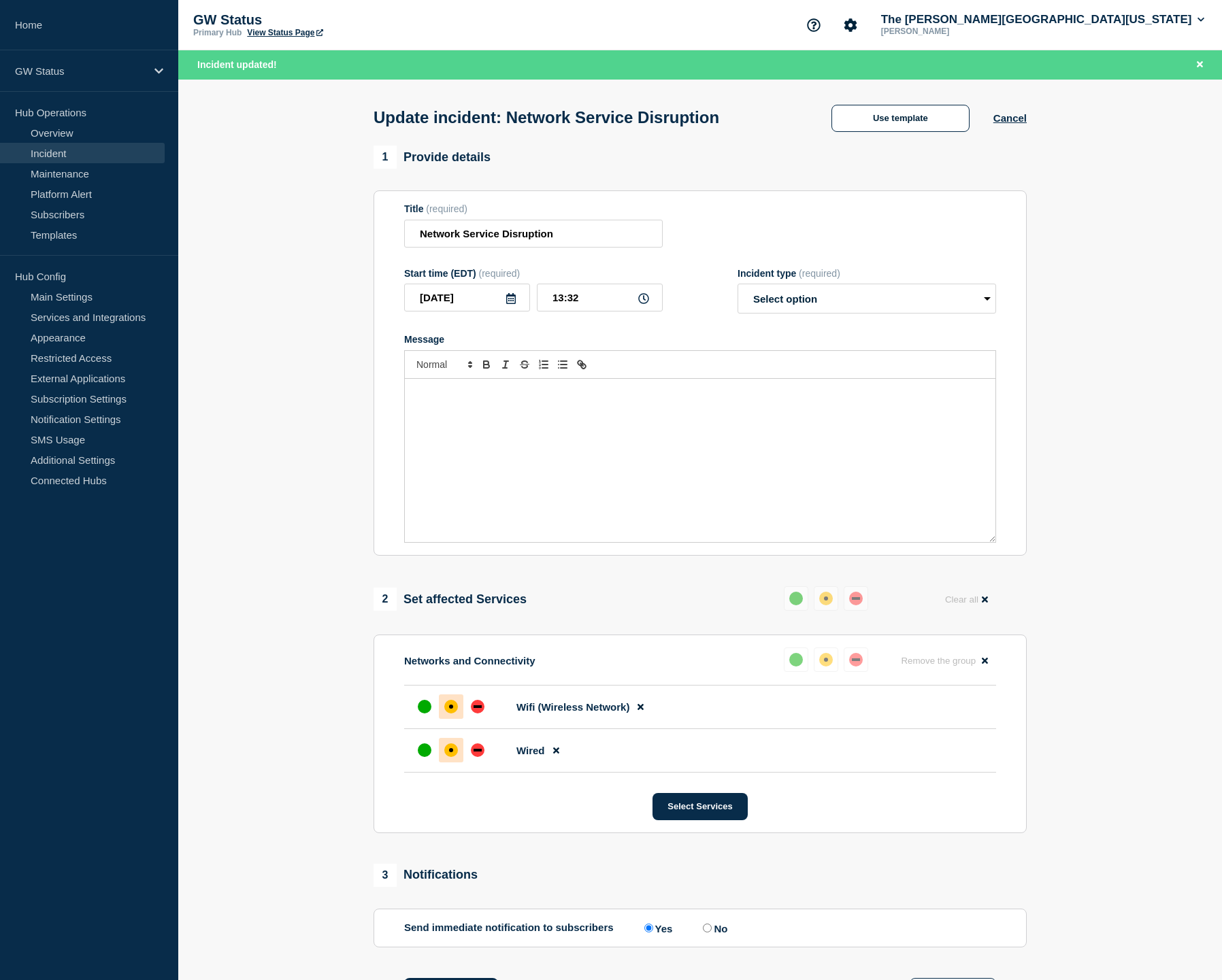
scroll to position [0, 0]
click at [665, 468] on div "Message" at bounding box center [700, 460] width 591 height 163
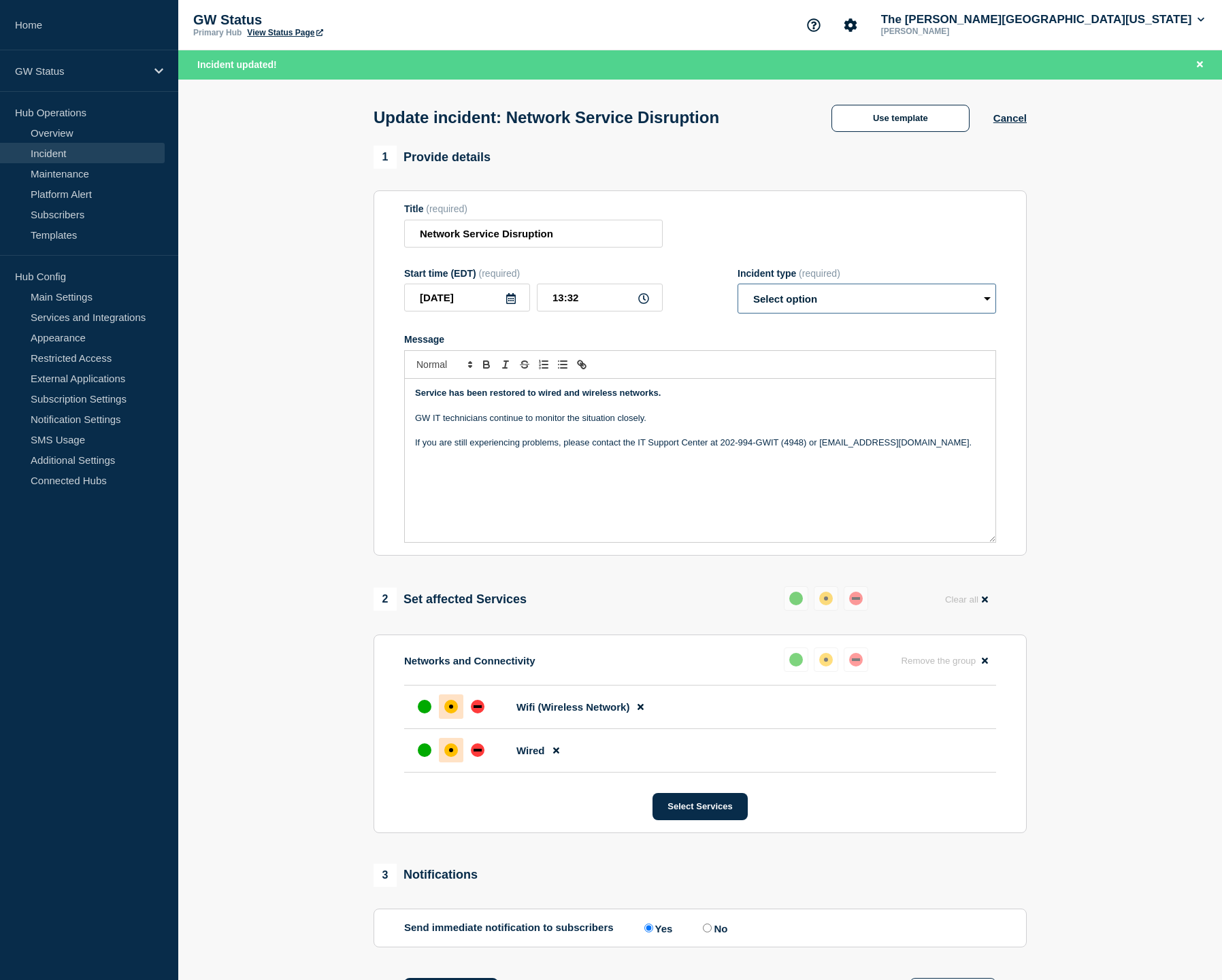
select select "monitoring"
click at [430, 719] on div at bounding box center [424, 706] width 25 height 25
click at [426, 757] on div "up" at bounding box center [424, 750] width 14 height 14
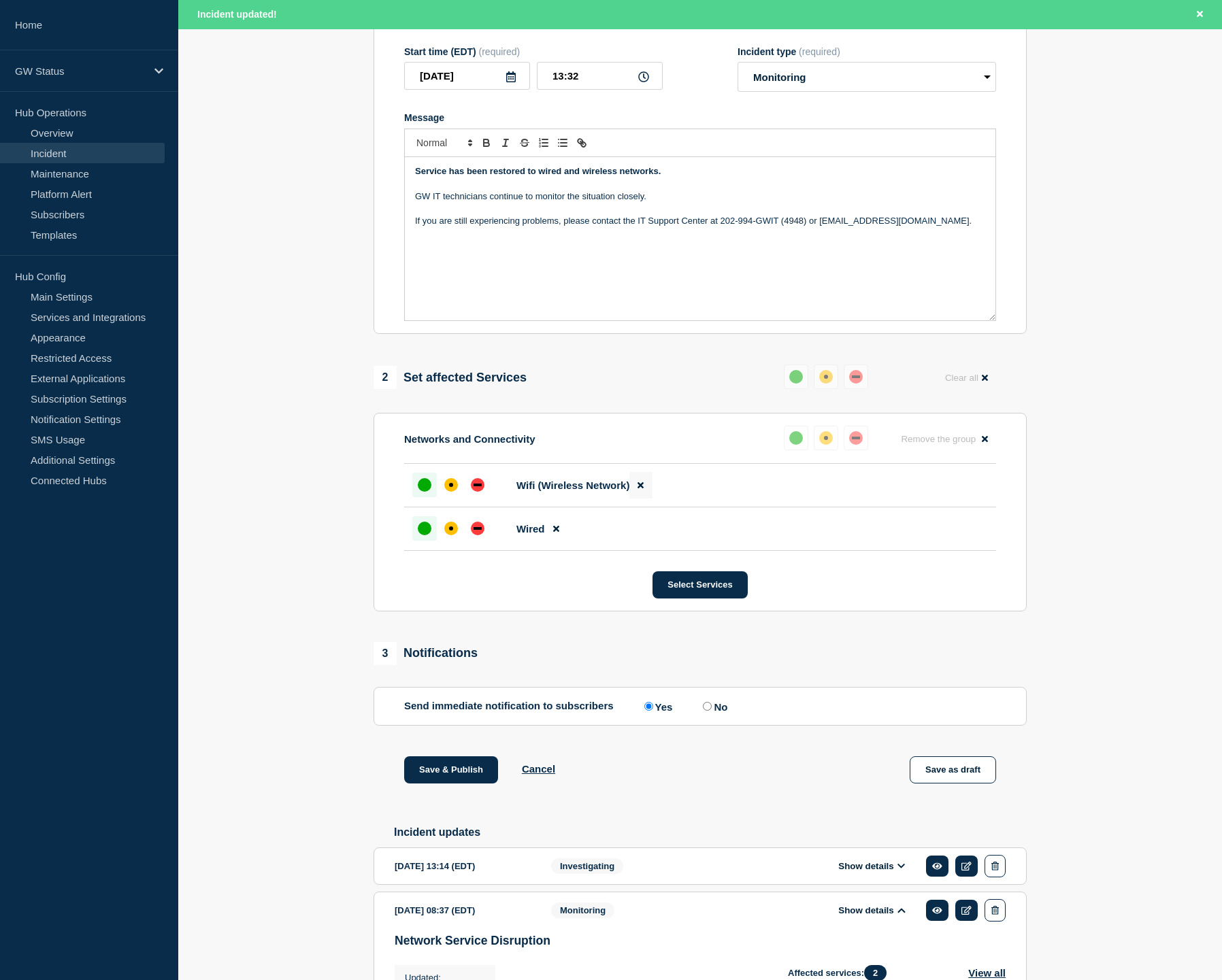
scroll to position [265, 0]
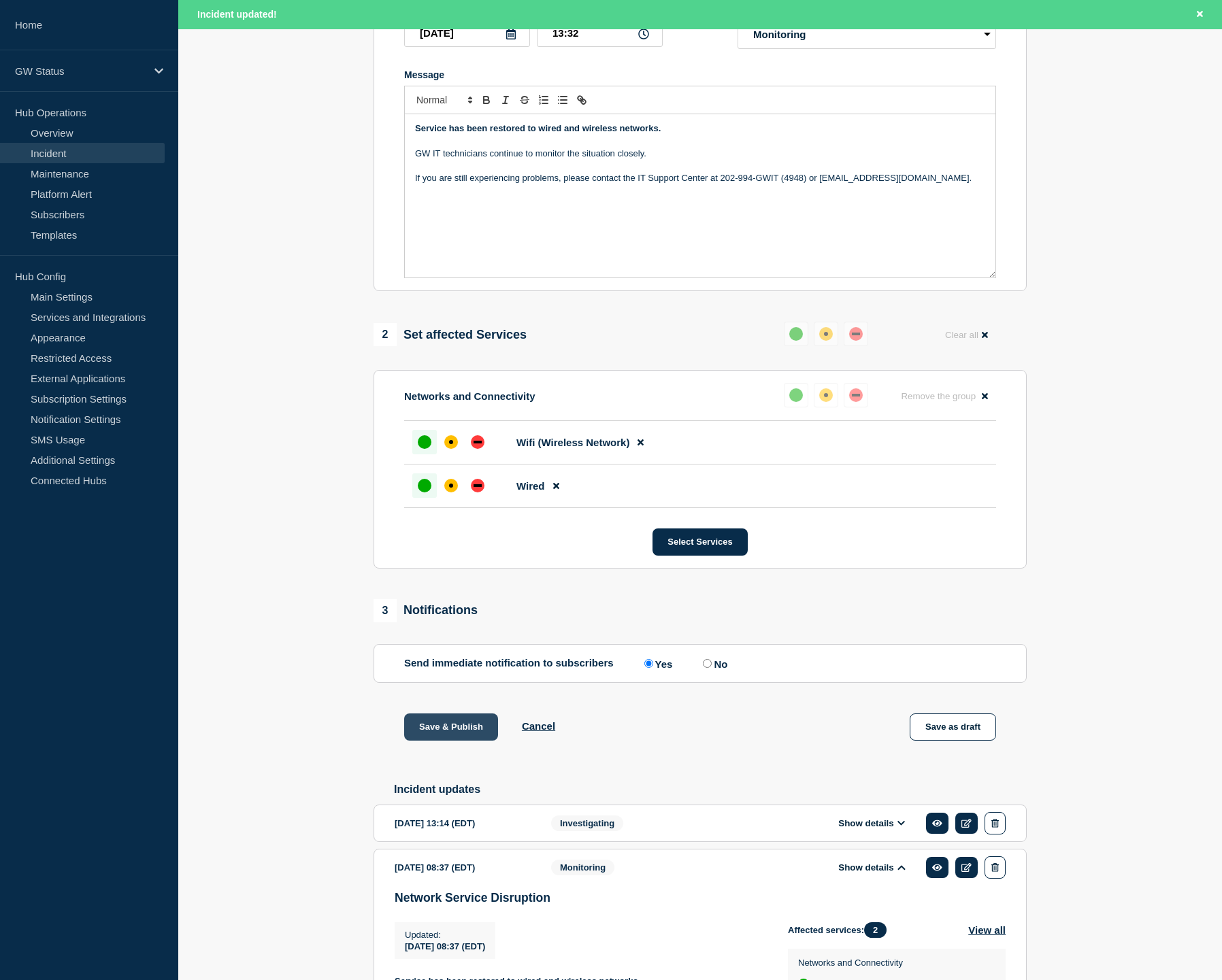
click at [426, 740] on button "Save & Publish" at bounding box center [451, 727] width 94 height 27
